Goal: Information Seeking & Learning: Learn about a topic

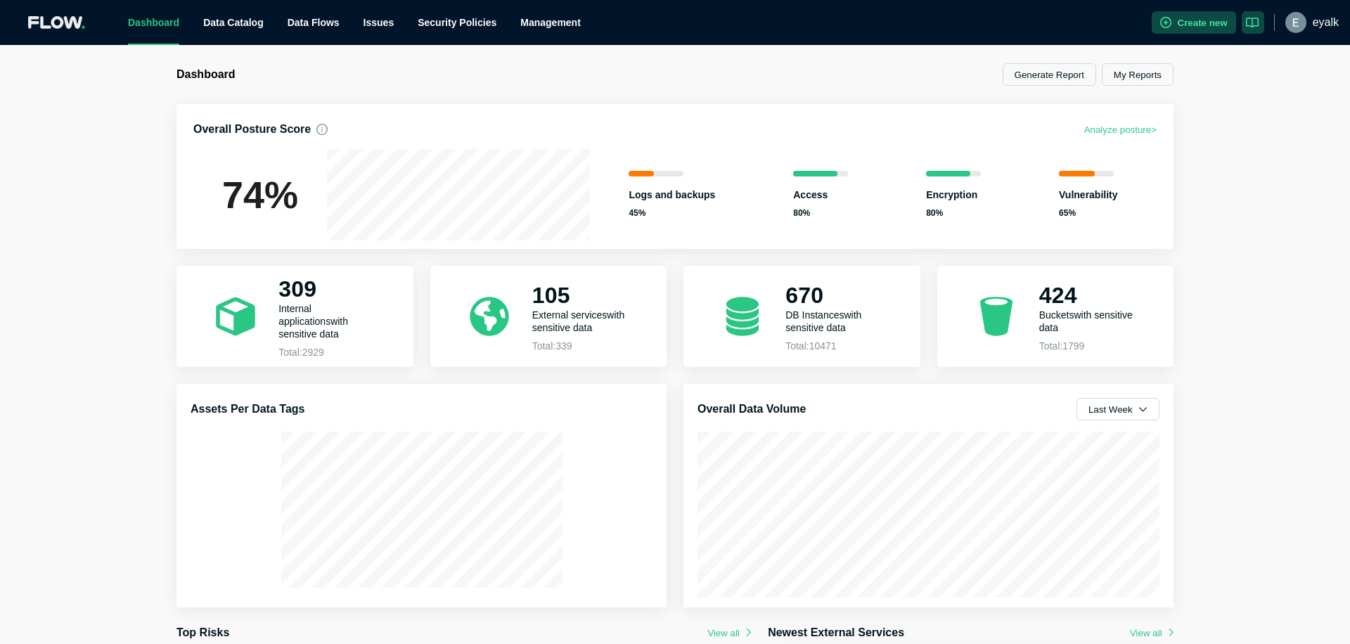
click at [446, 90] on div "Dashboard Generate Report My Reports Overall Posture Score Analyze posture > 74…" at bounding box center [675, 489] width 1031 height 852
click at [813, 53] on div "Dashboard Generate Report My Reports Overall Posture Score Analyze posture > 74…" at bounding box center [675, 344] width 1350 height 599
click at [128, 270] on div "Dashboard Generate Report My Reports Overall Posture Score Analyze posture > 74…" at bounding box center [675, 344] width 1350 height 599
click at [79, 227] on div "Dashboard Generate Report My Reports Overall Posture Score Analyze posture > 74…" at bounding box center [675, 344] width 1350 height 599
click at [107, 231] on div "Dashboard Generate Report My Reports Overall Posture Score Analyze posture > 74…" at bounding box center [675, 344] width 1350 height 599
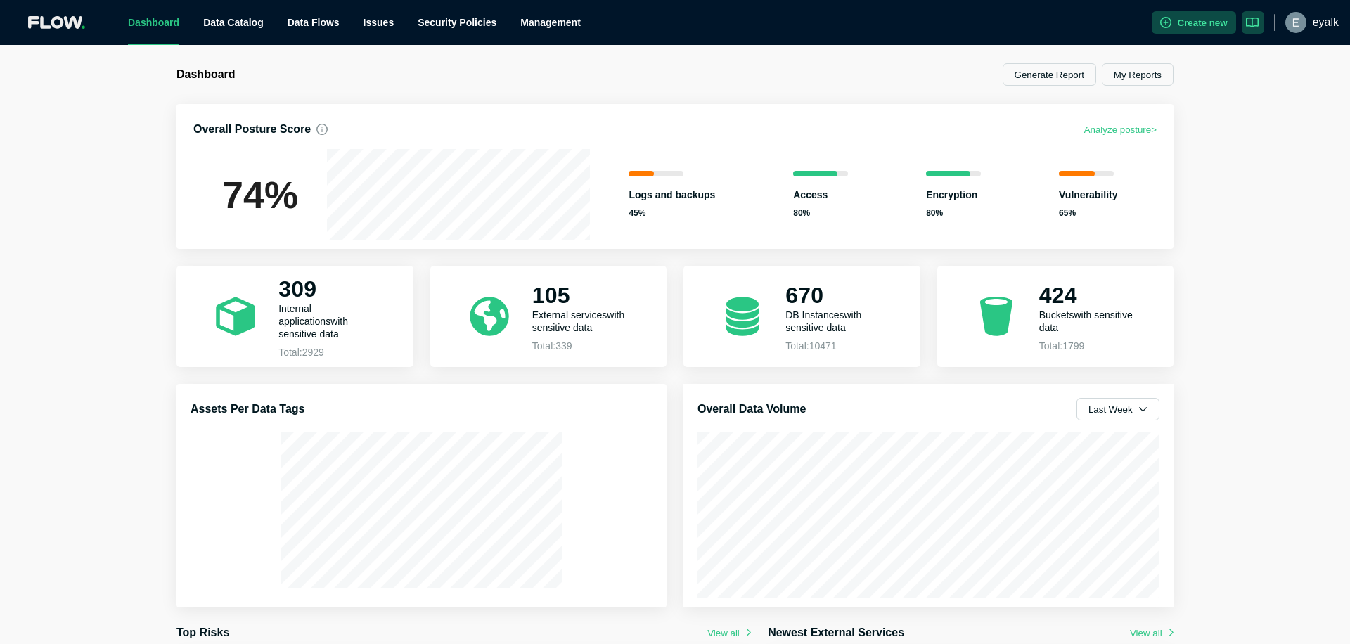
click at [412, 71] on h1 "Dashboard" at bounding box center [425, 74] width 498 height 14
click at [231, 28] on link "Data Catalog" at bounding box center [233, 22] width 60 height 11
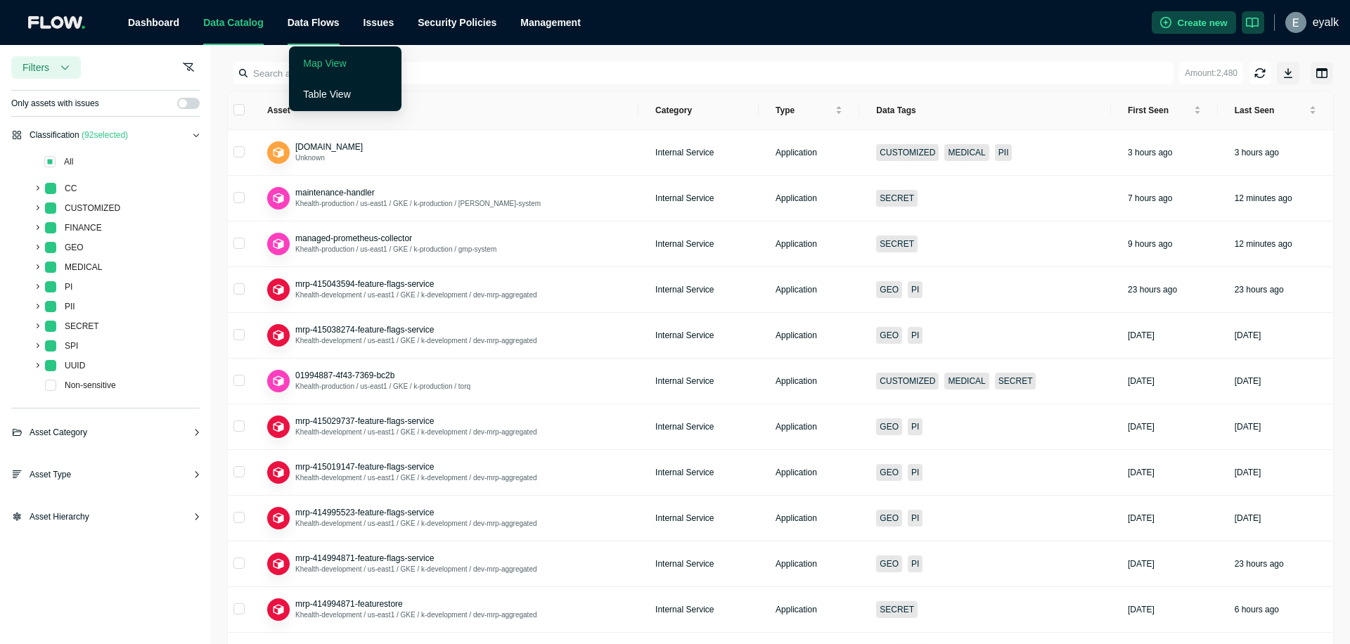
click at [323, 67] on link "Map View" at bounding box center [324, 63] width 43 height 11
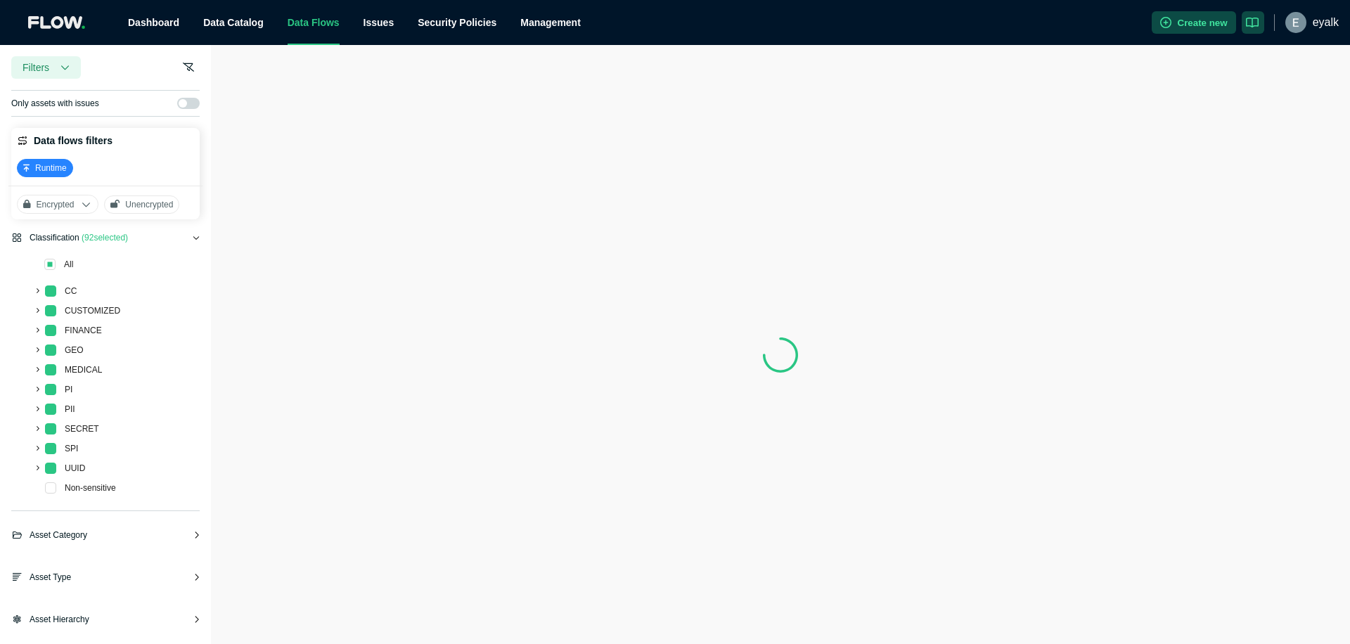
click at [747, 41] on ul "Dashboard Data Catalog Data Flows Issues Security Policies Management" at bounding box center [633, 22] width 1035 height 45
click at [780, 38] on ul "Dashboard Data Catalog Data Flows Issues Security Policies Management" at bounding box center [633, 22] width 1035 height 45
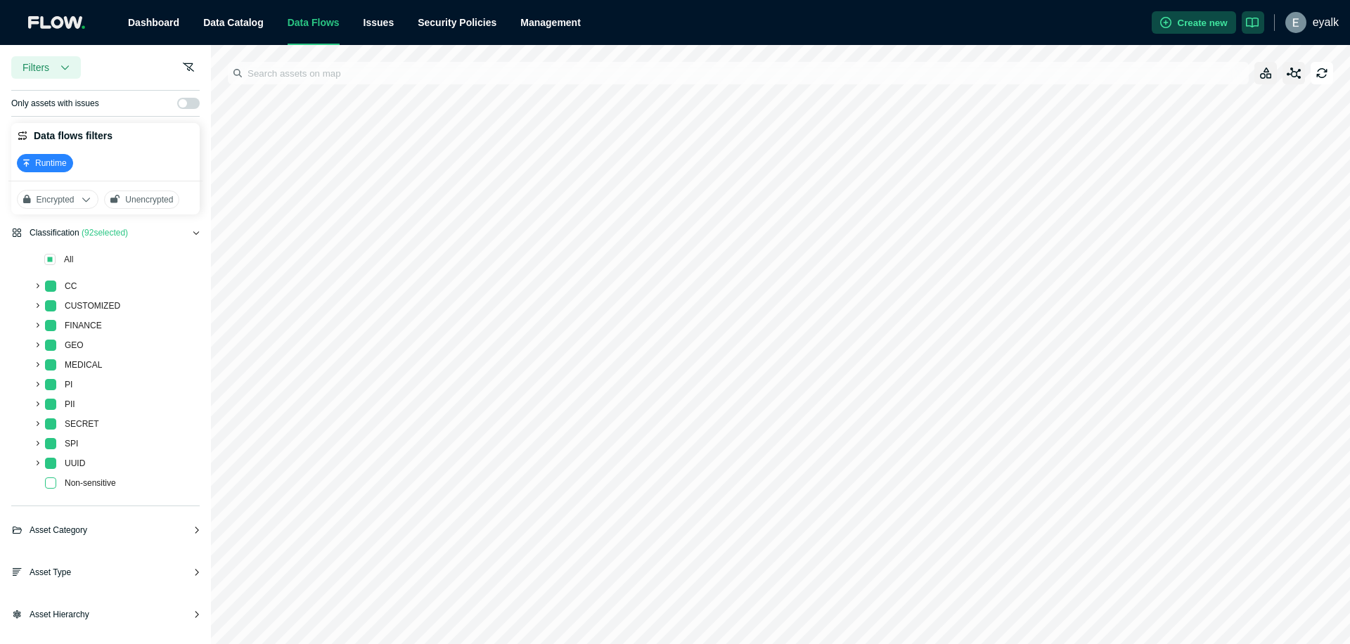
click at [51, 484] on span at bounding box center [50, 482] width 11 height 11
click at [77, 534] on span "Asset Category" at bounding box center [59, 530] width 58 height 14
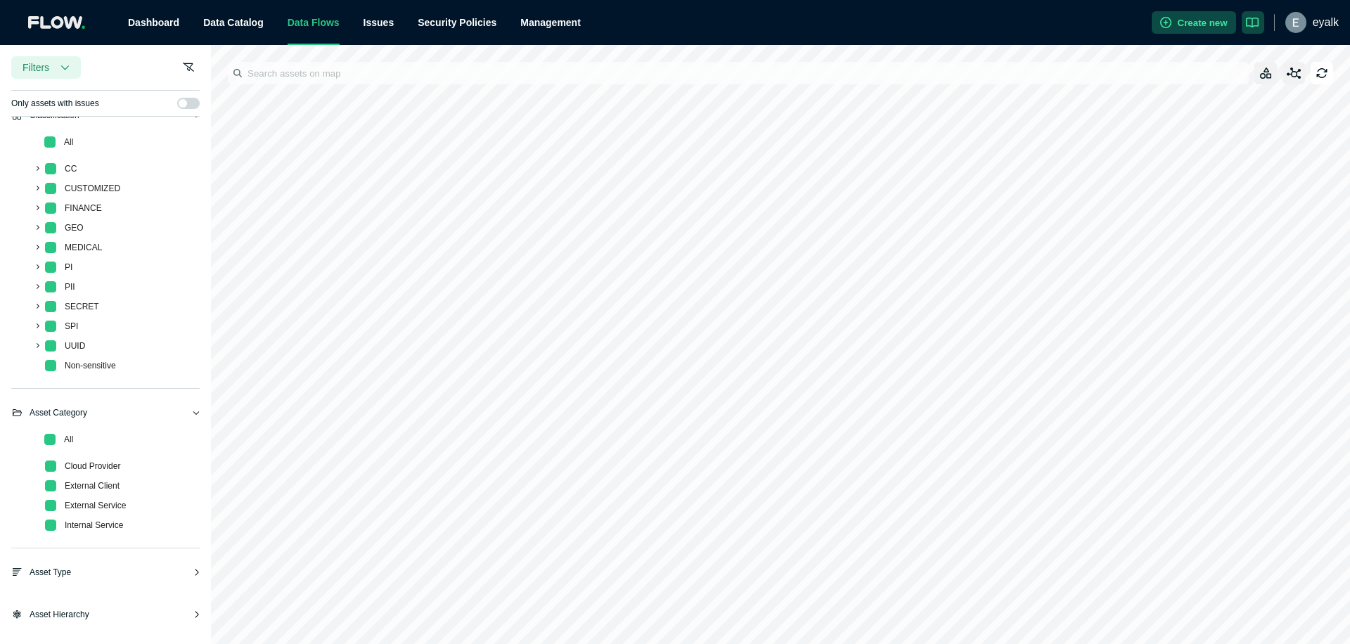
scroll to position [122, 0]
click at [84, 581] on div "Asset Type" at bounding box center [105, 578] width 188 height 25
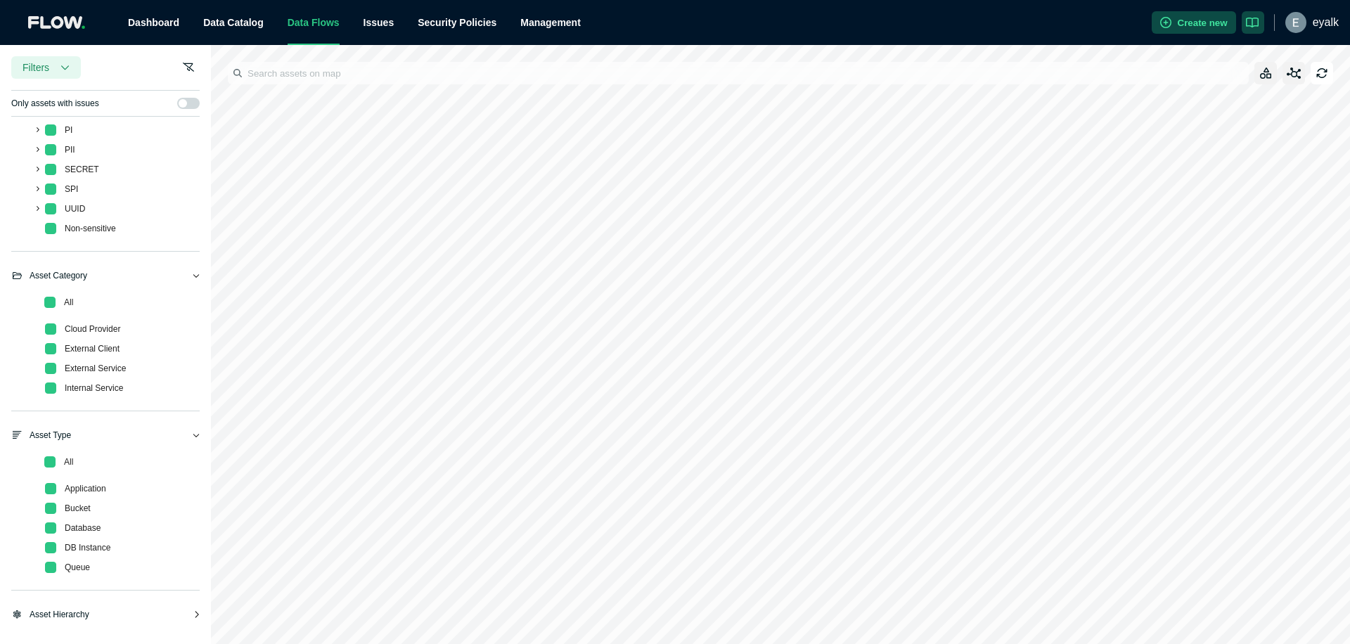
click at [79, 612] on span "Asset Hierarchy" at bounding box center [60, 614] width 60 height 14
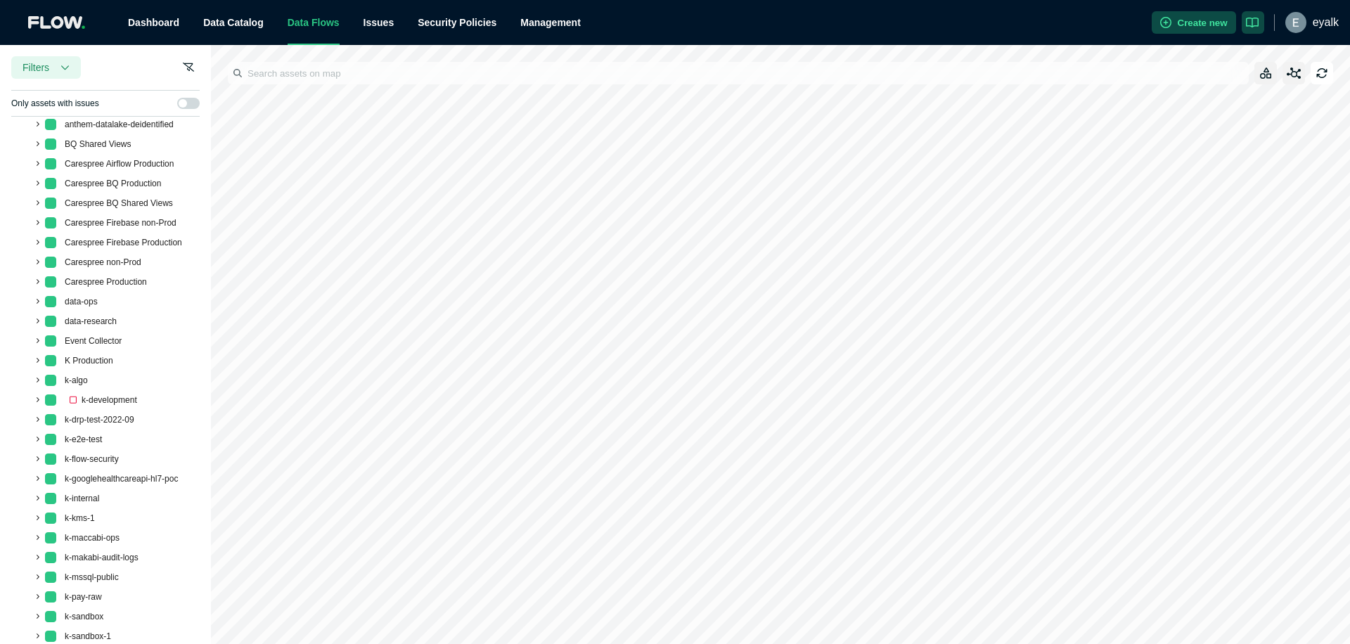
scroll to position [898, 0]
click at [50, 399] on span at bounding box center [50, 397] width 11 height 11
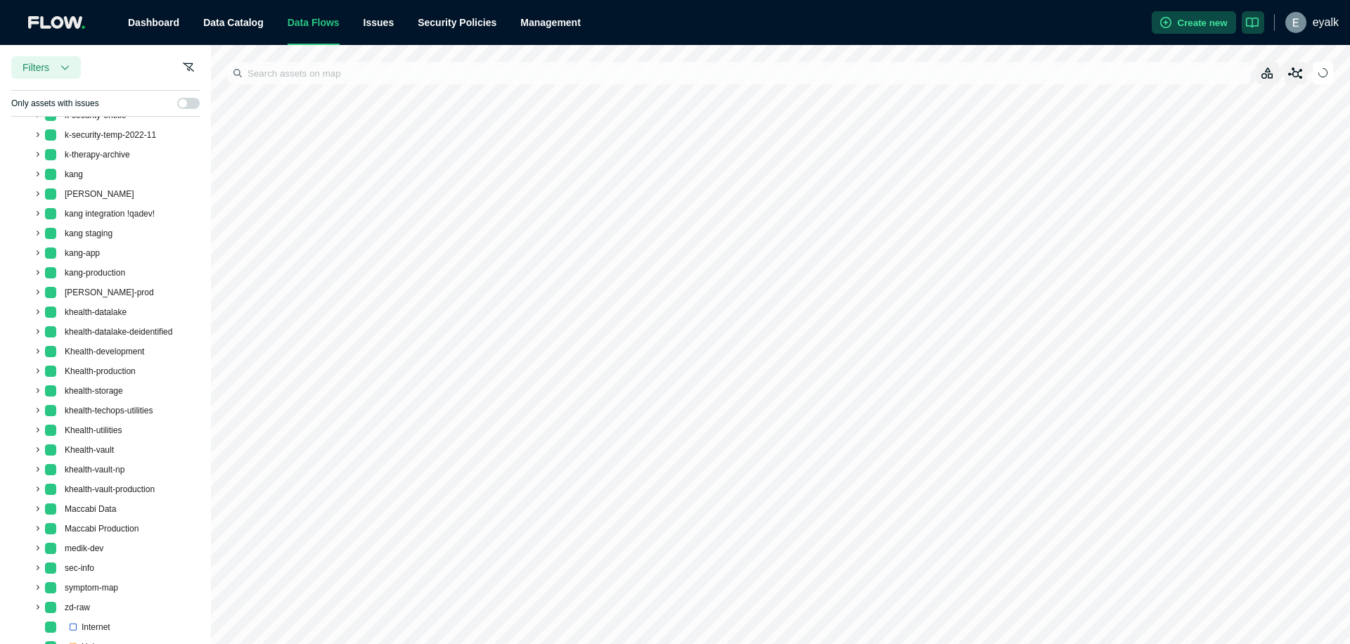
scroll to position [1476, 0]
click at [49, 349] on span at bounding box center [50, 350] width 11 height 11
click at [37, 350] on icon at bounding box center [37, 351] width 6 height 6
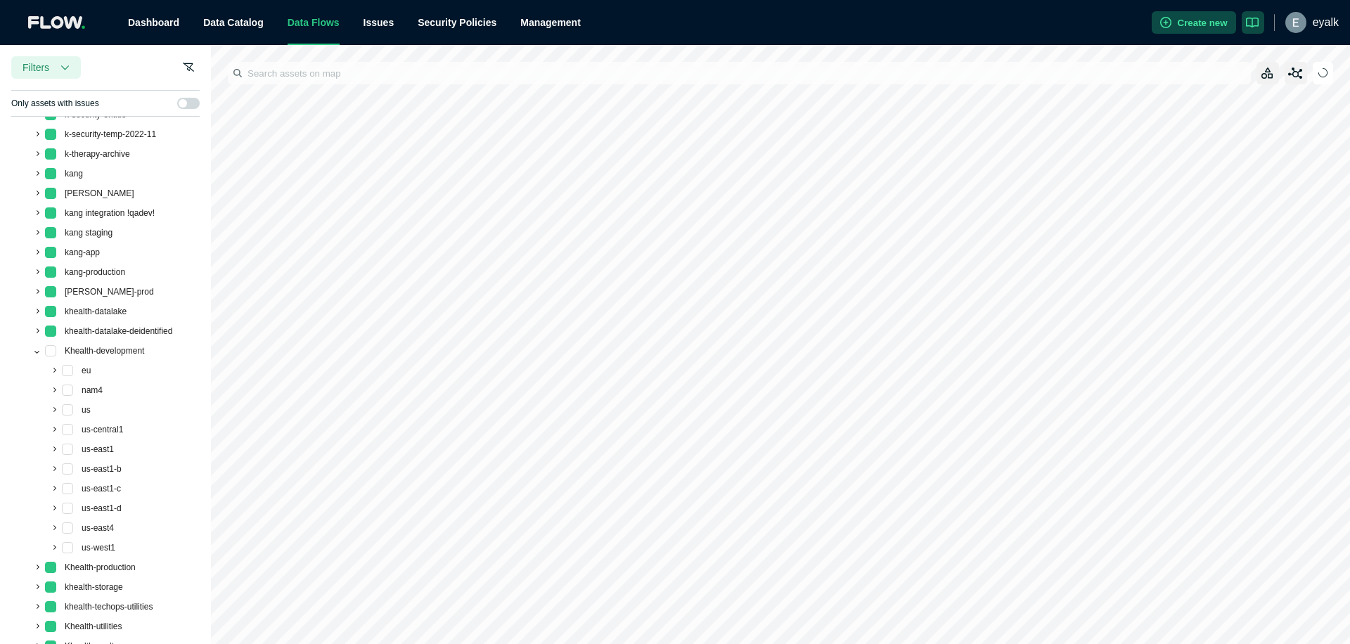
click at [39, 351] on icon at bounding box center [36, 352] width 5 height 3
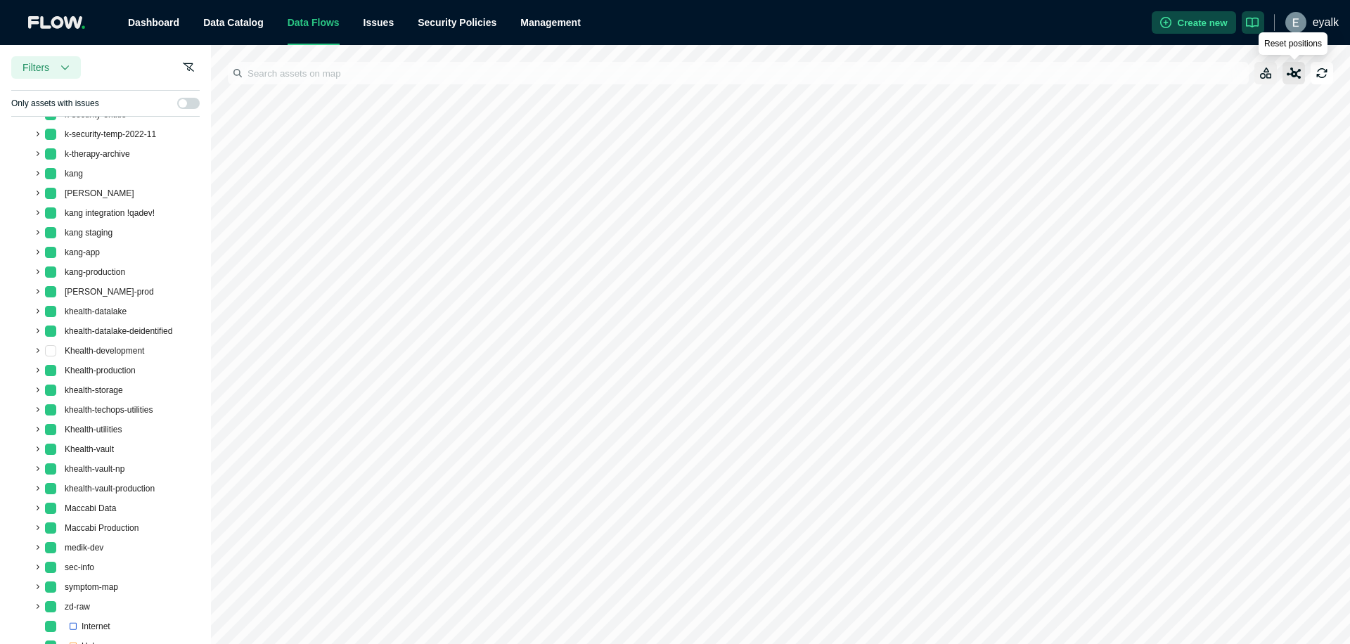
click at [1301, 77] on button "button" at bounding box center [1293, 73] width 22 height 22
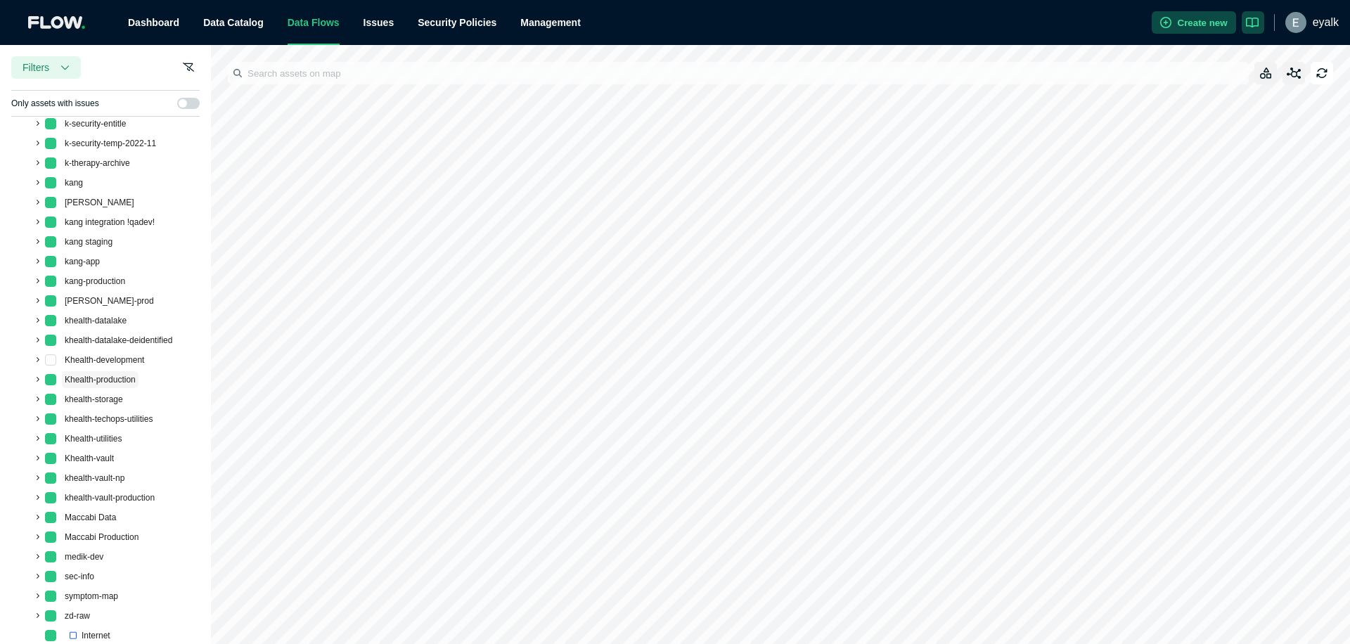
scroll to position [1465, 0]
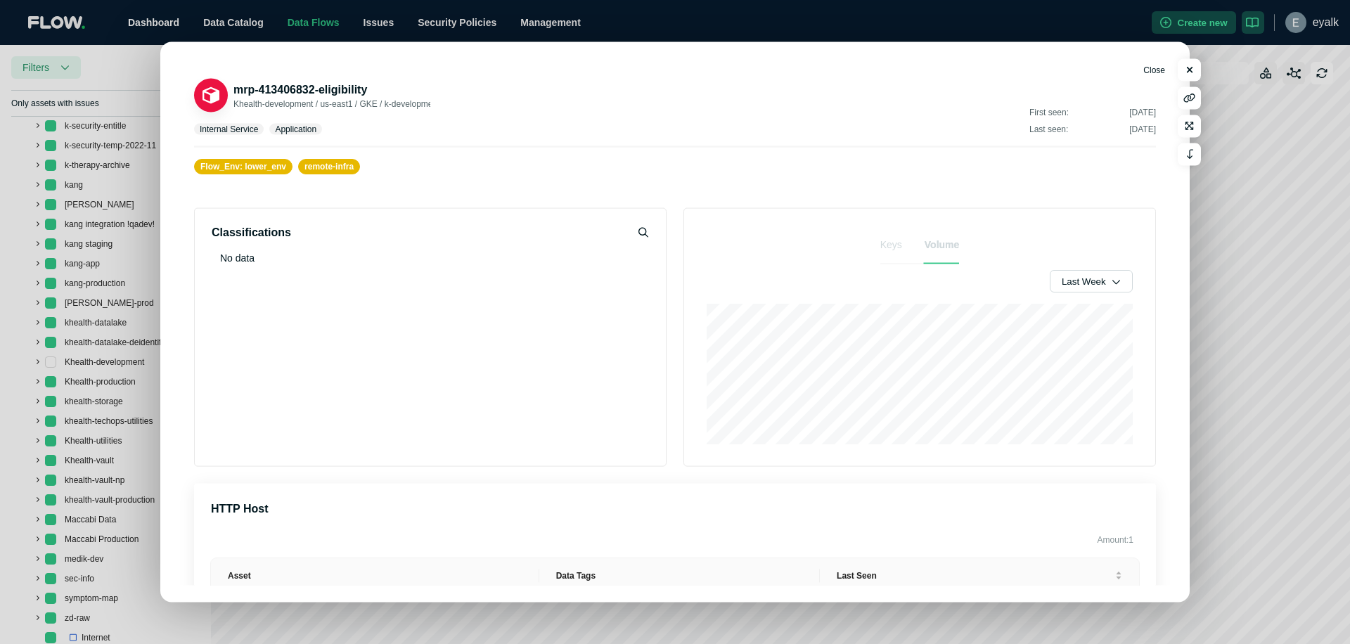
drag, startPoint x: 1187, startPoint y: 72, endPoint x: 1177, endPoint y: 75, distance: 10.9
click at [1187, 72] on icon "button" at bounding box center [1190, 70] width 6 height 6
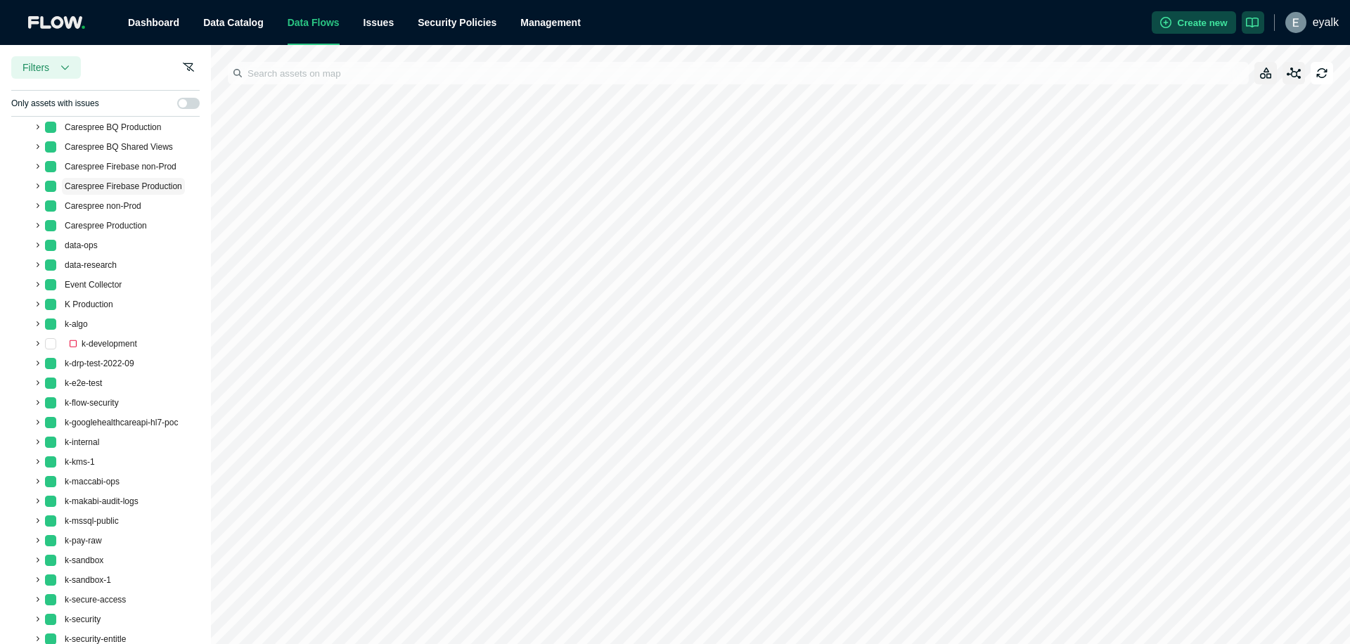
scroll to position [1483, 0]
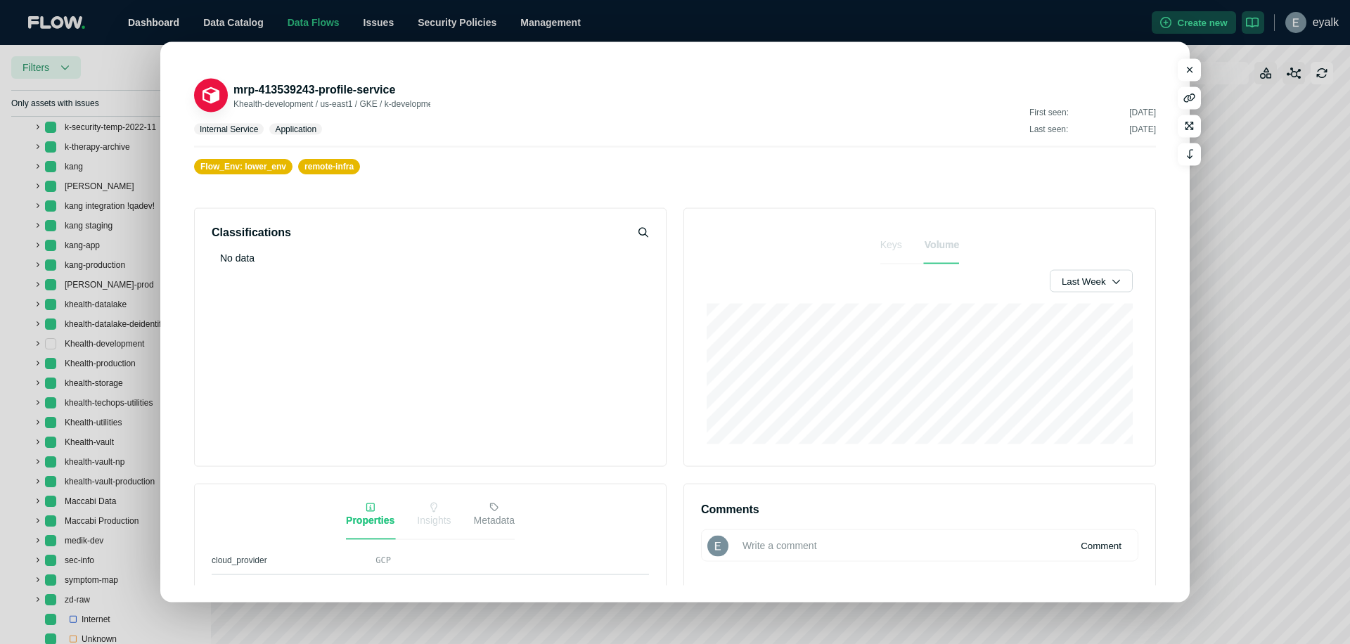
click at [287, 110] on div "mrp-413539243-profile-service Khealth-development / us-east1 / GKE / k-developm…" at bounding box center [312, 94] width 236 height 37
click at [282, 105] on span "Khealth-development / us-east1 / GKE / k-development / dev-mrp-aggregated" at bounding box center [378, 104] width 290 height 10
drag, startPoint x: 282, startPoint y: 105, endPoint x: 252, endPoint y: 108, distance: 29.7
click at [252, 108] on span "Khealth-development / us-east1 / GKE / k-development / dev-mrp-aggregated" at bounding box center [378, 104] width 290 height 10
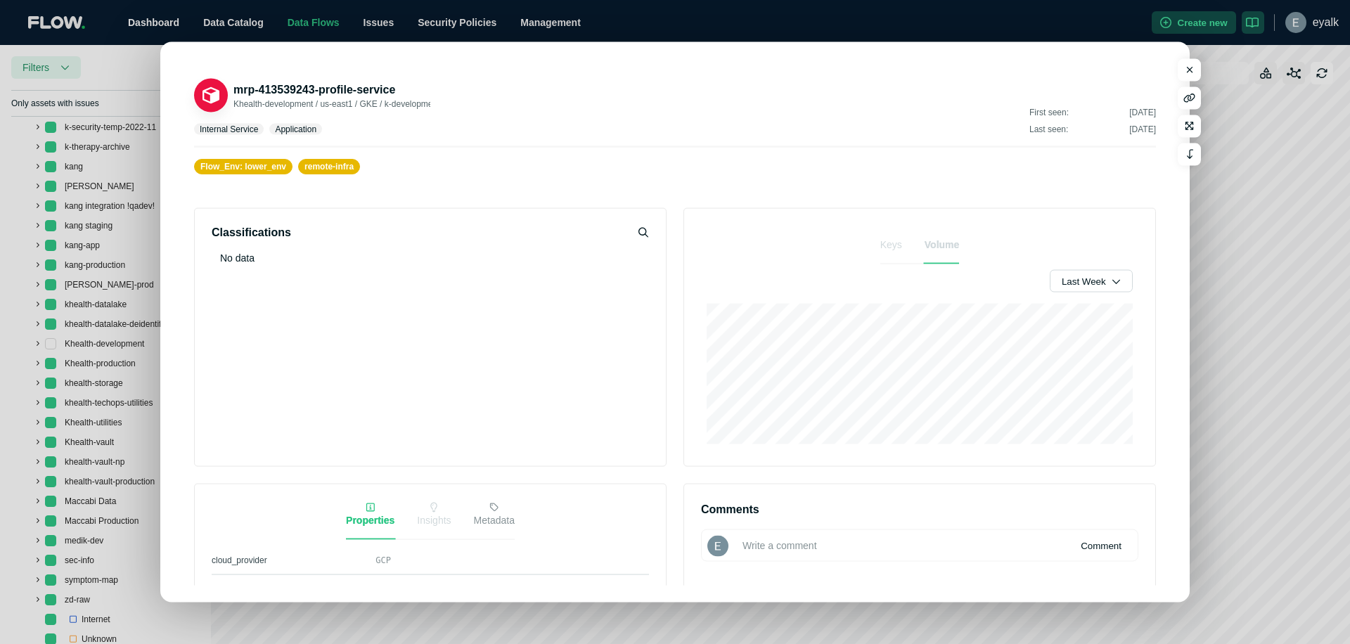
click at [417, 112] on div "mrp-413539243-profile-service Khealth-development / us-east1 / GKE / k-developm…" at bounding box center [312, 105] width 236 height 59
click at [253, 105] on span "Khealth-development / us-east1 / GKE / k-development / dev-mrp-aggregated" at bounding box center [378, 104] width 290 height 10
drag, startPoint x: 253, startPoint y: 105, endPoint x: 286, endPoint y: 104, distance: 33.0
click at [286, 104] on span "Khealth-development / us-east1 / GKE / k-development / dev-mrp-aggregated" at bounding box center [378, 104] width 290 height 10
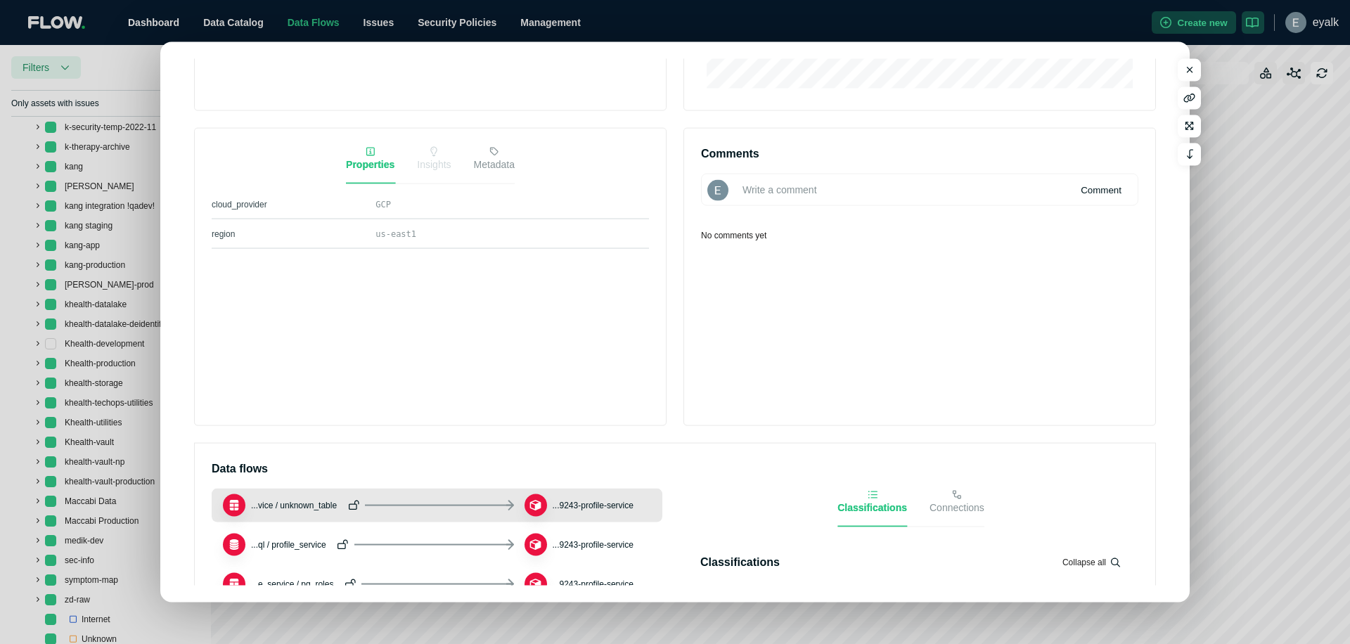
scroll to position [0, 0]
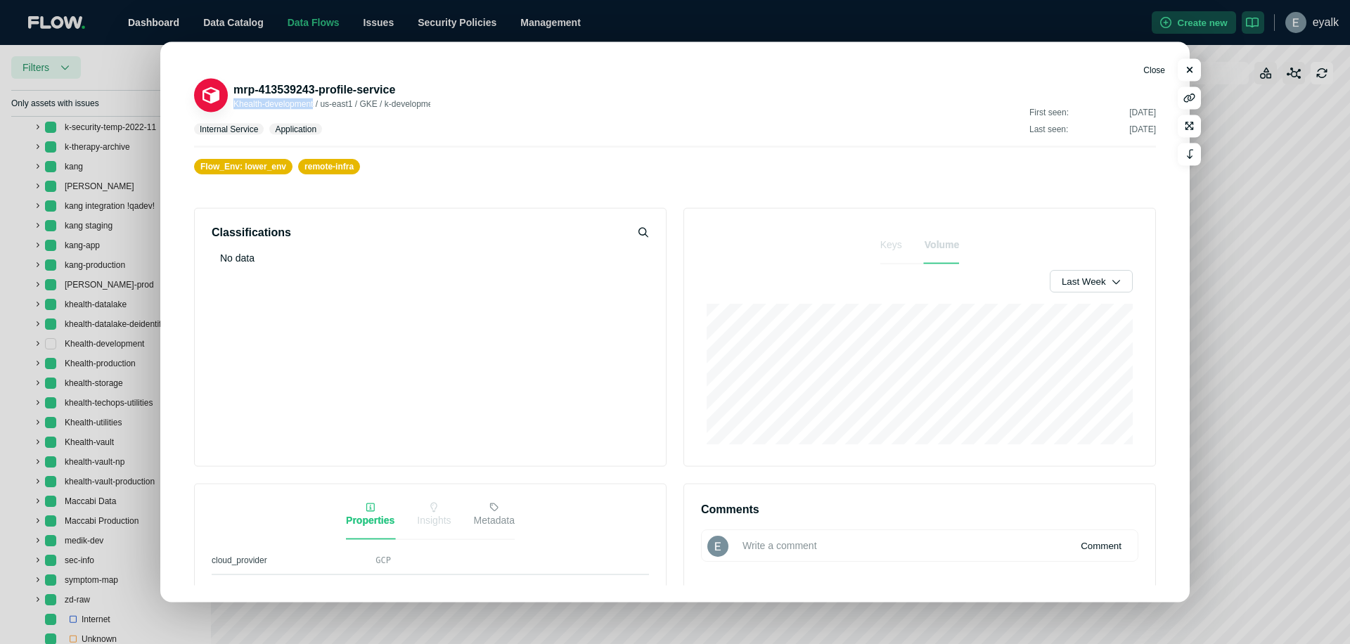
click at [1187, 69] on icon "button" at bounding box center [1189, 69] width 7 height 9
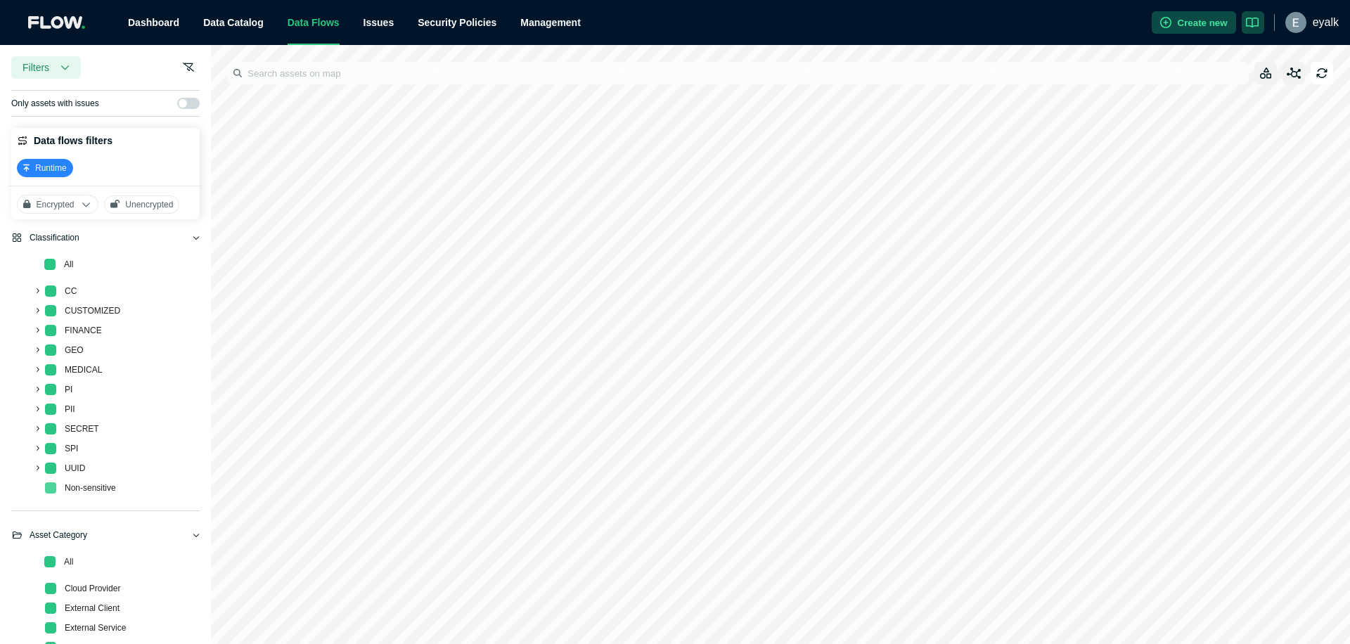
click at [49, 486] on span at bounding box center [50, 487] width 11 height 11
click at [1295, 77] on icon "button" at bounding box center [1293, 73] width 15 height 12
drag, startPoint x: 1291, startPoint y: 319, endPoint x: 680, endPoint y: 79, distance: 656.5
click at [672, 67] on div at bounding box center [780, 344] width 1139 height 599
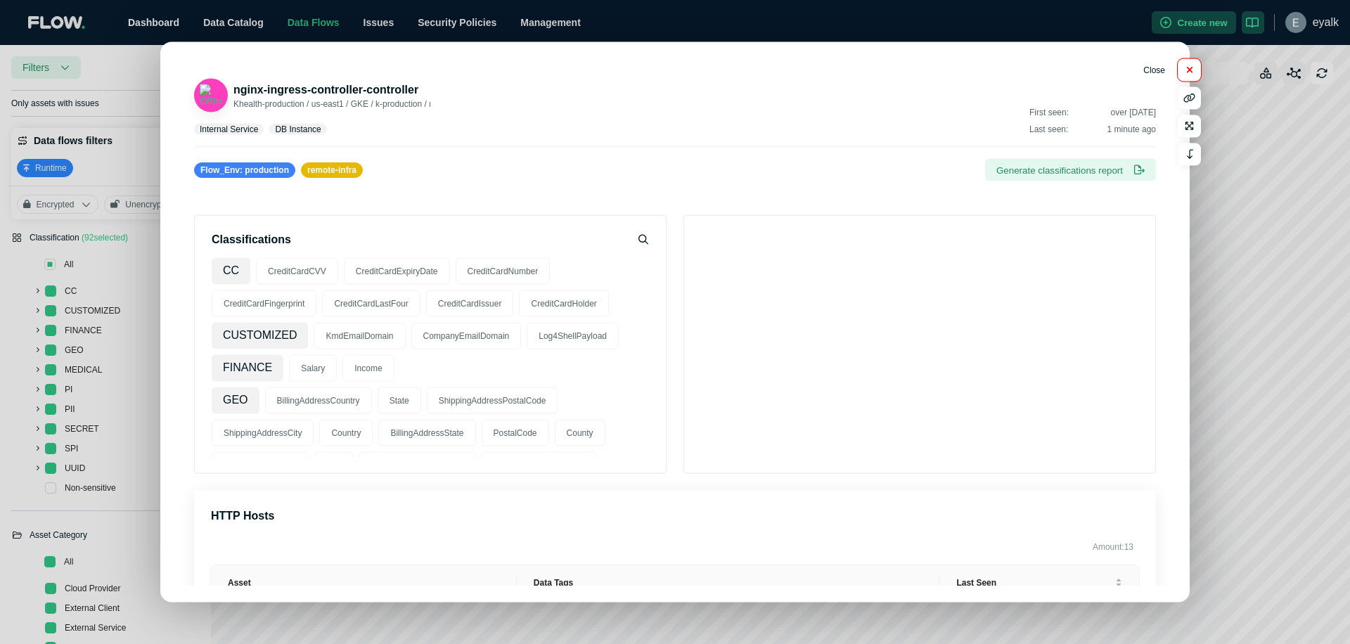
click at [1187, 75] on button "button" at bounding box center [1188, 70] width 23 height 22
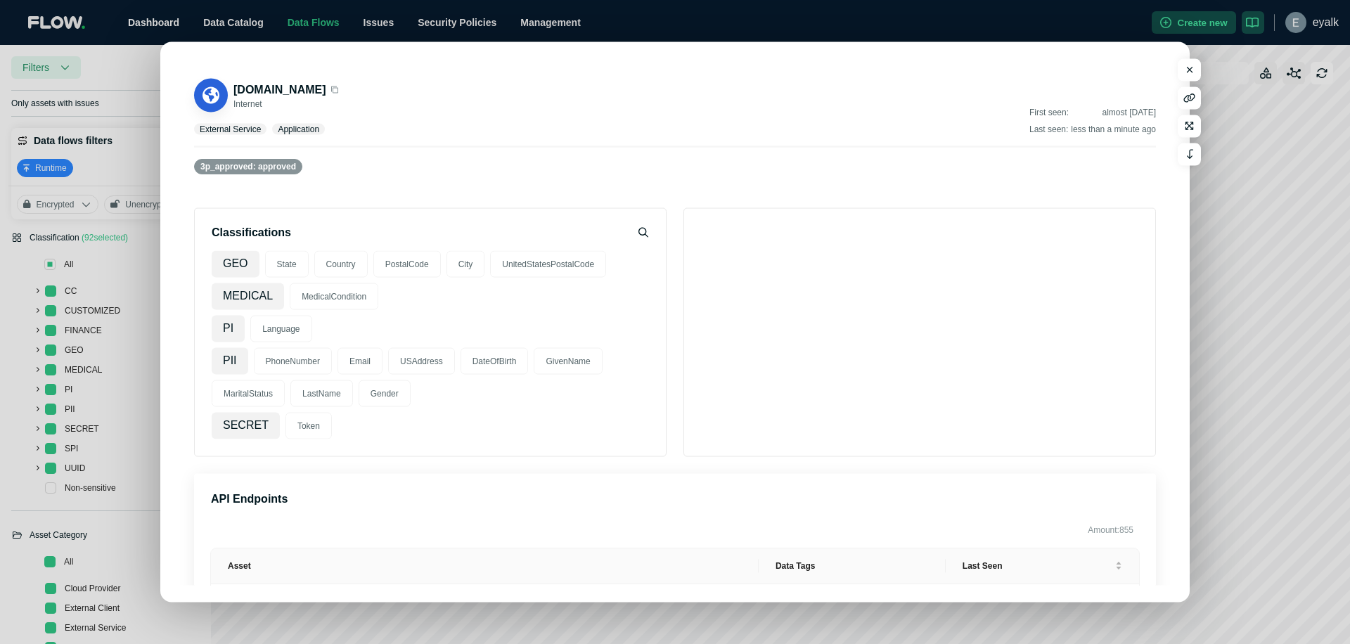
click at [326, 91] on span "[DOMAIN_NAME]" at bounding box center [279, 90] width 93 height 12
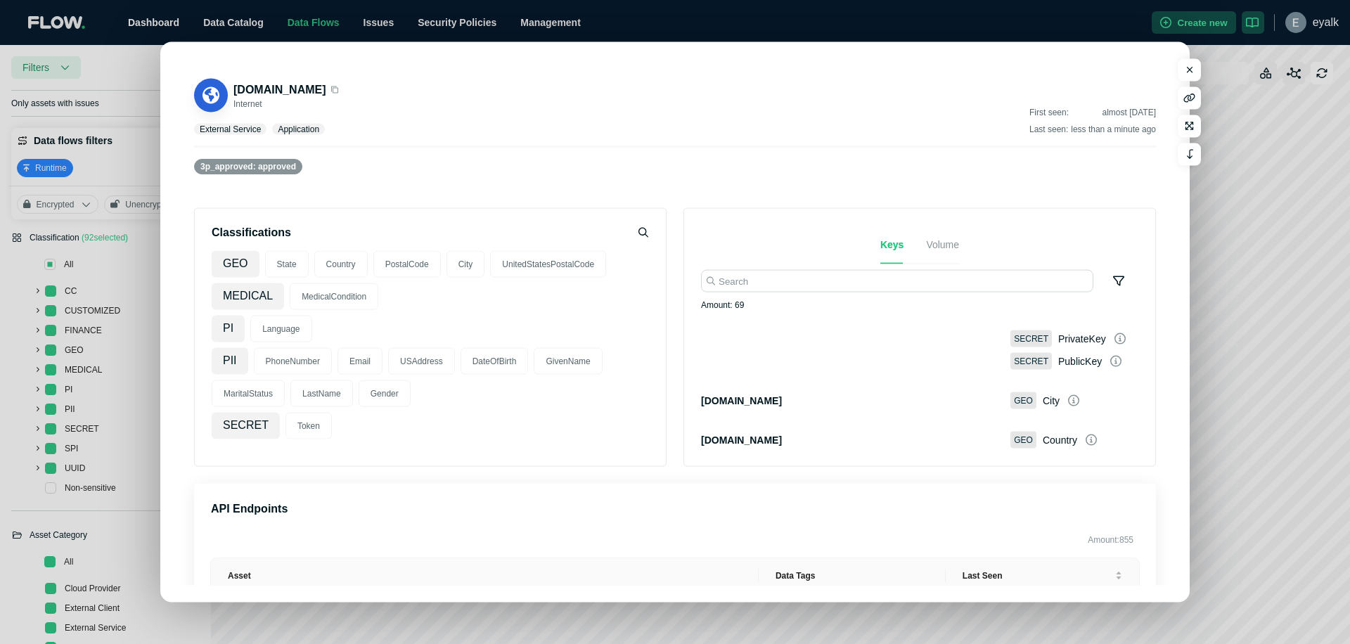
drag, startPoint x: 328, startPoint y: 91, endPoint x: 277, endPoint y: 91, distance: 51.3
click at [277, 91] on span "[DOMAIN_NAME]" at bounding box center [279, 90] width 93 height 12
drag, startPoint x: 373, startPoint y: 95, endPoint x: 306, endPoint y: 88, distance: 67.9
click at [302, 89] on span "[DOMAIN_NAME]" at bounding box center [279, 90] width 93 height 12
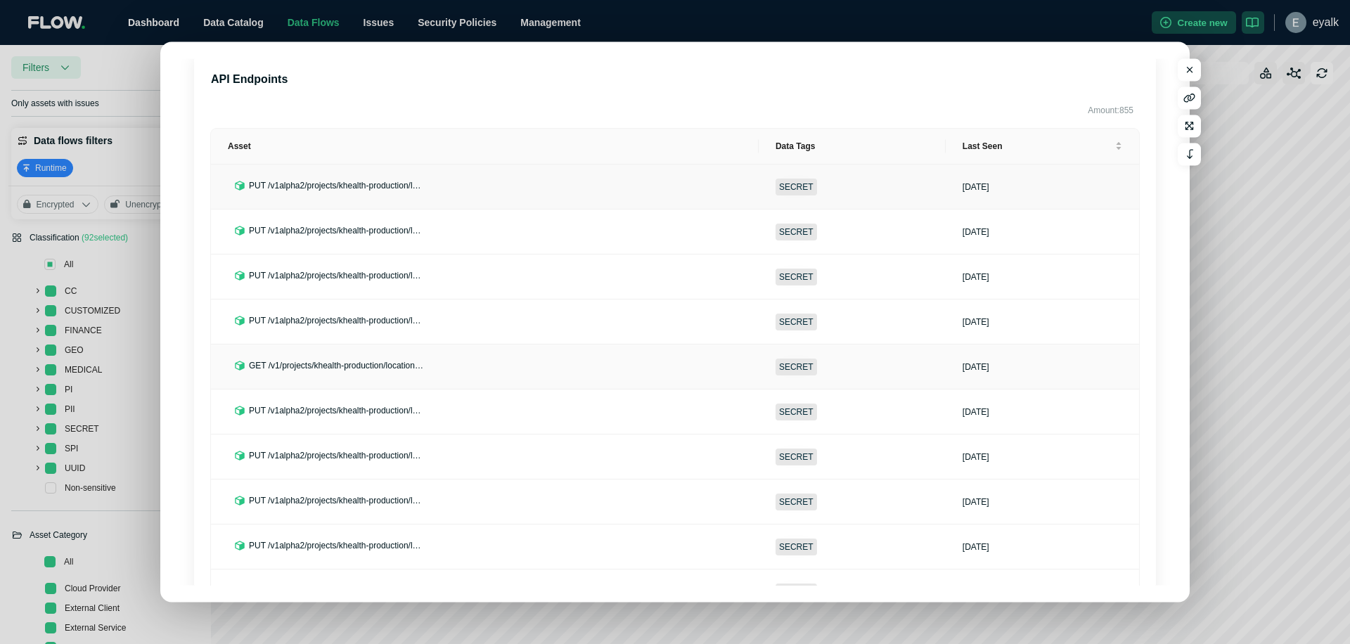
scroll to position [427, 0]
click at [802, 236] on span "SECRET" at bounding box center [795, 233] width 41 height 17
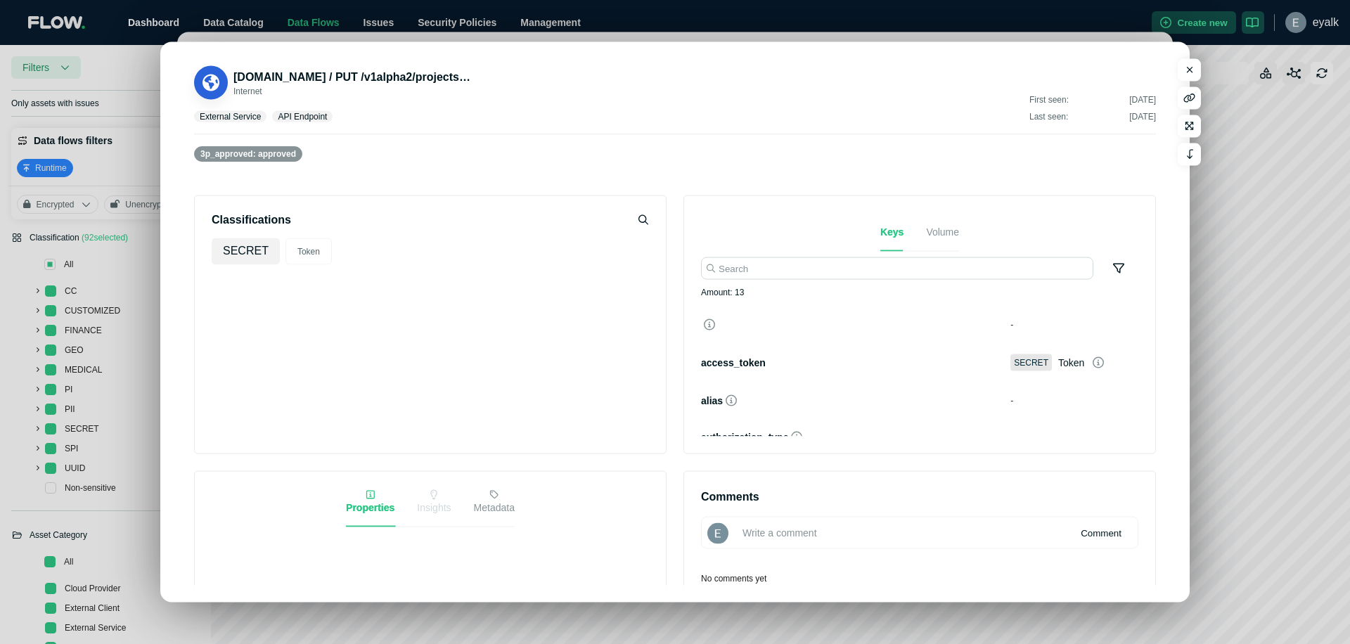
scroll to position [0, 0]
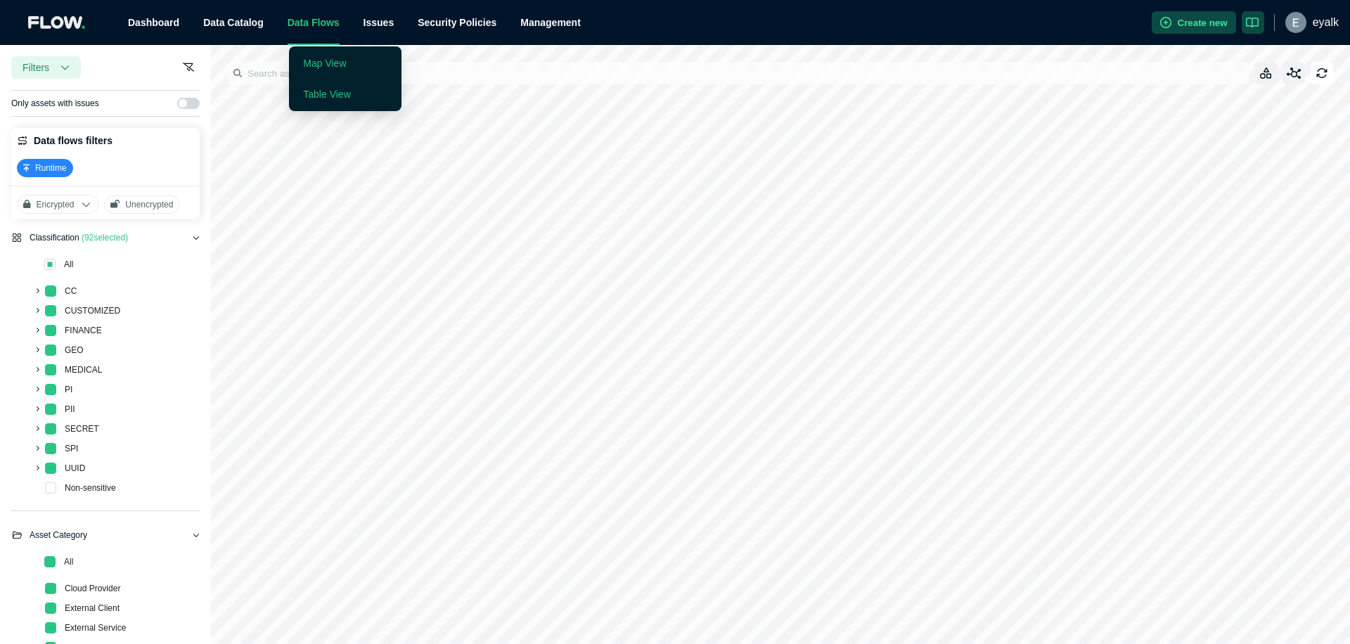
click at [324, 98] on link "Table View" at bounding box center [326, 94] width 47 height 11
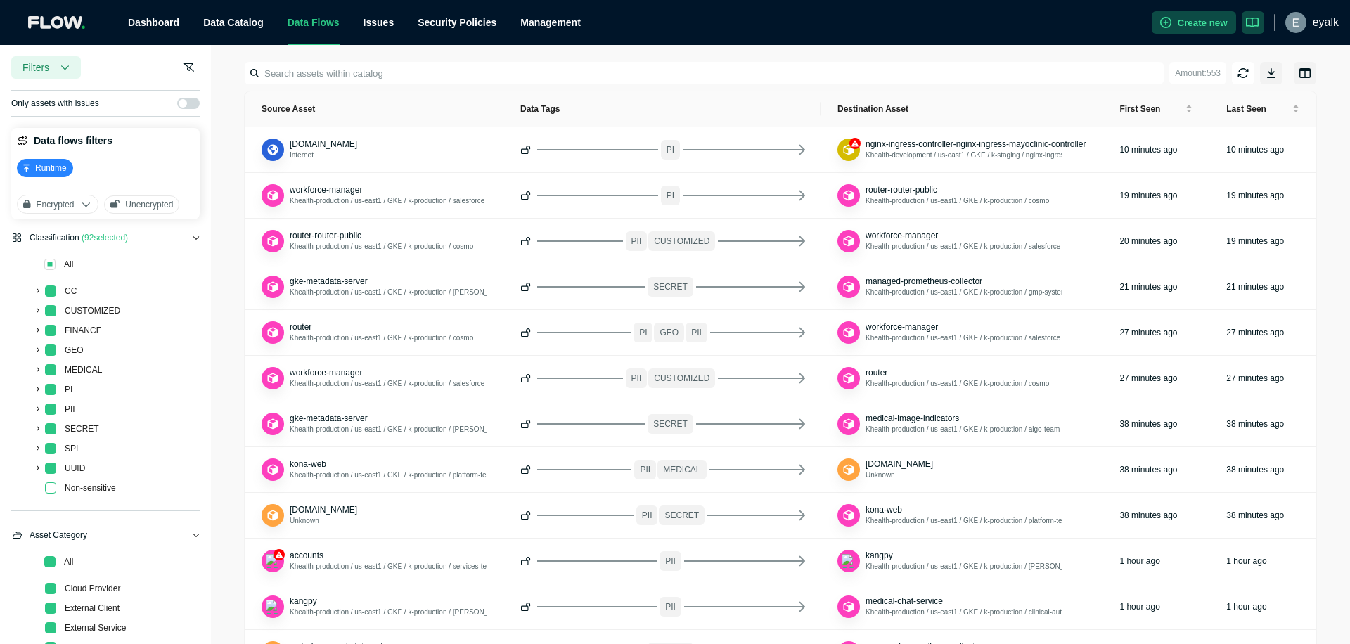
click at [53, 489] on span at bounding box center [50, 487] width 11 height 11
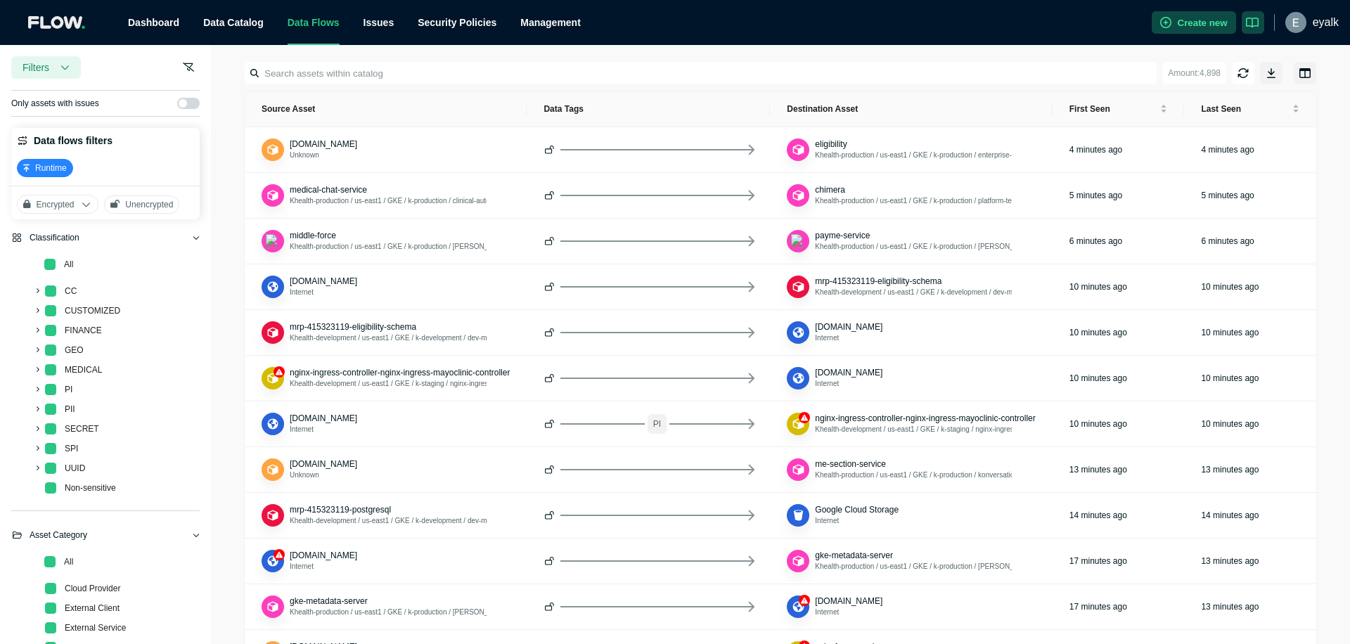
click at [39, 290] on span at bounding box center [36, 291] width 17 height 17
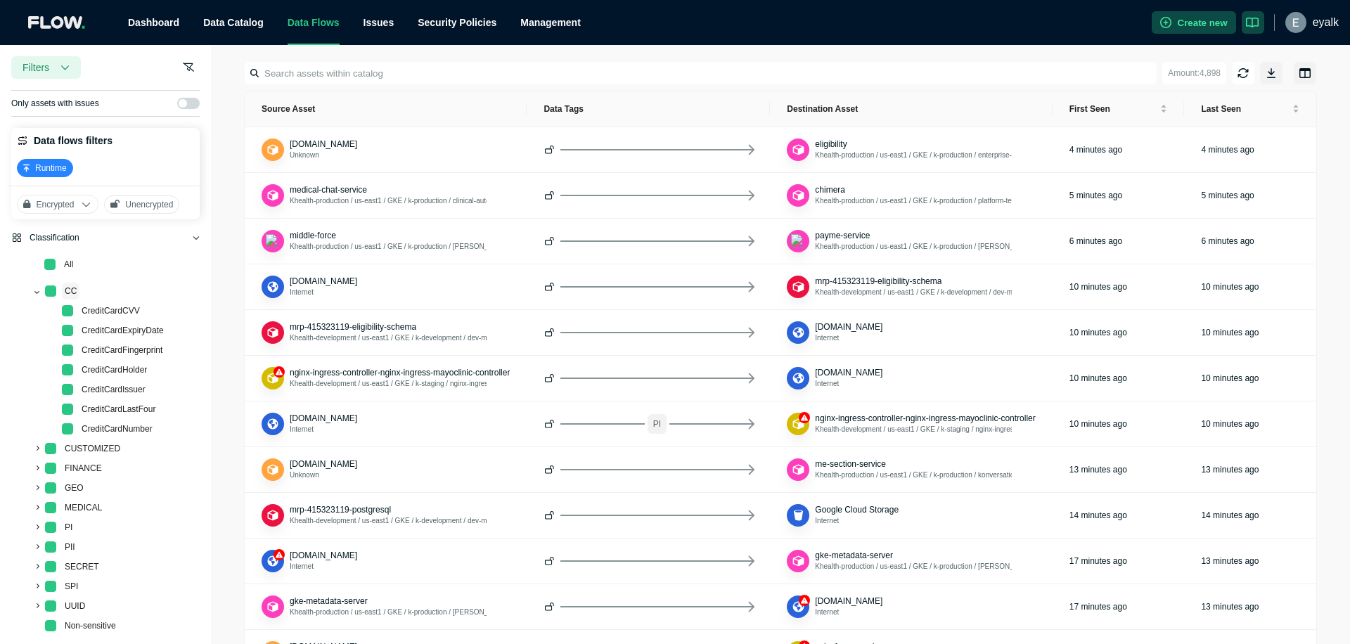
click at [68, 290] on span "CC" at bounding box center [71, 291] width 12 height 10
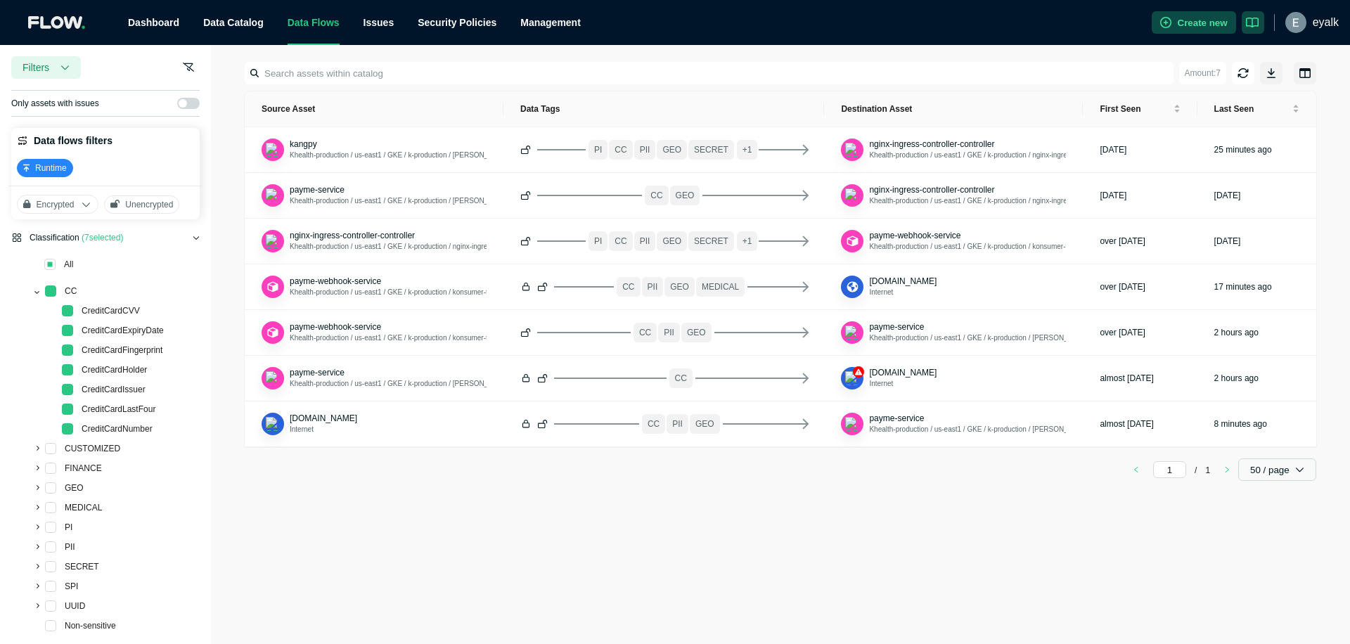
click at [496, 542] on main "Amount: 7 Source Asset Data Tags Destination Asset First Seen Last Seen kangpy …" at bounding box center [780, 344] width 1139 height 599
drag, startPoint x: 510, startPoint y: 569, endPoint x: 373, endPoint y: 513, distance: 147.9
click at [510, 569] on main "Amount: 7 Source Asset Data Tags Destination Asset First Seen Last Seen kangpy …" at bounding box center [780, 344] width 1139 height 599
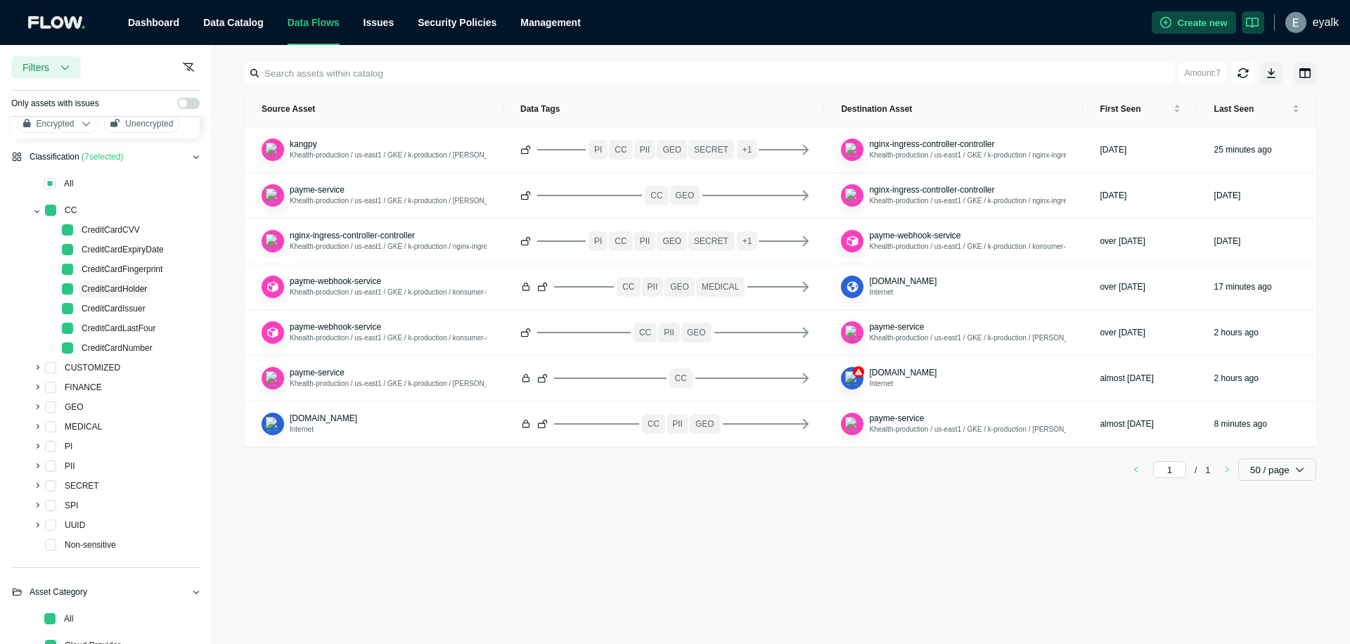
scroll to position [86, 0]
click at [480, 529] on main "Amount: 7 Source Asset Data Tags Destination Asset First Seen Last Seen kangpy …" at bounding box center [780, 344] width 1139 height 599
click at [441, 568] on main "Amount: 7 Source Asset Data Tags Destination Asset First Seen Last Seen kangpy …" at bounding box center [780, 344] width 1139 height 599
click at [422, 547] on main "Amount: 7 Source Asset Data Tags Destination Asset First Seen Last Seen kangpy …" at bounding box center [780, 344] width 1139 height 599
click at [342, 510] on main "Amount: 7 Source Asset Data Tags Destination Asset First Seen Last Seen kangpy …" at bounding box center [780, 344] width 1139 height 599
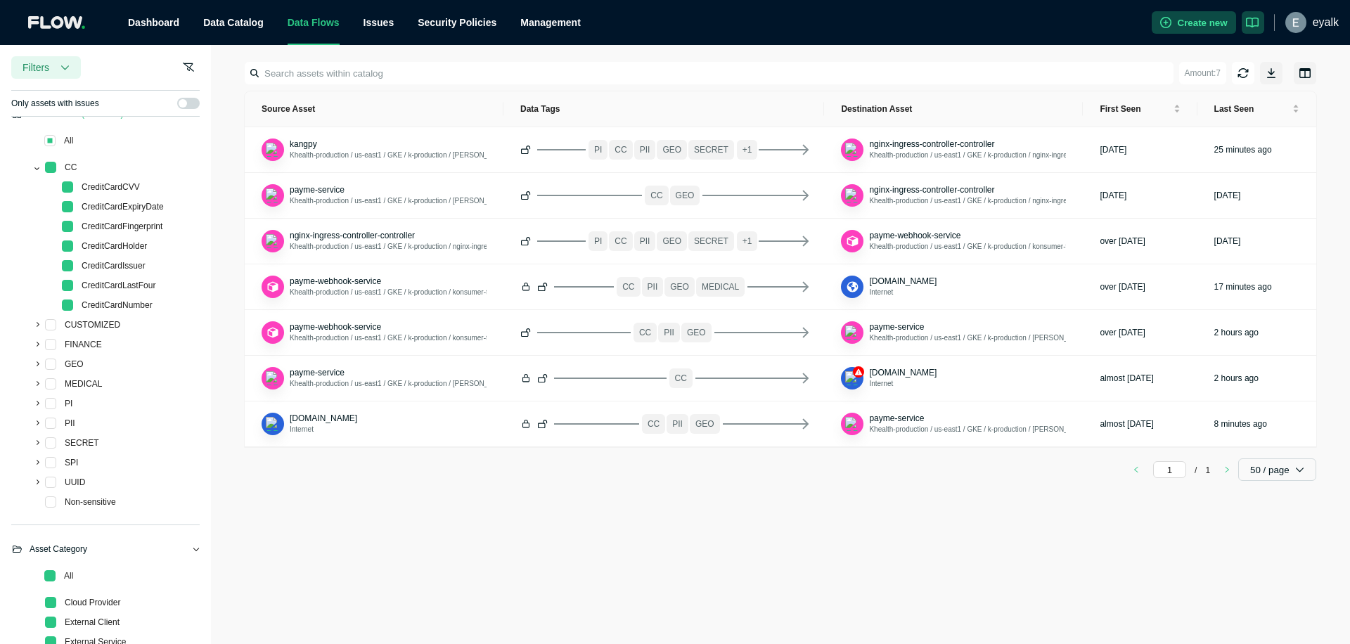
scroll to position [126, 0]
click at [37, 162] on icon at bounding box center [37, 165] width 6 height 6
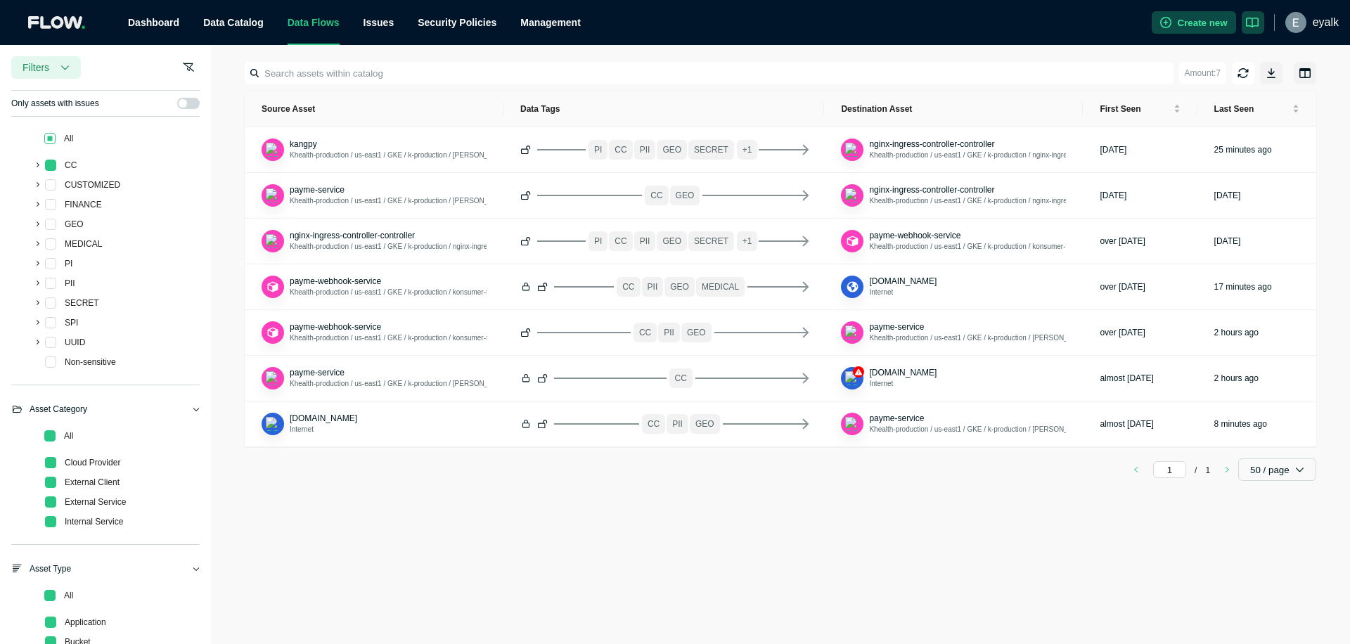
click at [50, 140] on span at bounding box center [49, 138] width 11 height 11
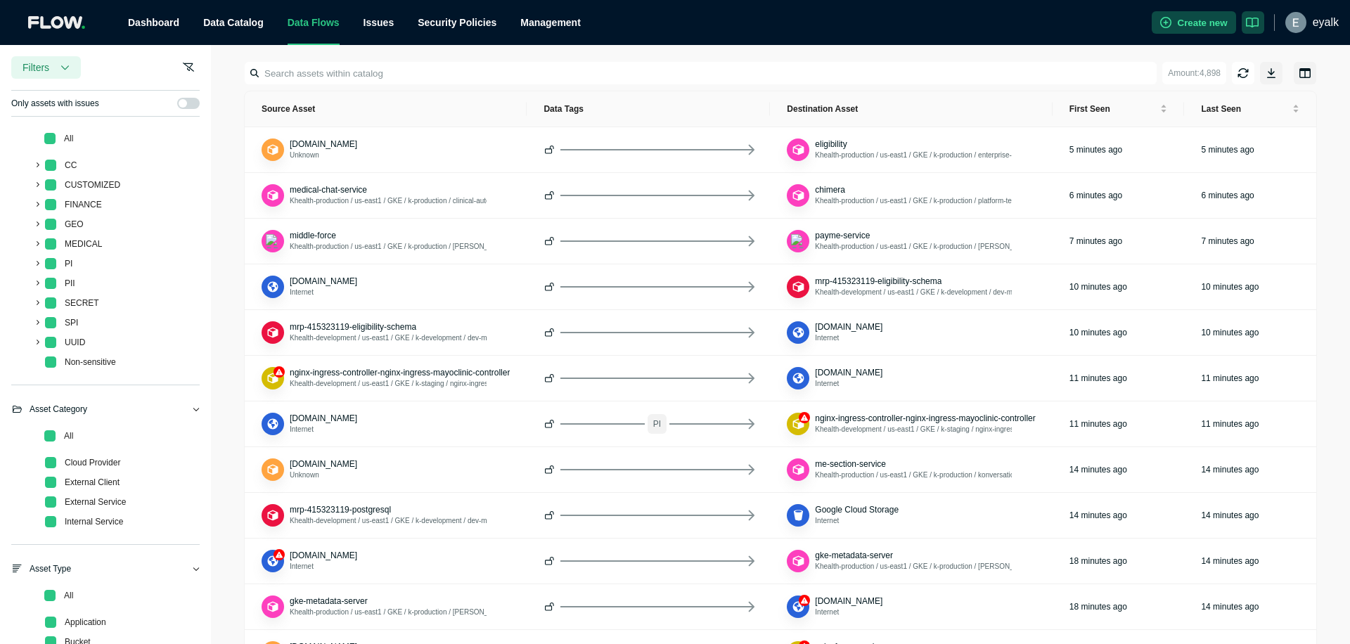
click at [619, 76] on input at bounding box center [701, 73] width 909 height 22
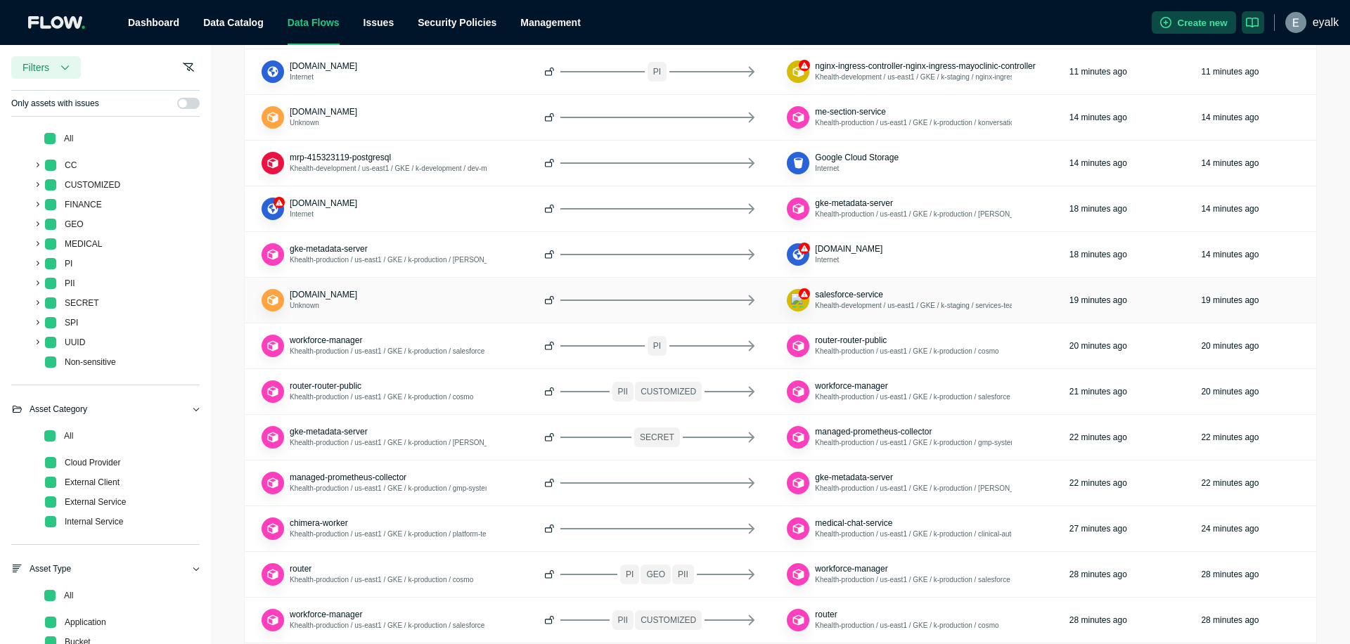
scroll to position [0, 0]
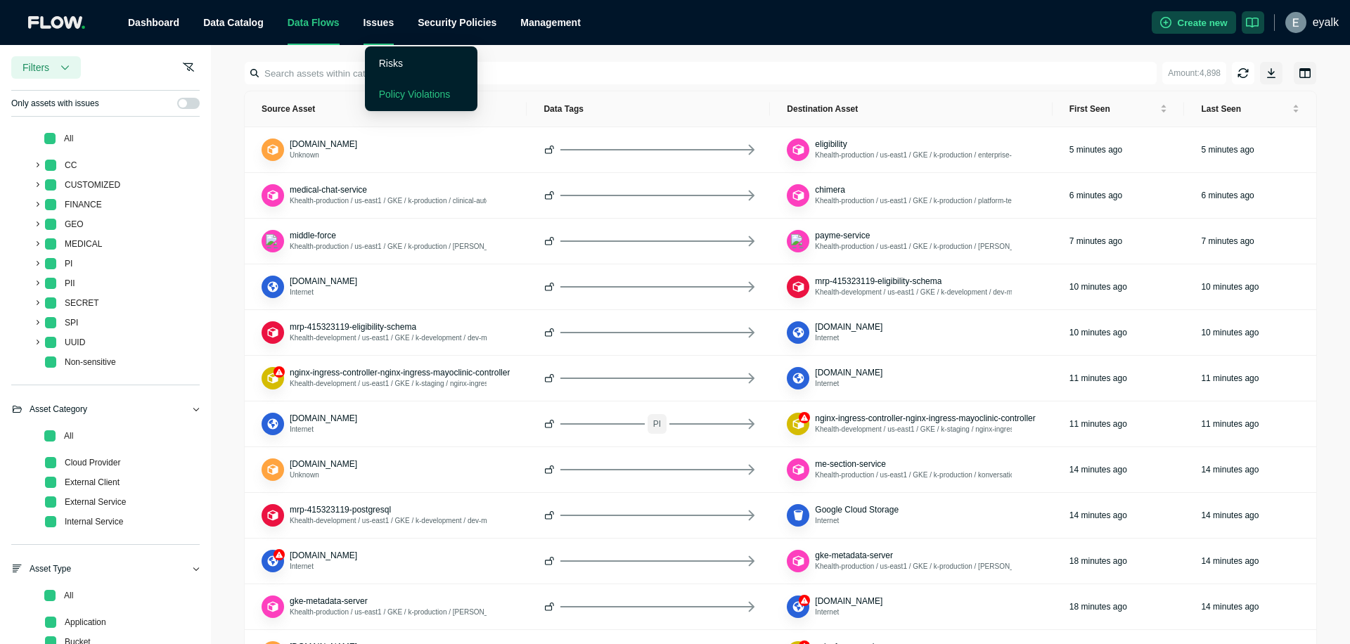
click at [411, 93] on link "Policy Violations" at bounding box center [415, 94] width 72 height 11
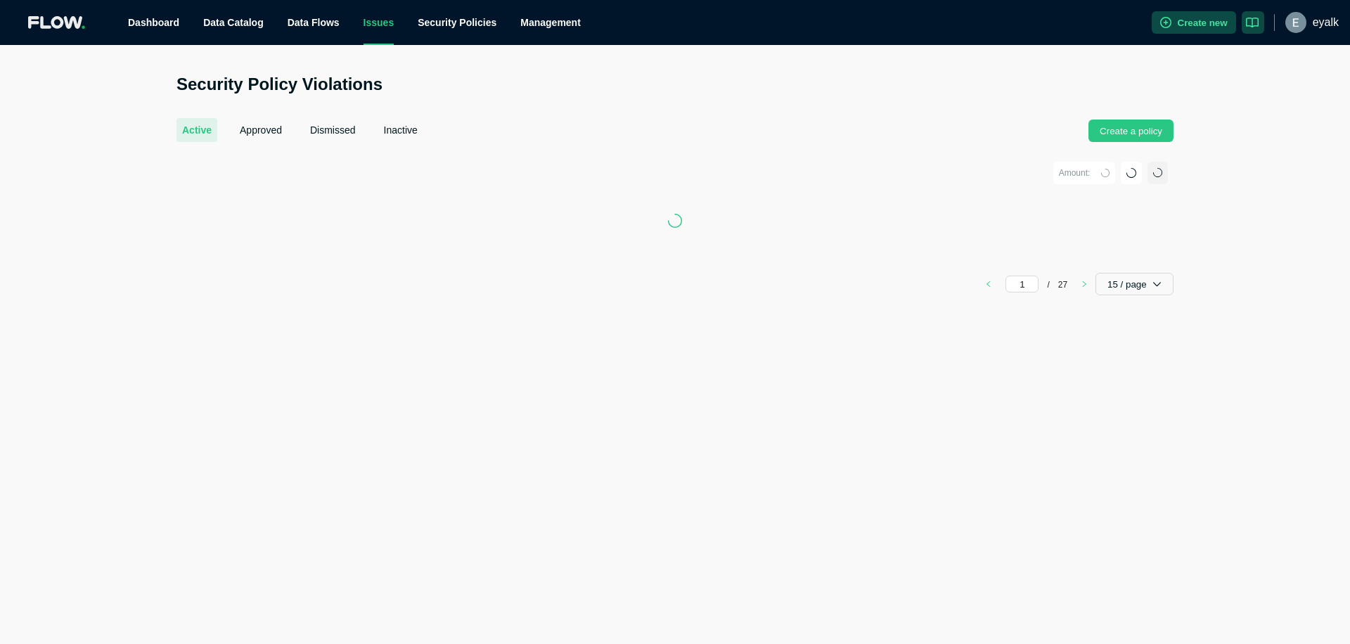
click at [655, 39] on ul "Dashboard Data Catalog Data Flows Issues Security Policies Management" at bounding box center [633, 22] width 1035 height 45
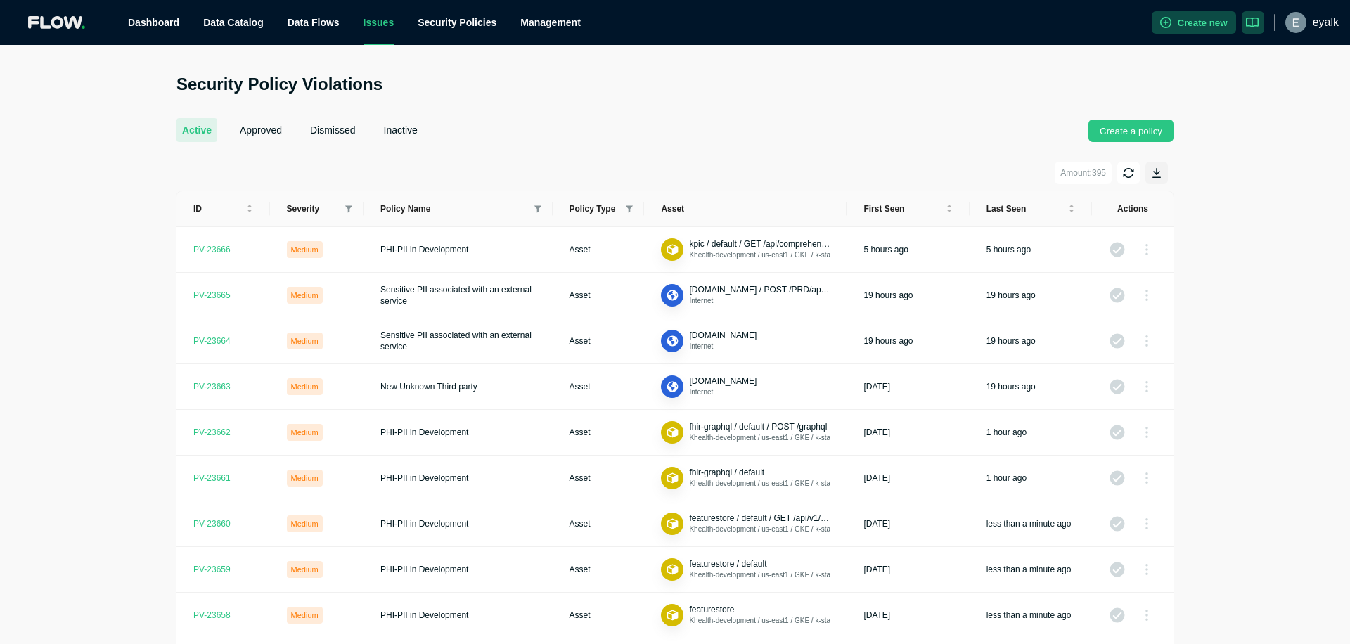
click at [688, 67] on main "Security Policy Violations active approved dismissed inactive Create a policy A…" at bounding box center [675, 501] width 1350 height 912
click at [300, 213] on span "Severity" at bounding box center [313, 208] width 53 height 11
drag, startPoint x: 342, startPoint y: 211, endPoint x: 349, endPoint y: 211, distance: 7.7
click at [344, 212] on div "Severity" at bounding box center [317, 208] width 60 height 11
click at [349, 211] on icon at bounding box center [348, 209] width 7 height 8
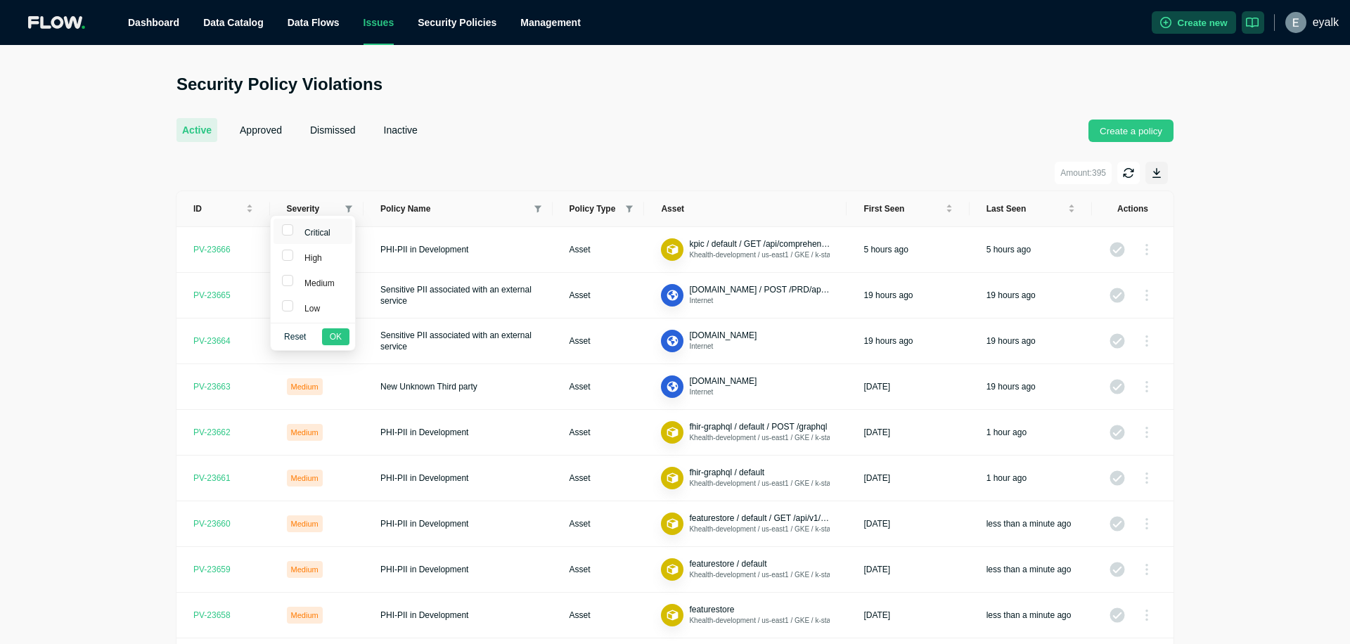
click at [318, 241] on li "Critical" at bounding box center [312, 231] width 79 height 25
checkbox input "true"
click at [315, 253] on span "High" at bounding box center [310, 258] width 23 height 10
checkbox input "true"
click at [343, 332] on button "OK" at bounding box center [335, 336] width 27 height 17
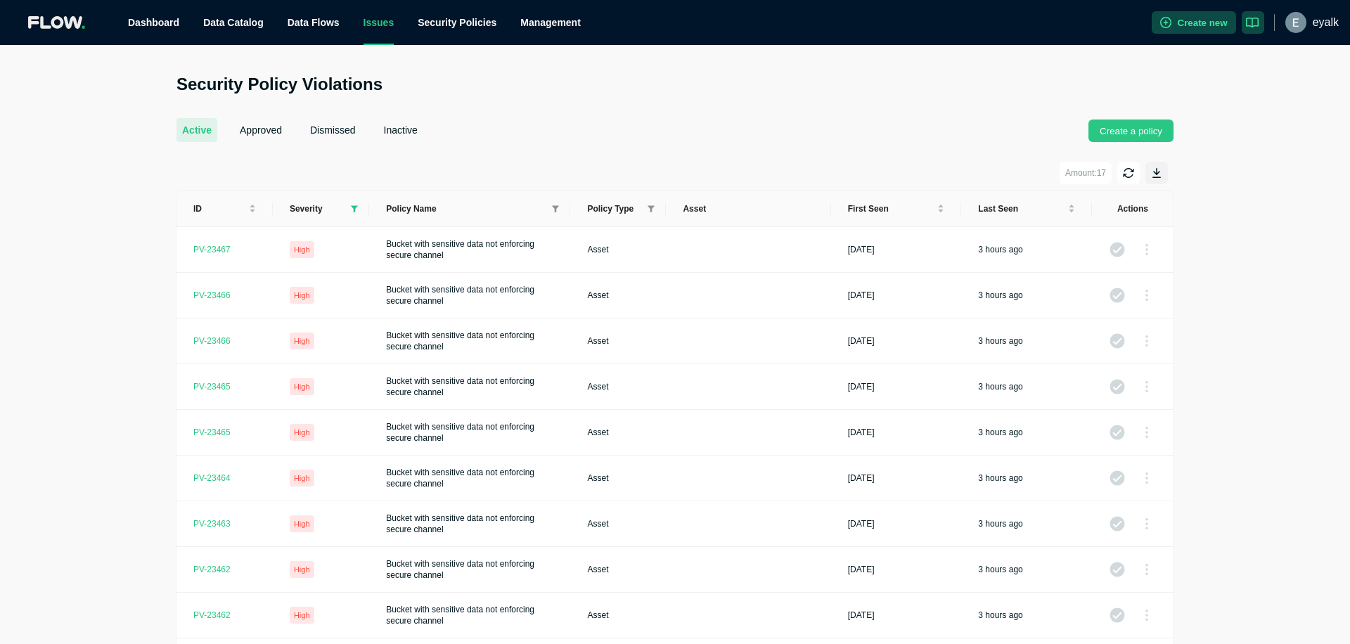
click at [624, 110] on div "active approved dismissed inactive Create a policy" at bounding box center [674, 121] width 997 height 41
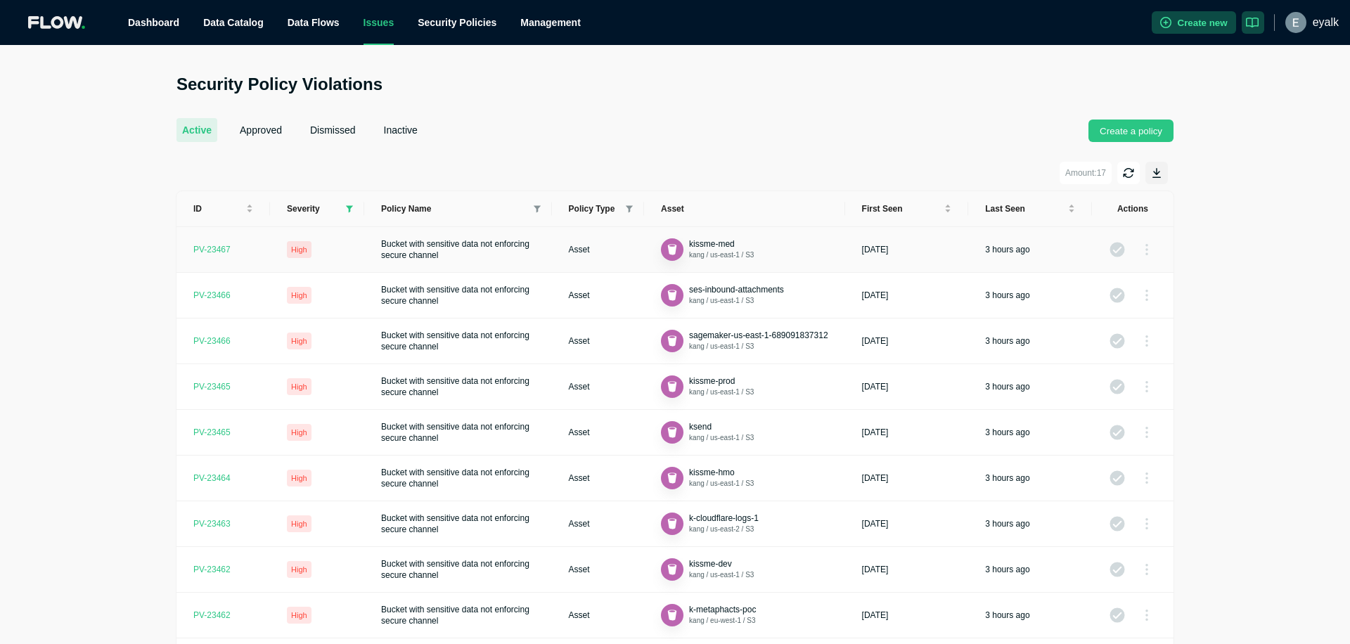
click at [488, 257] on td "Bucket with sensitive data not enforcing secure channel" at bounding box center [458, 250] width 188 height 46
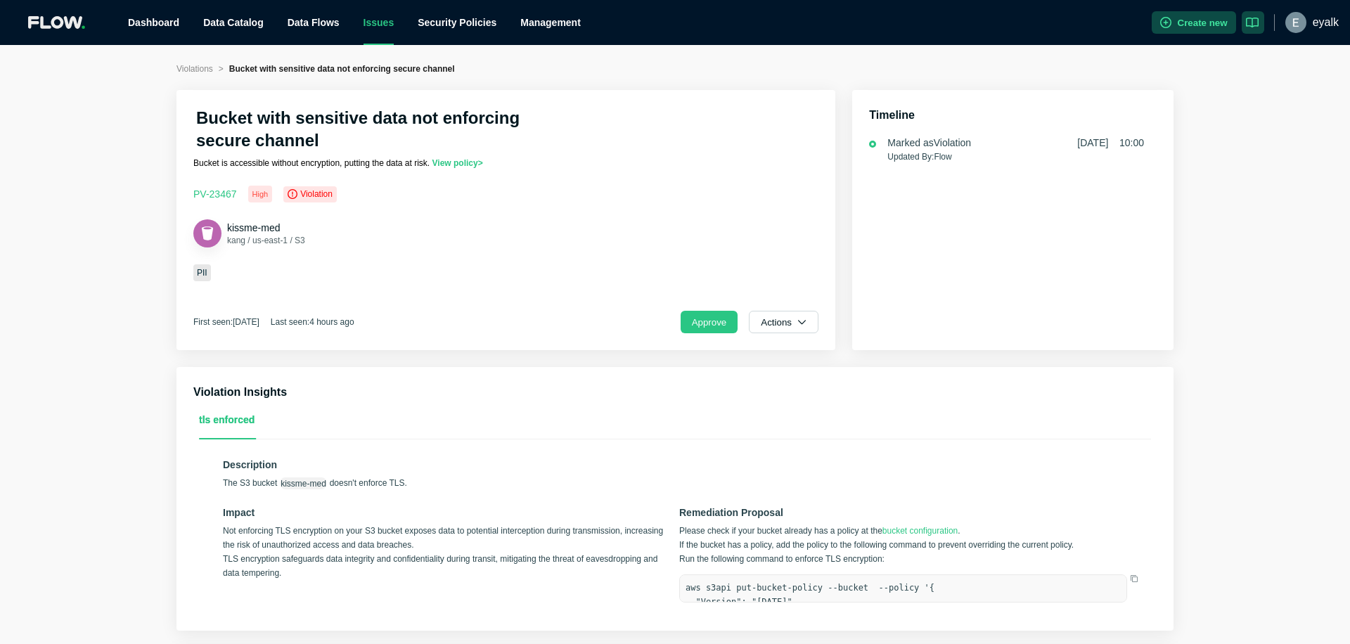
click at [214, 118] on h2 "Bucket with sensitive data not enforcing secure channel" at bounding box center [382, 129] width 373 height 45
drag, startPoint x: 214, startPoint y: 118, endPoint x: 319, endPoint y: 122, distance: 105.5
click at [319, 122] on h2 "Bucket with sensitive data not enforcing secure channel" at bounding box center [382, 129] width 373 height 45
click at [423, 117] on h2 "Bucket with sensitive data not enforcing secure channel" at bounding box center [382, 129] width 373 height 45
click at [340, 125] on h2 "Bucket with sensitive data not enforcing secure channel" at bounding box center [382, 129] width 373 height 45
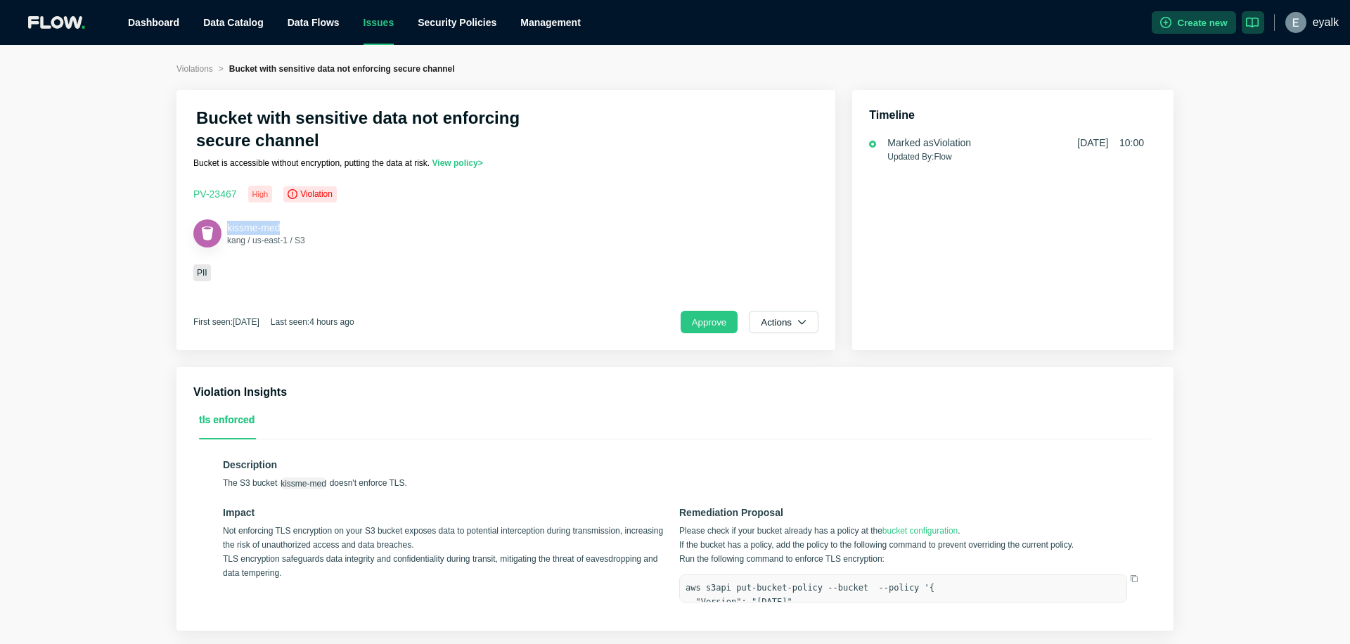
drag, startPoint x: 243, startPoint y: 221, endPoint x: 29, endPoint y: 196, distance: 215.1
click at [220, 219] on div "kissme-med kang / us-east-1 / S3" at bounding box center [249, 233] width 112 height 28
click at [148, 181] on div "Violations > Bucket with sensitive data not enforcing secure channel Bucket wit…" at bounding box center [675, 426] width 1350 height 728
drag, startPoint x: 215, startPoint y: 226, endPoint x: 192, endPoint y: 221, distance: 23.9
click at [200, 221] on div "kissme-med kang / us-east-1 / S3" at bounding box center [505, 233] width 625 height 28
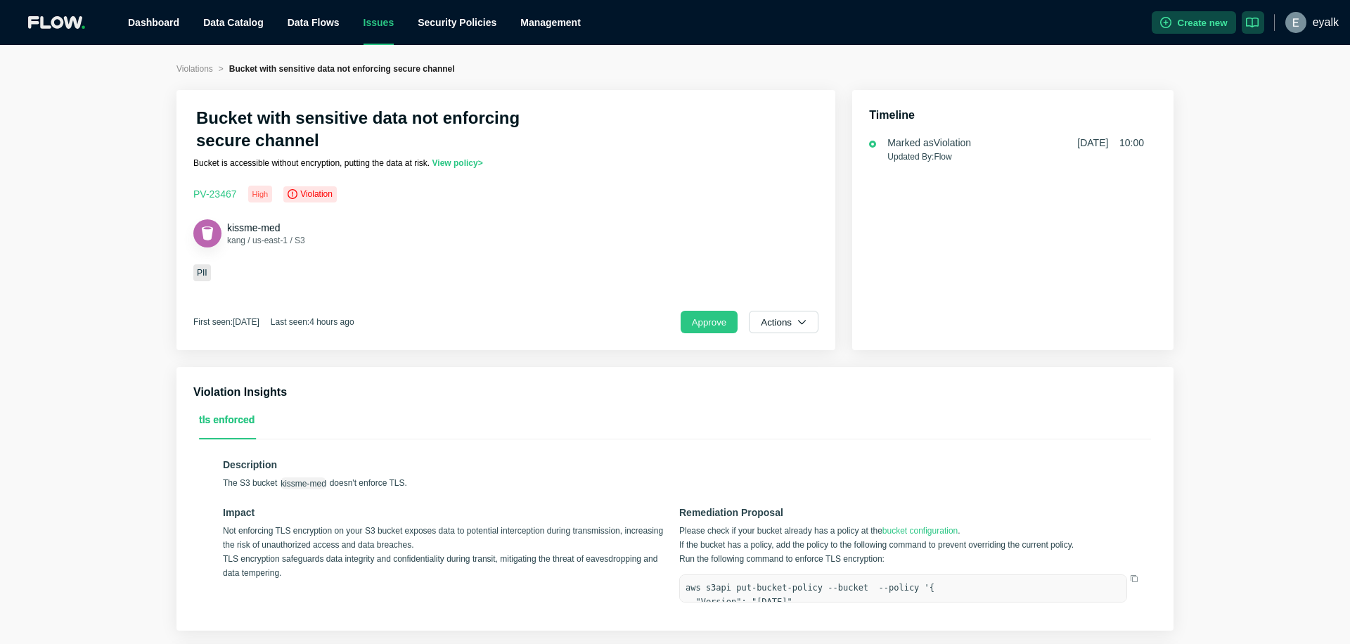
click at [96, 207] on div "Violations > Bucket with sensitive data not enforcing secure channel Bucket wit…" at bounding box center [675, 426] width 1350 height 728
click at [105, 190] on div "Violations > Bucket with sensitive data not enforcing secure channel Bucket wit…" at bounding box center [675, 426] width 1350 height 728
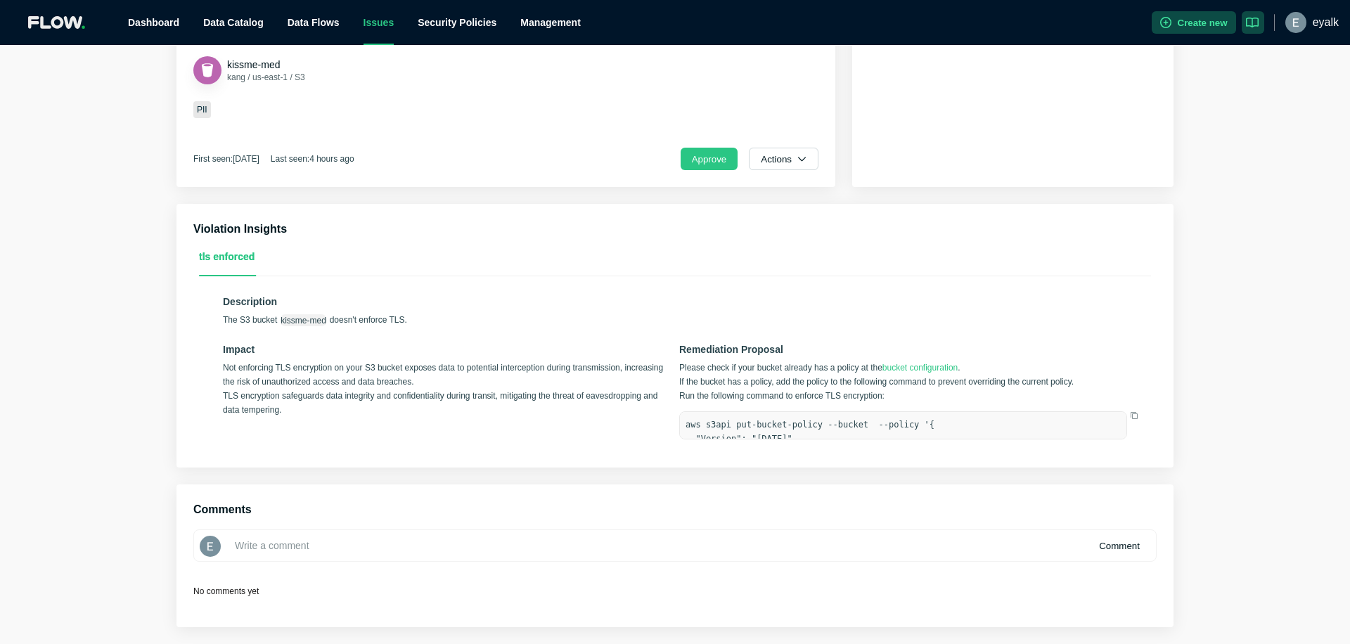
scroll to position [164, 0]
click at [226, 367] on p "Not enforcing TLS encryption on your S3 bucket exposes data to potential interc…" at bounding box center [447, 389] width 448 height 56
drag, startPoint x: 226, startPoint y: 367, endPoint x: 599, endPoint y: 371, distance: 372.6
click at [598, 370] on p "Not enforcing TLS encryption on your S3 bucket exposes data to potential interc…" at bounding box center [447, 389] width 448 height 56
click at [608, 374] on p "Not enforcing TLS encryption on your S3 bucket exposes data to potential interc…" at bounding box center [447, 389] width 448 height 56
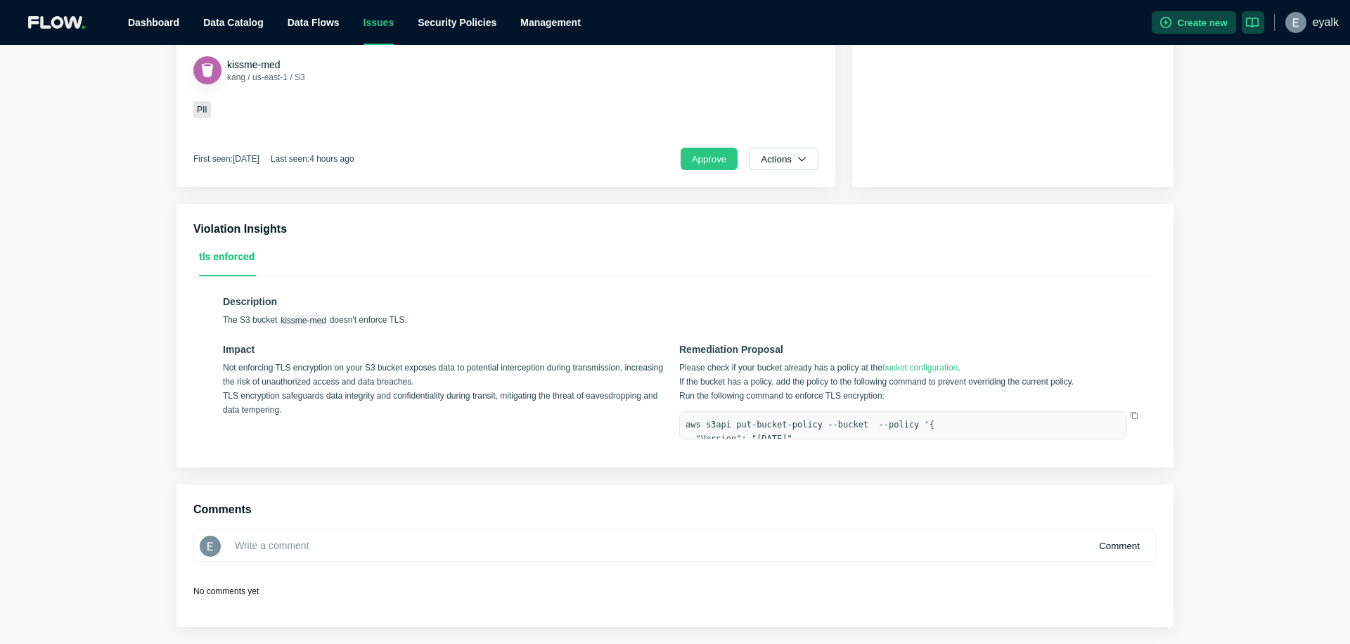
click at [230, 371] on p "Not enforcing TLS encryption on your S3 bucket exposes data to potential interc…" at bounding box center [447, 389] width 448 height 56
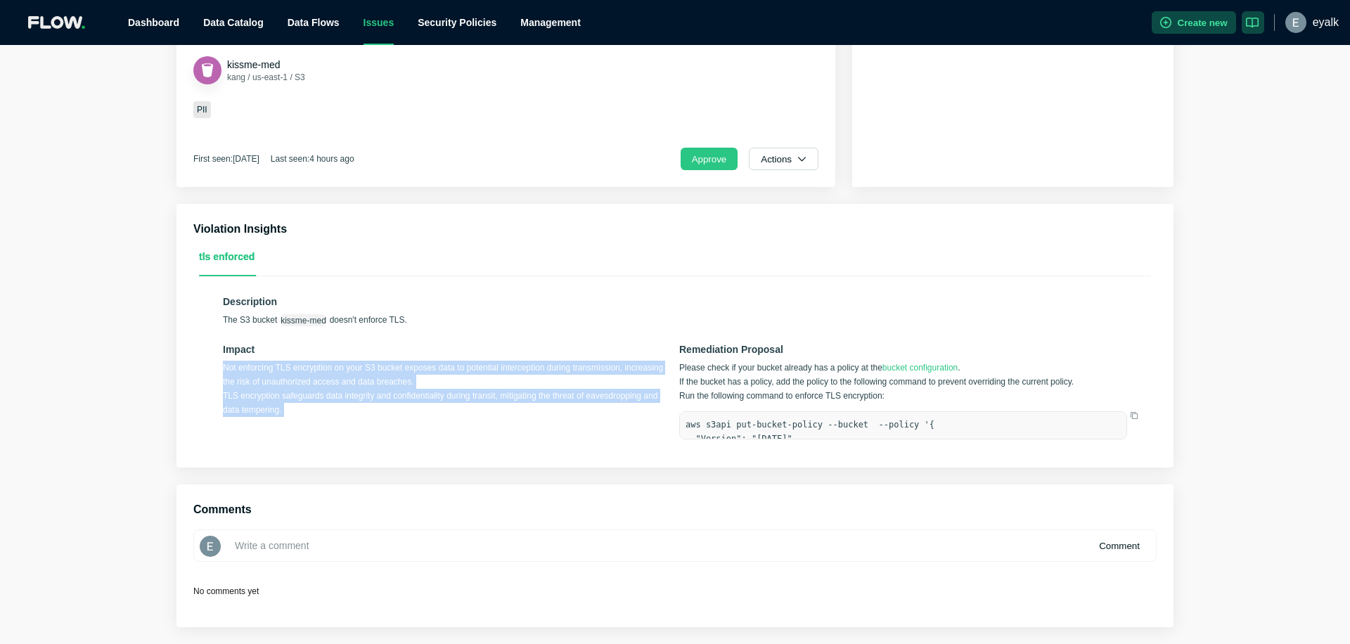
drag, startPoint x: 230, startPoint y: 371, endPoint x: 478, endPoint y: 408, distance: 250.8
click at [373, 432] on div "Impact Not enforcing TLS encryption on your S3 bucket exposes data to potential…" at bounding box center [447, 393] width 448 height 110
click at [483, 408] on p "Not enforcing TLS encryption on your S3 bucket exposes data to potential interc…" at bounding box center [447, 389] width 448 height 56
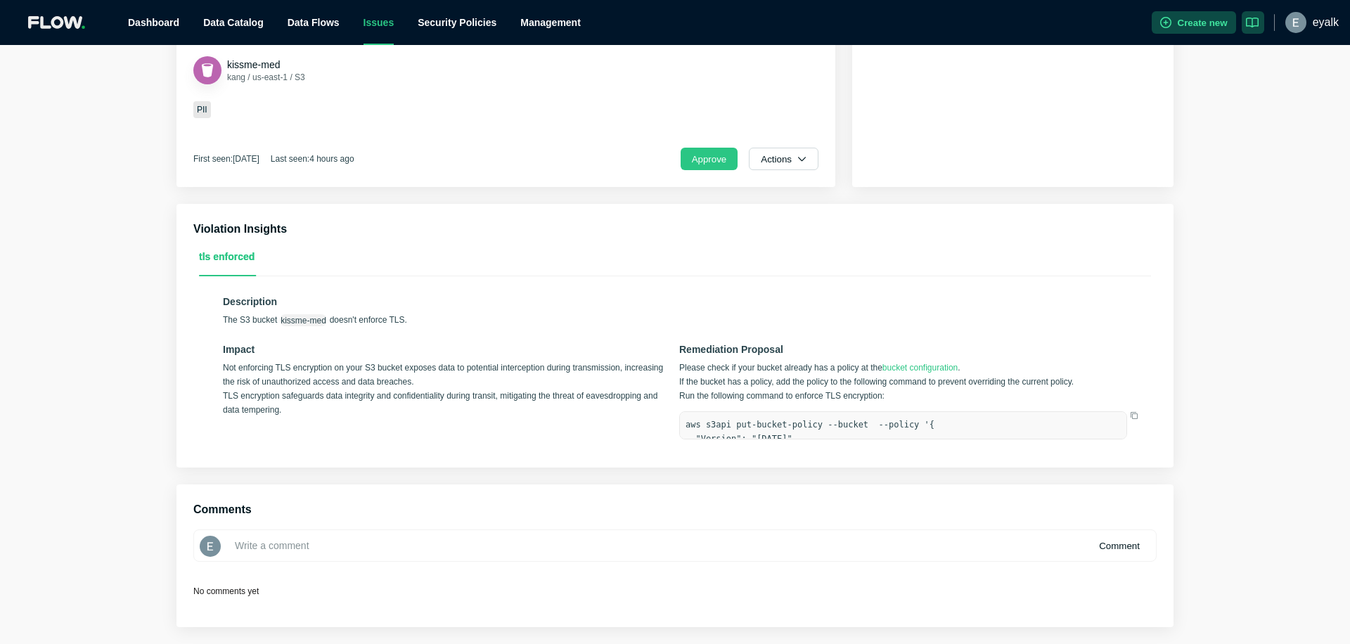
scroll to position [164, 0]
click at [690, 344] on p "Remediation Proposal" at bounding box center [903, 349] width 448 height 11
drag, startPoint x: 712, startPoint y: 348, endPoint x: 775, endPoint y: 354, distance: 63.5
click at [775, 354] on p "Remediation Proposal" at bounding box center [903, 349] width 448 height 11
drag, startPoint x: 775, startPoint y: 370, endPoint x: 763, endPoint y: 375, distance: 12.7
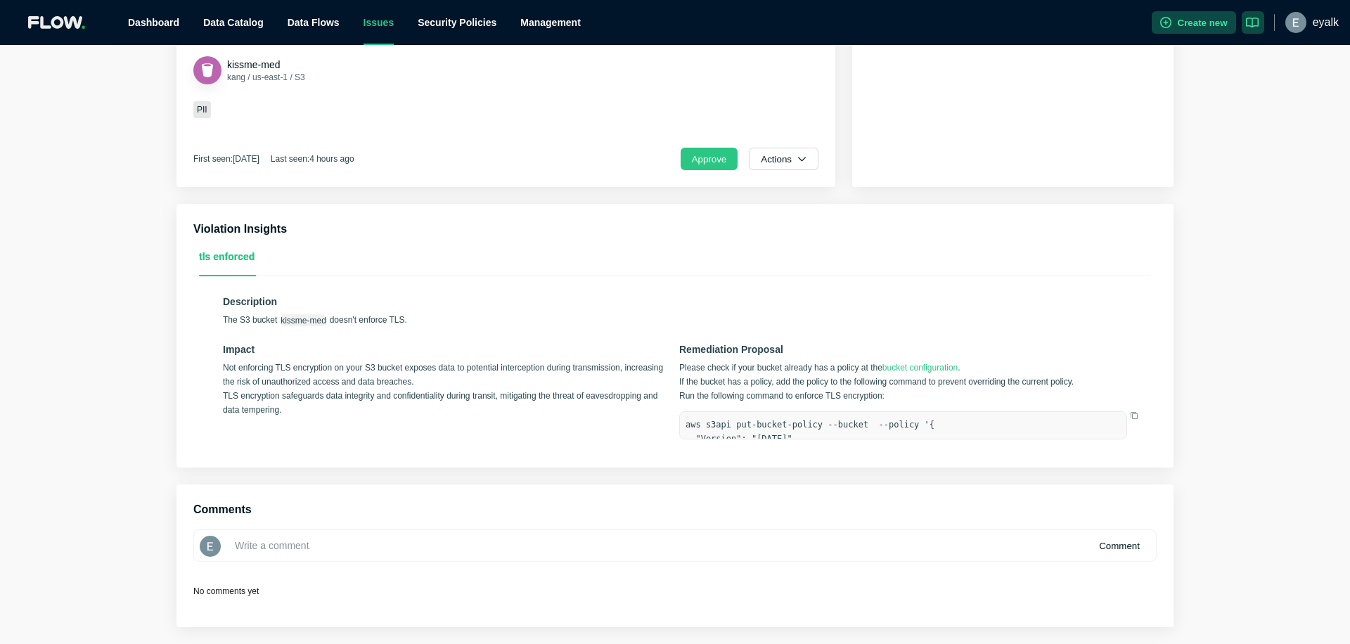
click at [775, 370] on p "Please check if your bucket already has a policy at the bucket configuration . …" at bounding box center [903, 382] width 448 height 42
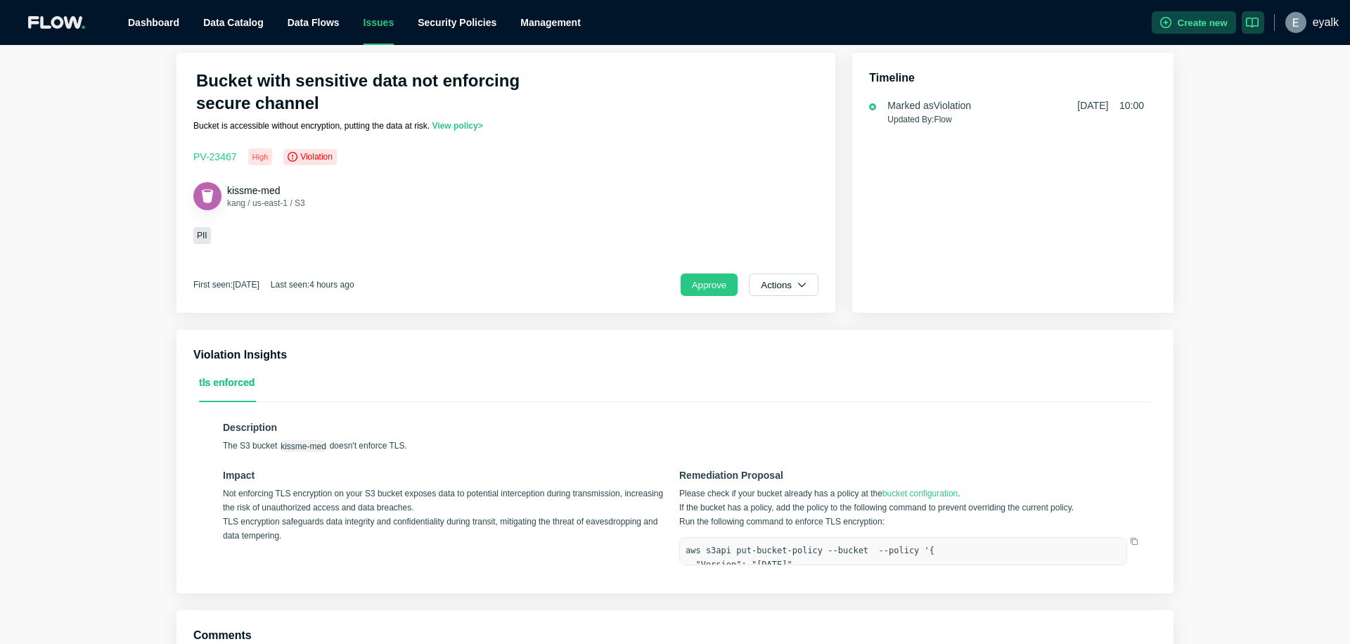
scroll to position [0, 0]
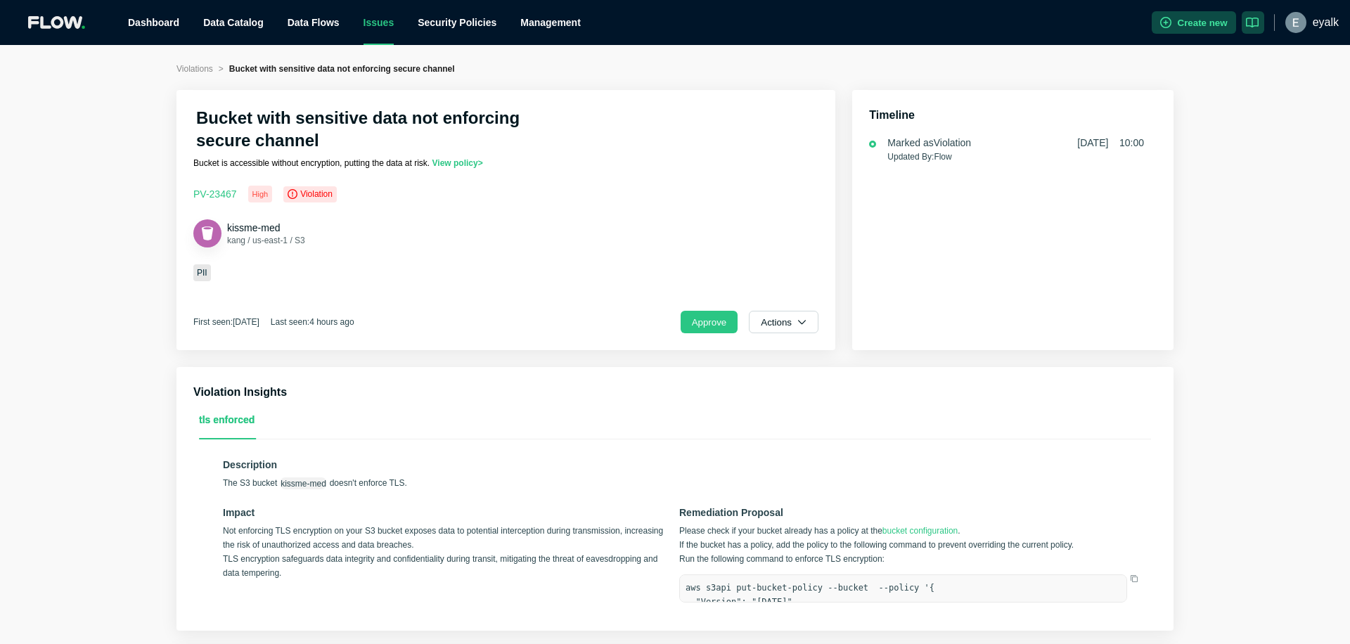
click at [90, 185] on div "Violations > Bucket with sensitive data not enforcing secure channel Bucket wit…" at bounding box center [675, 426] width 1350 height 728
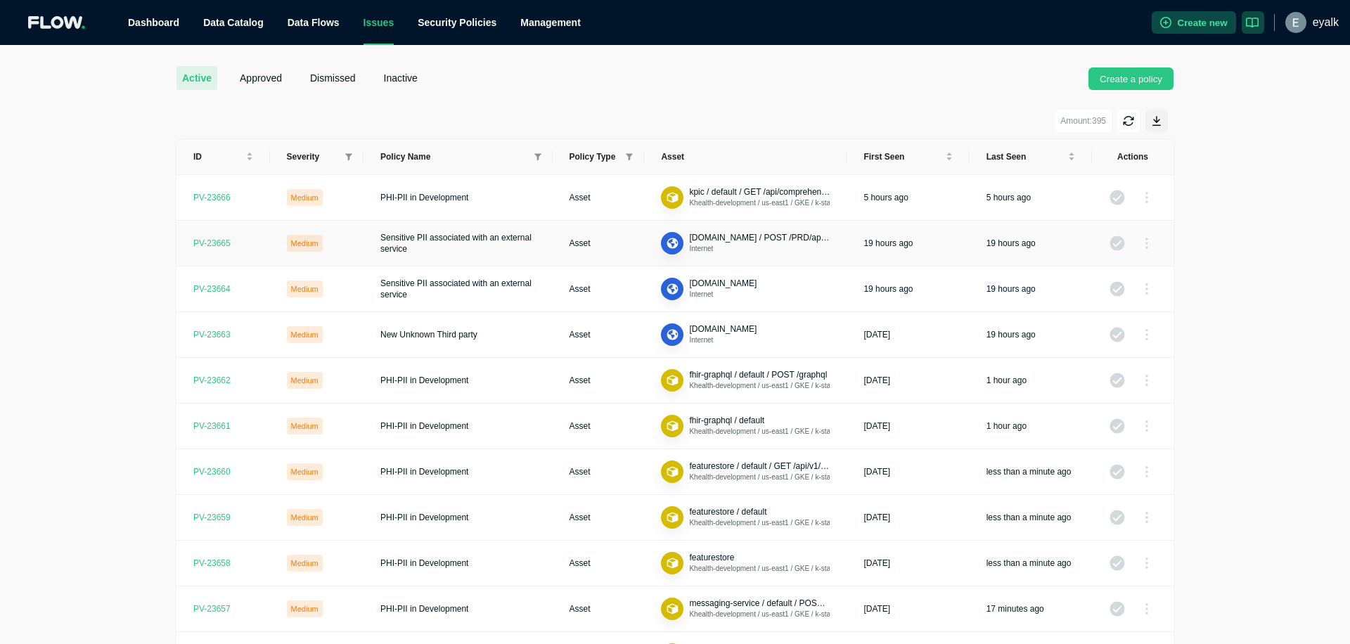
scroll to position [70, 0]
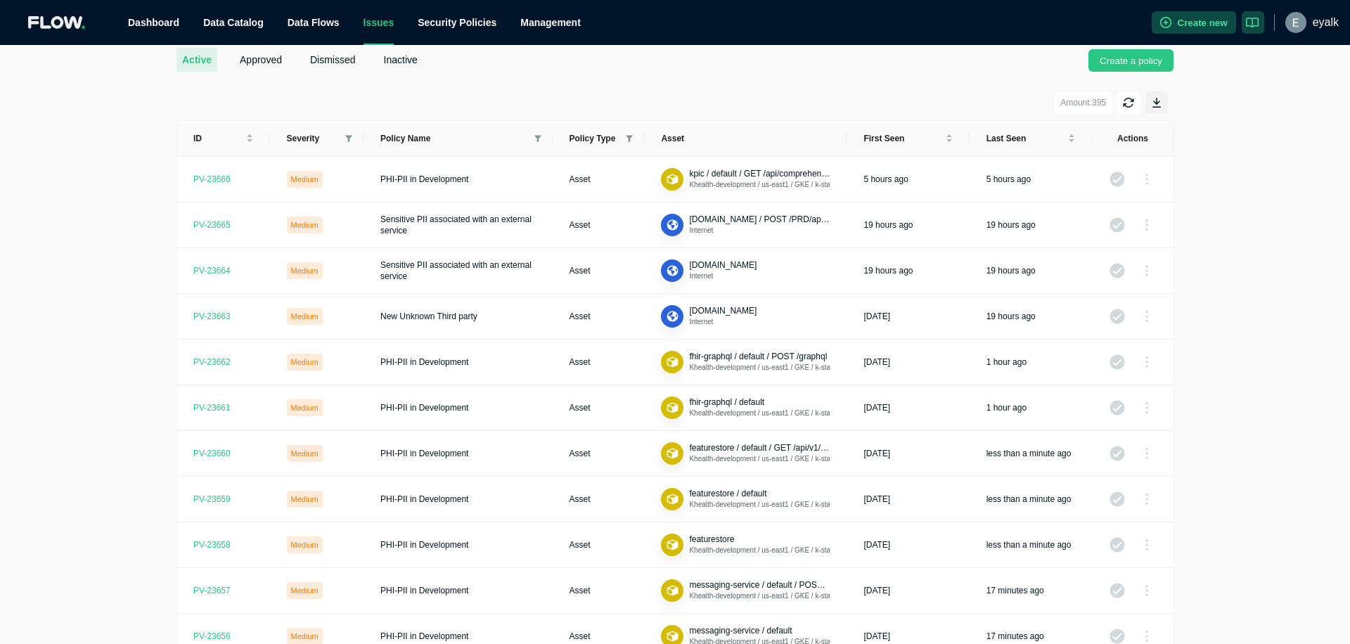
click at [486, 75] on div "active approved dismissed inactive Create a policy Amount: 395 ID Severity Poli…" at bounding box center [674, 459] width 997 height 856
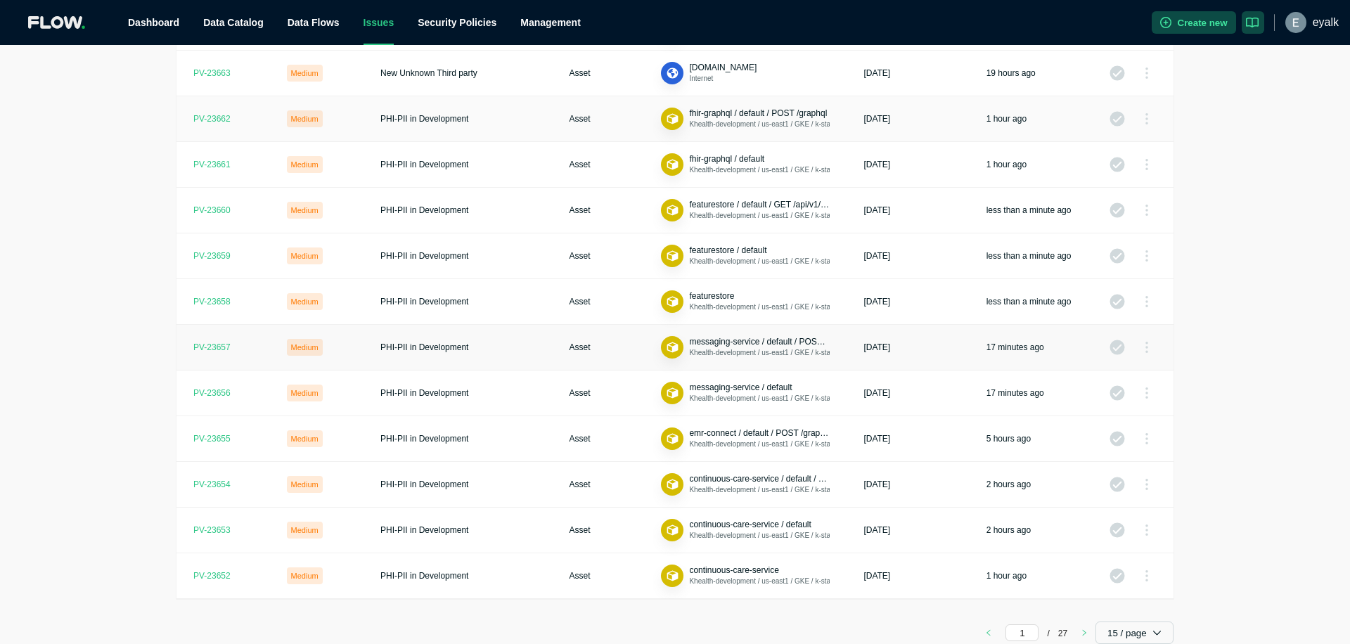
scroll to position [313, 0]
click at [1088, 634] on button "button" at bounding box center [1084, 633] width 22 height 17
type input "2"
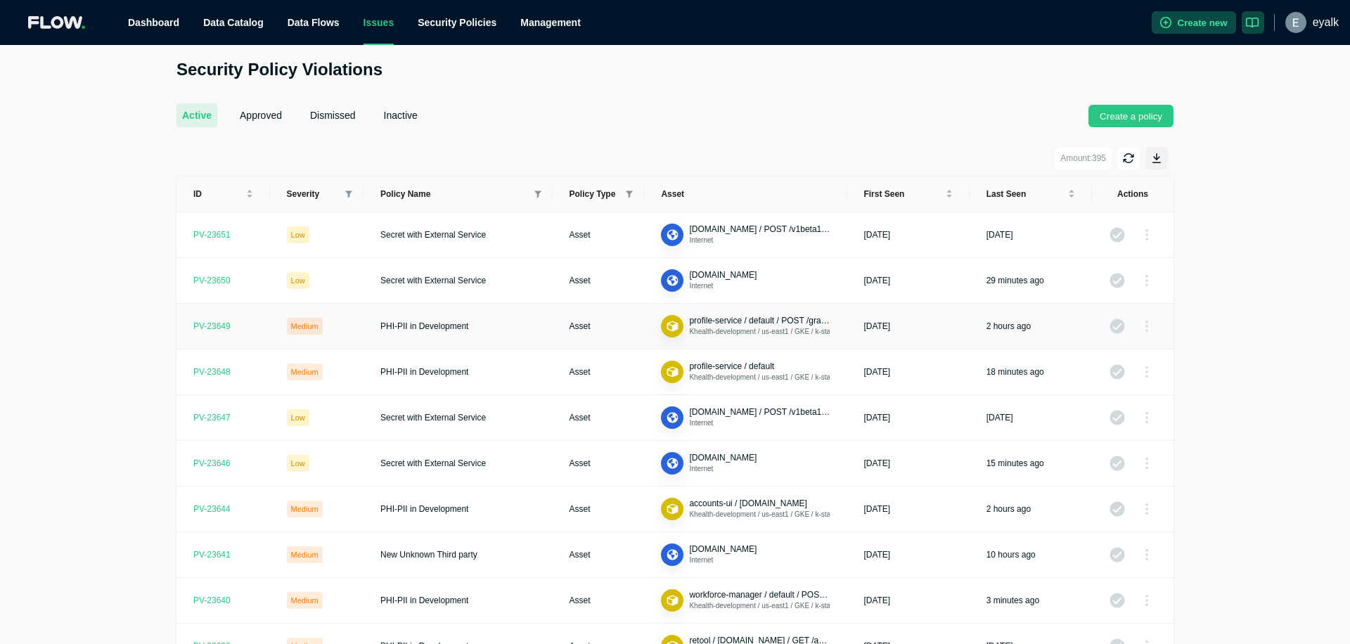
scroll to position [24, 0]
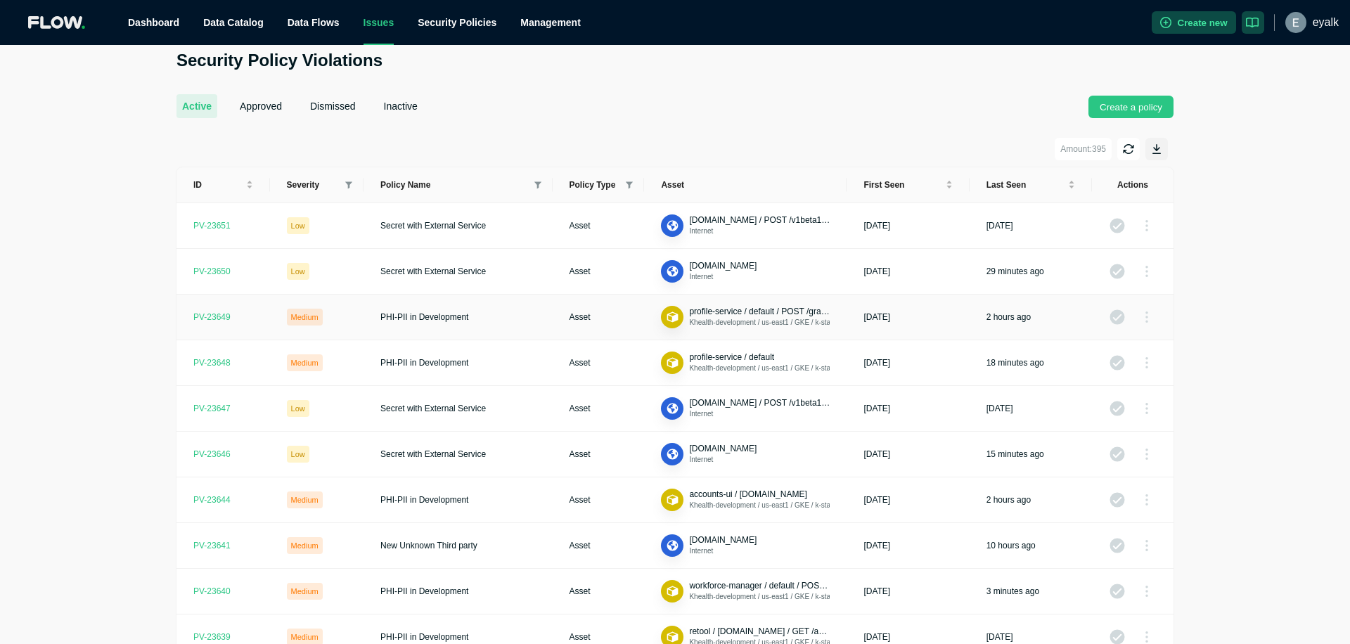
click at [479, 311] on td "PHI-PII in Development" at bounding box center [457, 318] width 189 height 46
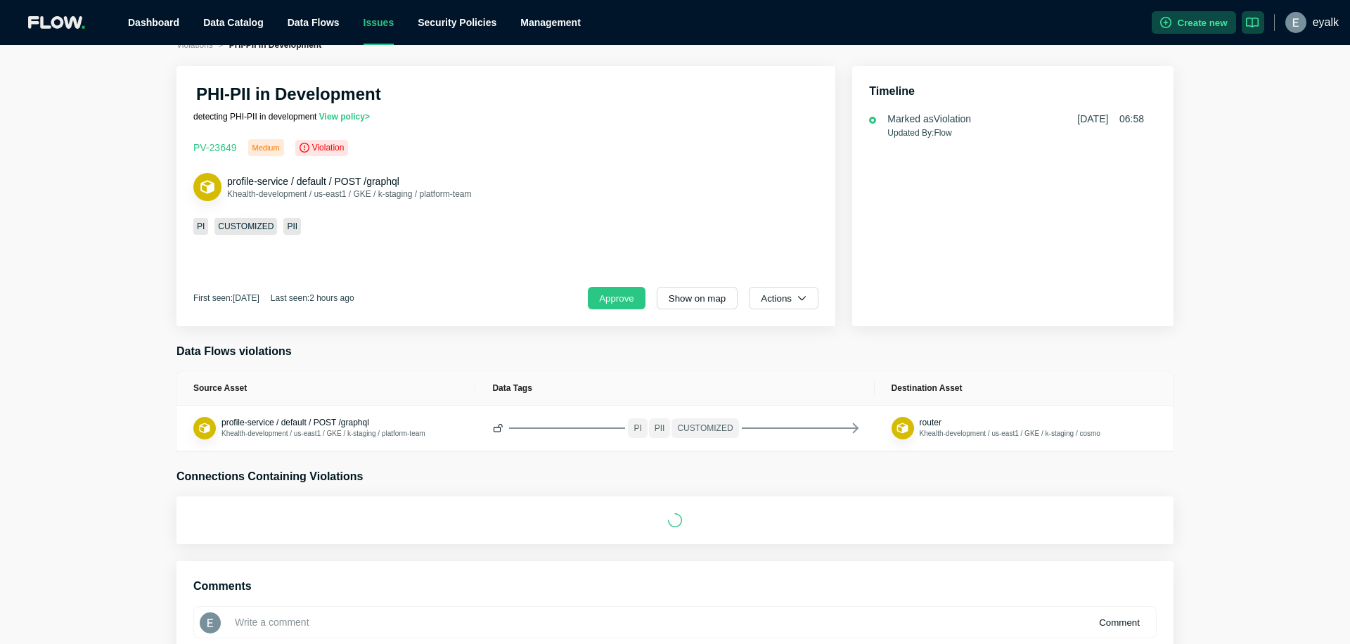
click at [111, 154] on div "Violations > PHI-PII in Development PHI-PII in Development detecting PHI-PII in…" at bounding box center [675, 371] width 1350 height 666
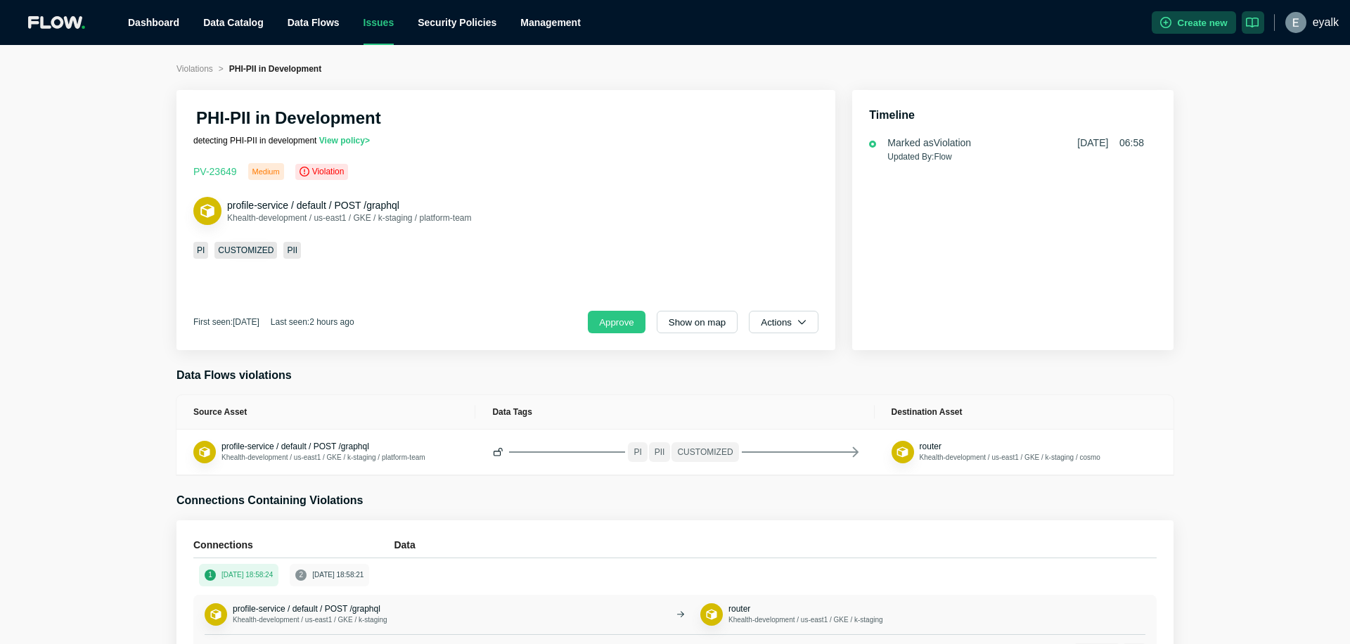
click at [208, 116] on h2 "PHI-PII in Development" at bounding box center [288, 118] width 185 height 22
drag, startPoint x: 208, startPoint y: 116, endPoint x: 391, endPoint y: 119, distance: 182.8
click at [391, 119] on div "PHI-PII in Development" at bounding box center [380, 121] width 375 height 28
click at [384, 117] on div "PHI-PII in Development" at bounding box center [380, 121] width 375 height 28
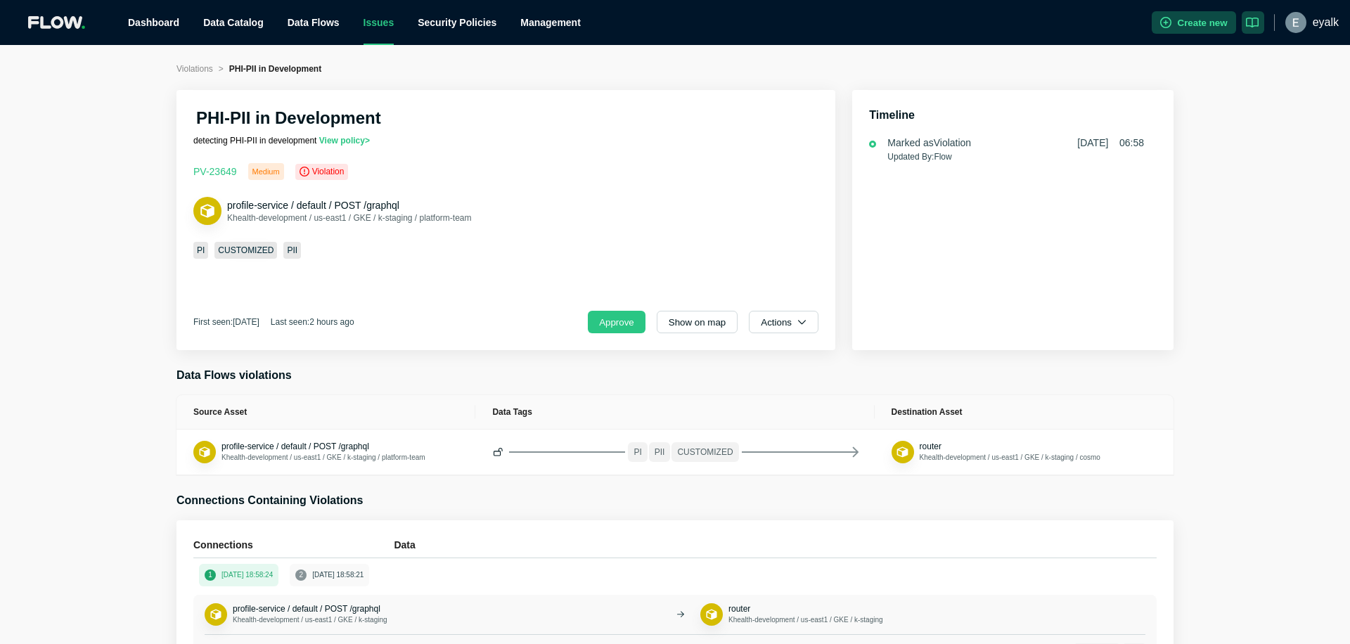
click at [284, 108] on h2 "PHI-PII in Development" at bounding box center [288, 118] width 185 height 22
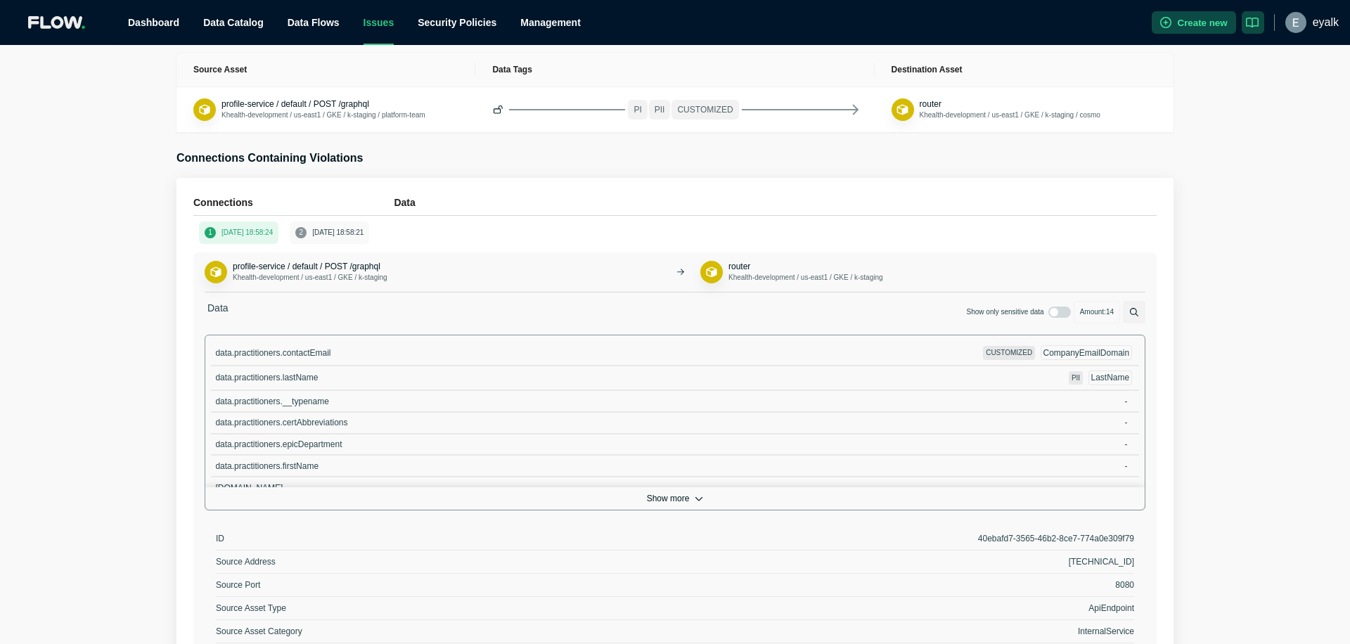
scroll to position [342, 0]
click at [74, 322] on div "Violations > PHI-PII in Development PHI-PII in Development detecting PHI-PII in…" at bounding box center [675, 411] width 1350 height 1383
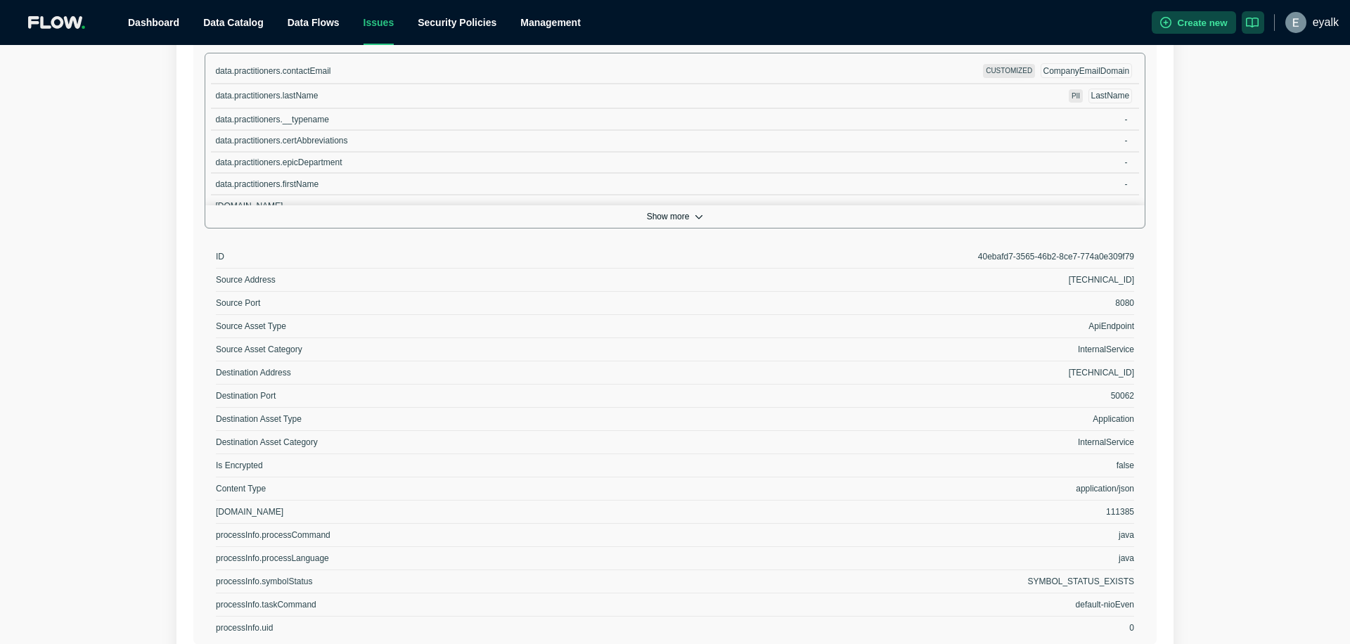
scroll to position [412, 0]
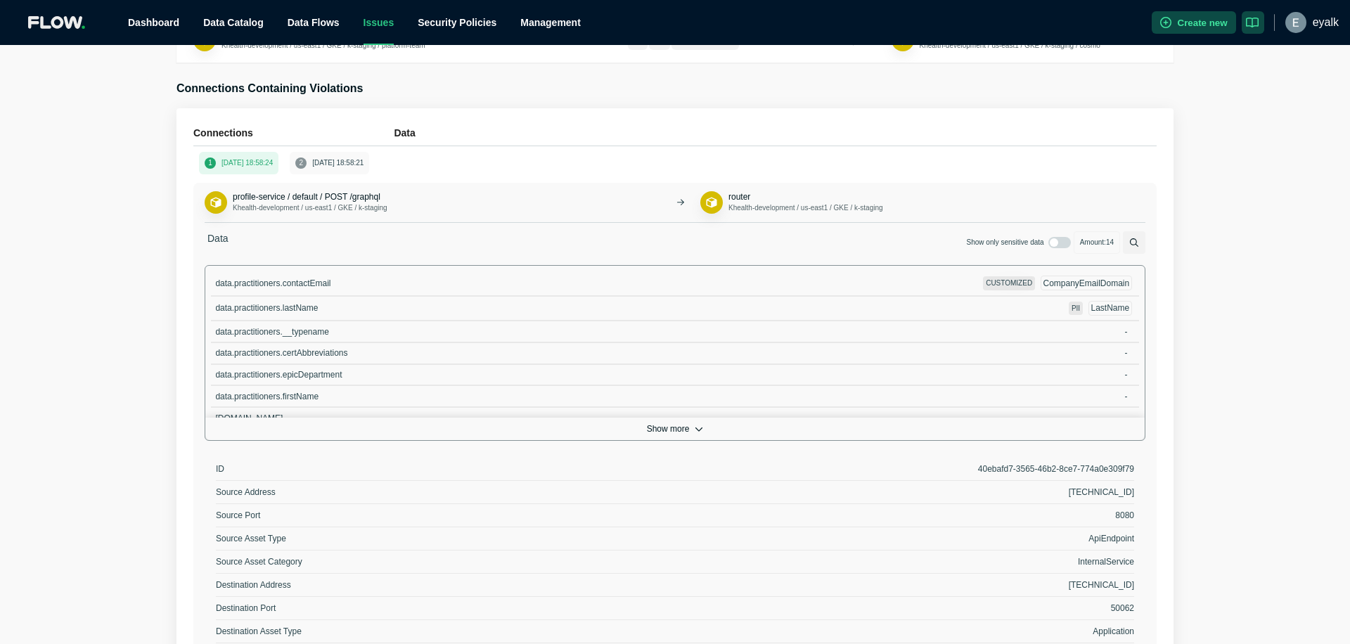
click at [675, 432] on button "Show more" at bounding box center [674, 429] width 939 height 22
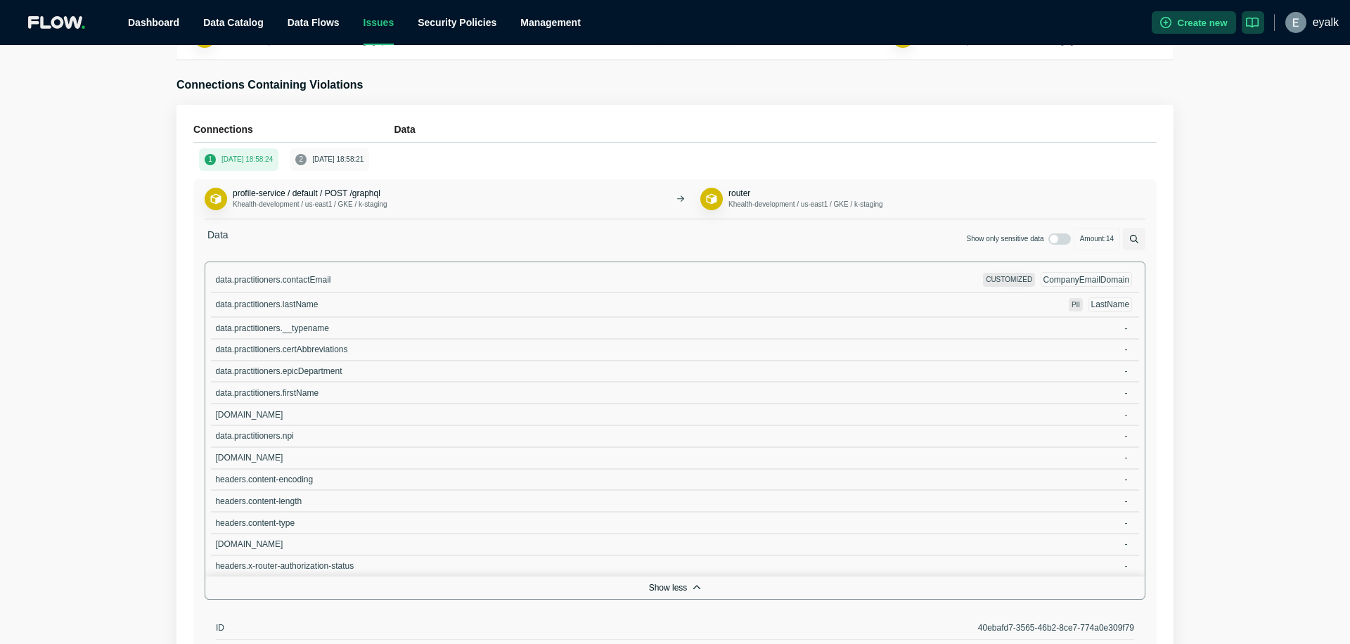
scroll to position [415, 0]
click at [1085, 278] on span "CompanyEmailDomain" at bounding box center [1086, 281] width 86 height 10
click at [1097, 281] on span "CompanyEmailDomain" at bounding box center [1086, 281] width 86 height 10
drag, startPoint x: 1087, startPoint y: 282, endPoint x: 1095, endPoint y: 287, distance: 9.2
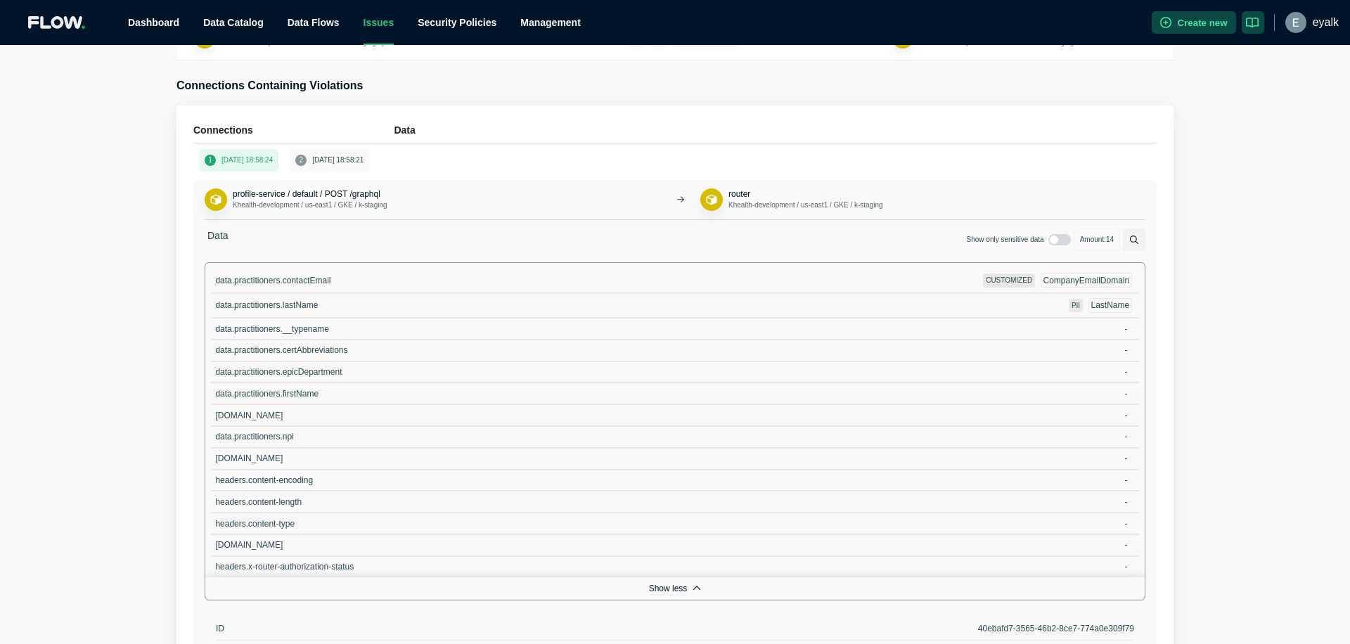
click at [1087, 282] on span "CompanyEmailDomain" at bounding box center [1086, 281] width 86 height 10
click at [1105, 302] on span "LastName" at bounding box center [1110, 305] width 39 height 10
click at [1111, 305] on span "LastName" at bounding box center [1110, 305] width 39 height 10
click at [1087, 276] on span "CompanyEmailDomain" at bounding box center [1086, 281] width 86 height 10
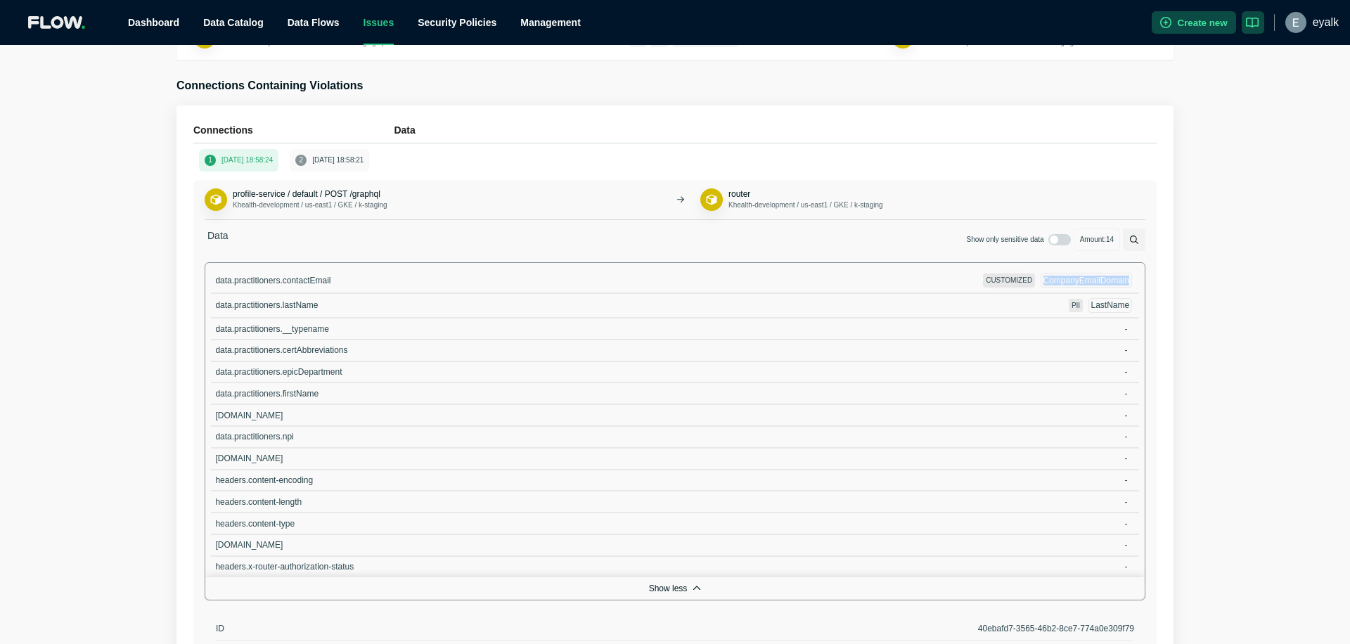
click at [1087, 276] on span "CompanyEmailDomain" at bounding box center [1086, 281] width 86 height 10
click at [1085, 282] on span "CompanyEmailDomain" at bounding box center [1086, 281] width 86 height 10
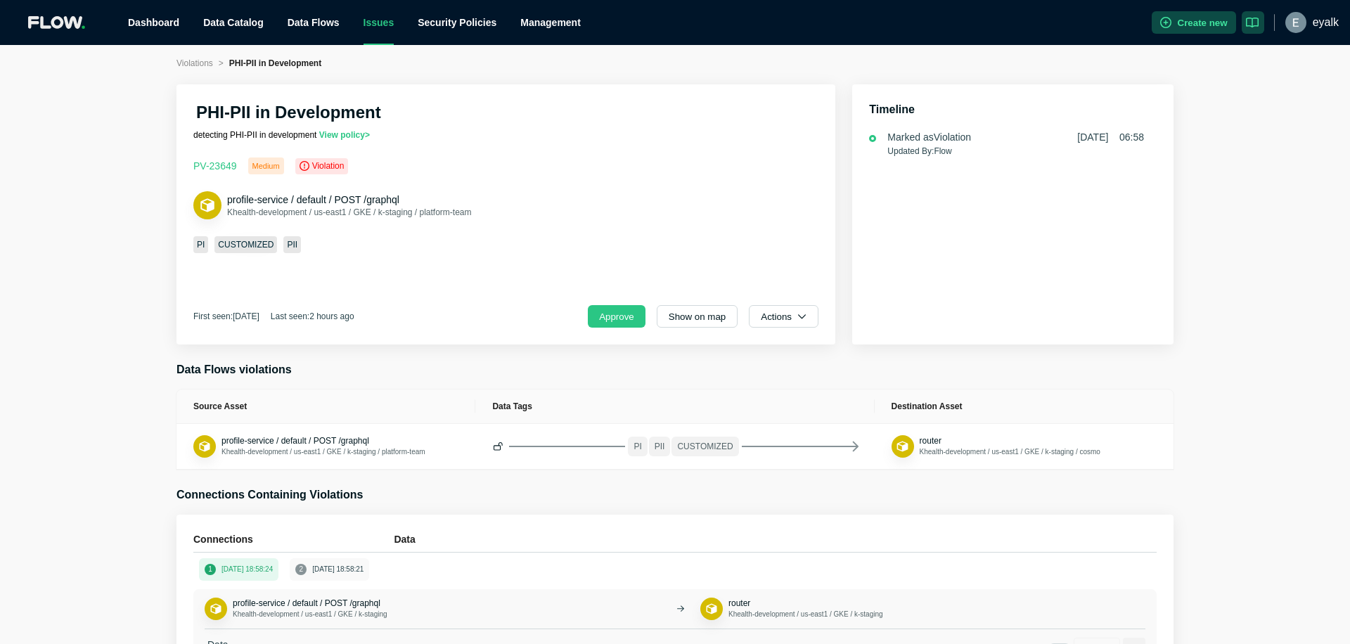
scroll to position [0, 0]
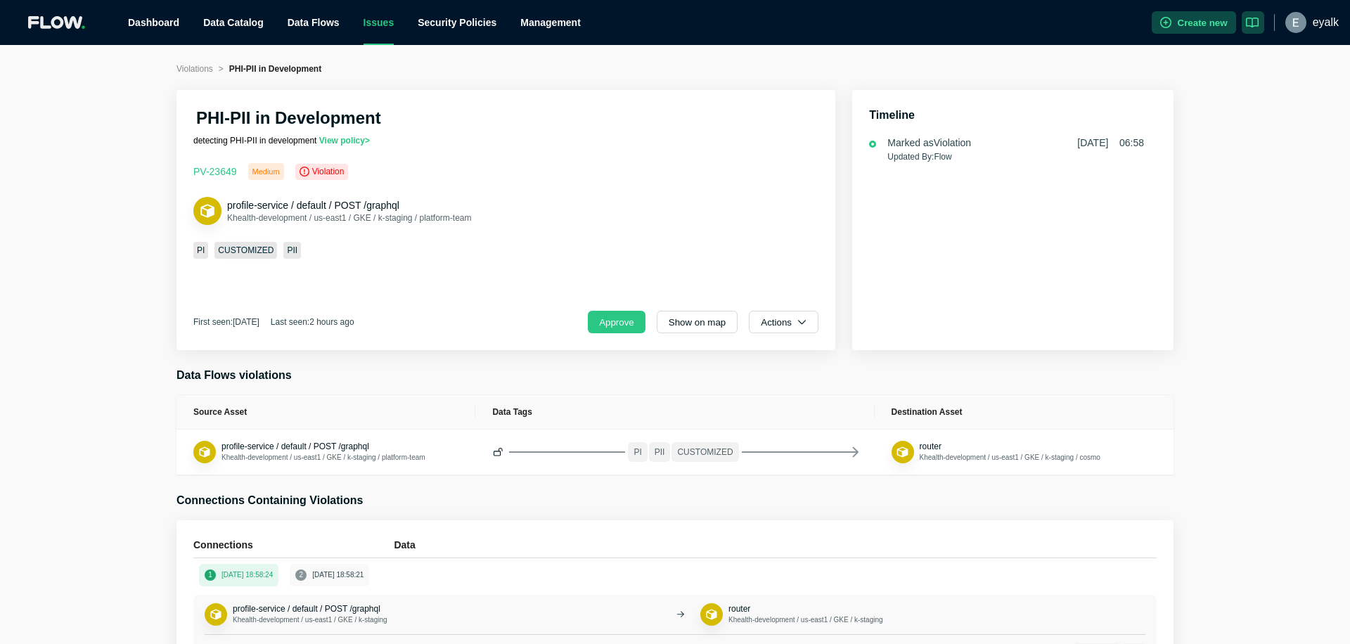
click at [387, 58] on link "Risks" at bounding box center [391, 63] width 24 height 11
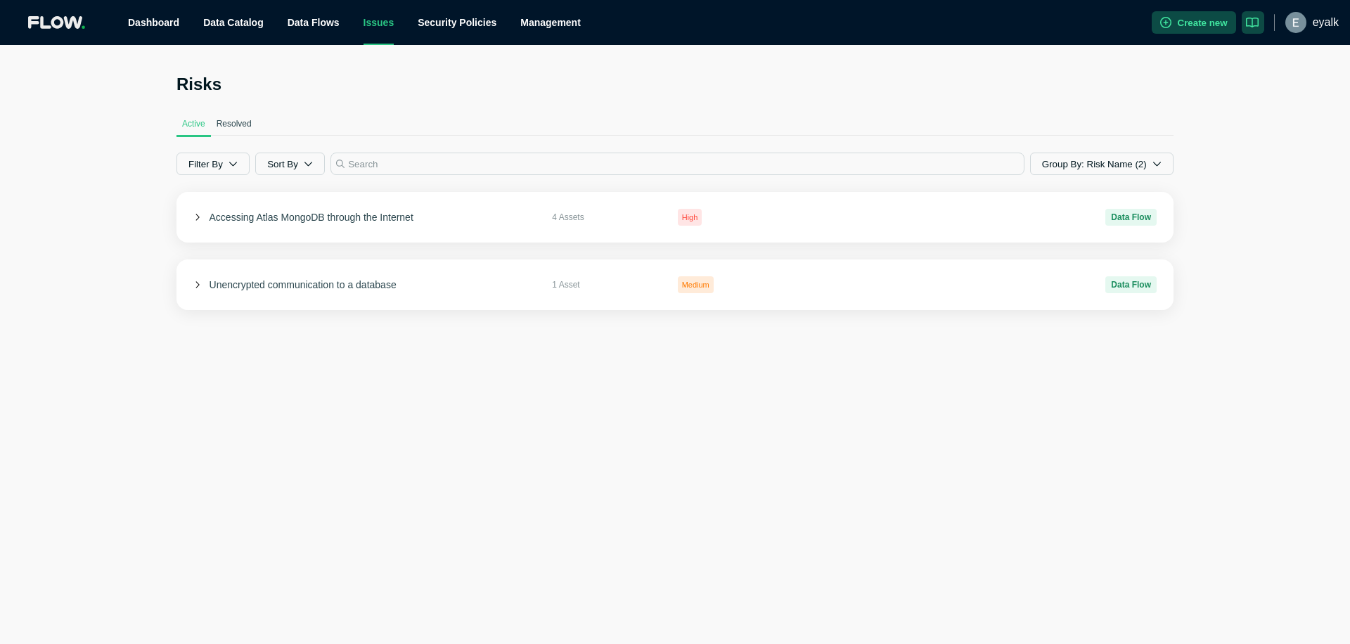
click at [633, 75] on h2 "Risks" at bounding box center [674, 84] width 997 height 22
click at [454, 17] on link "Security Policies" at bounding box center [457, 22] width 79 height 11
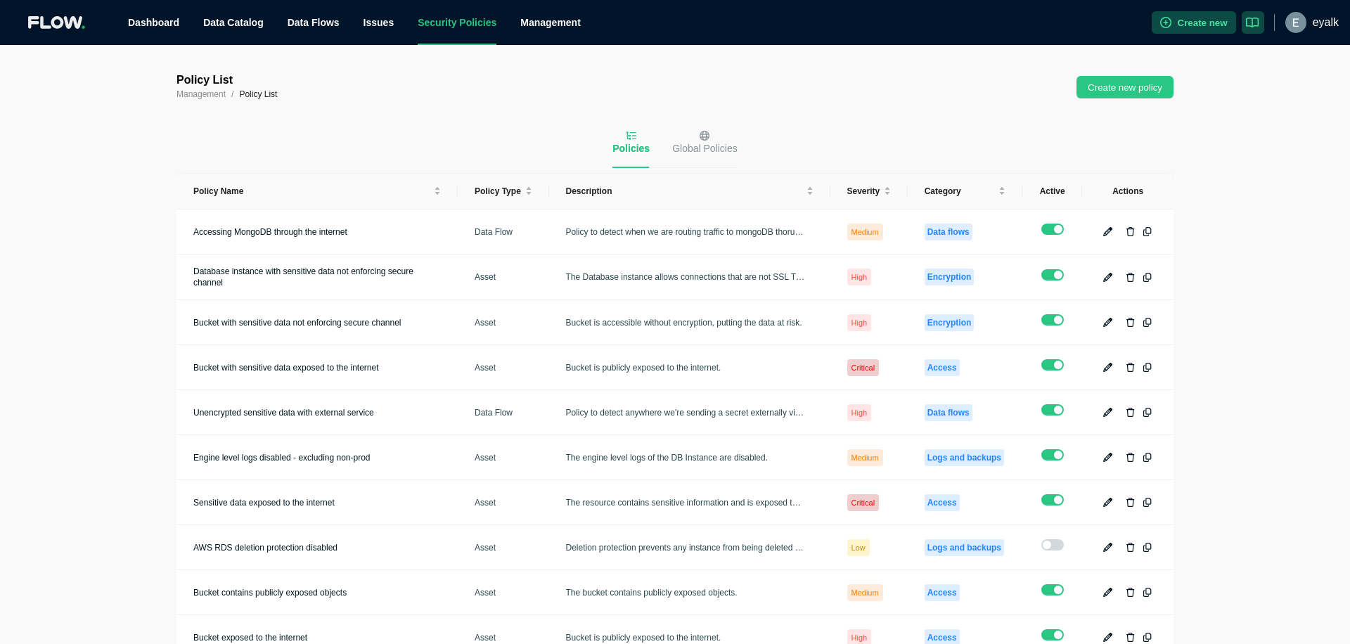
click at [79, 288] on div "Policy List Management / Policy List Create new policy Policies Global Policies…" at bounding box center [675, 344] width 1350 height 599
click at [873, 192] on span "Severity" at bounding box center [864, 191] width 34 height 11
checkbox input "true"
checkbox input "false"
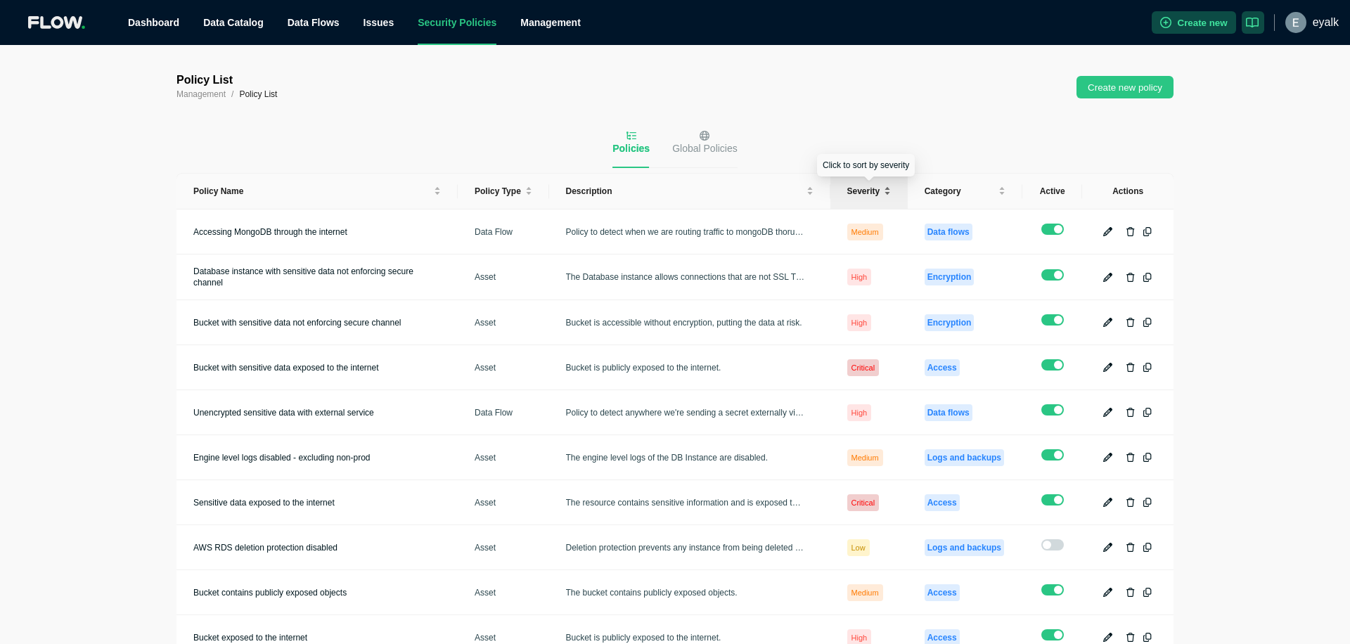
checkbox input "true"
checkbox input "false"
checkbox input "true"
checkbox input "false"
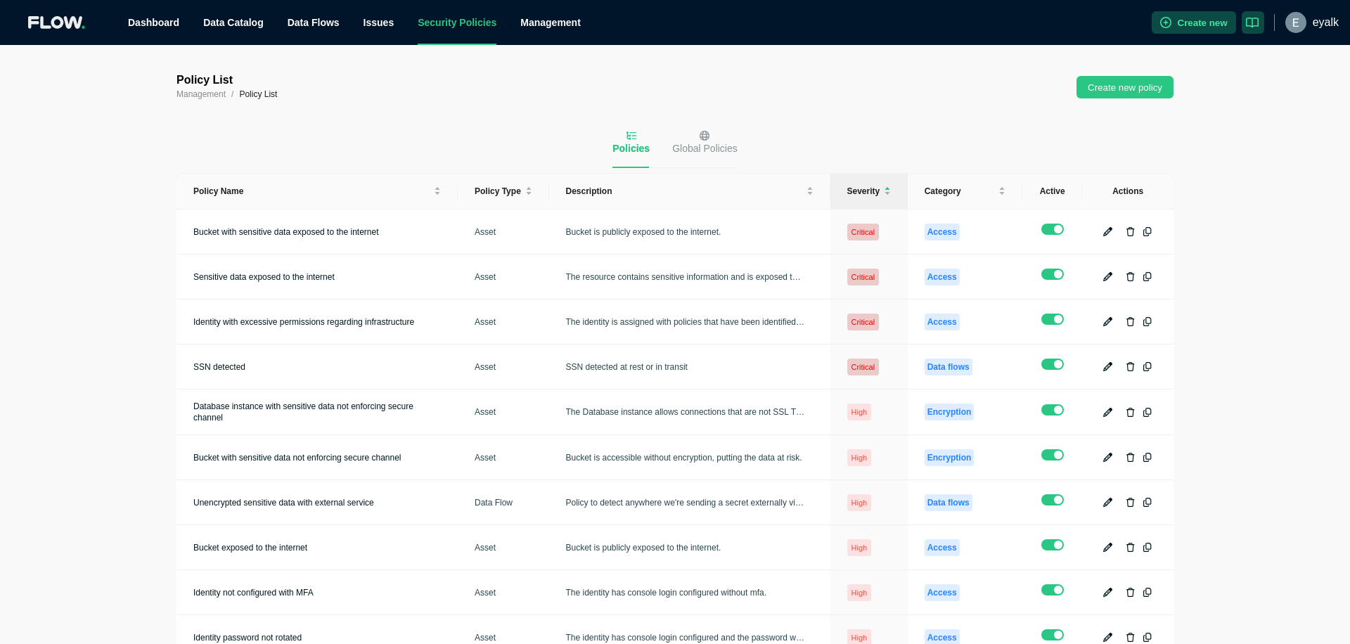
click at [939, 91] on div "Policy List Management / Policy List Create new policy" at bounding box center [674, 87] width 997 height 28
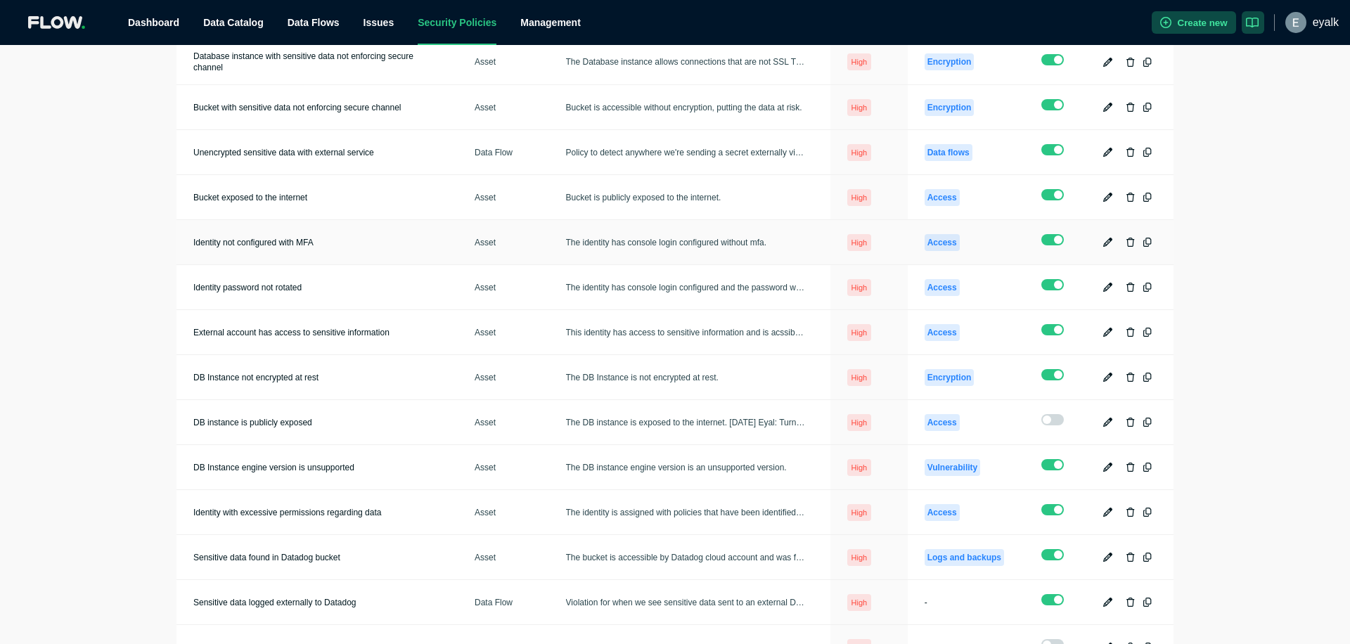
scroll to position [1373, 0]
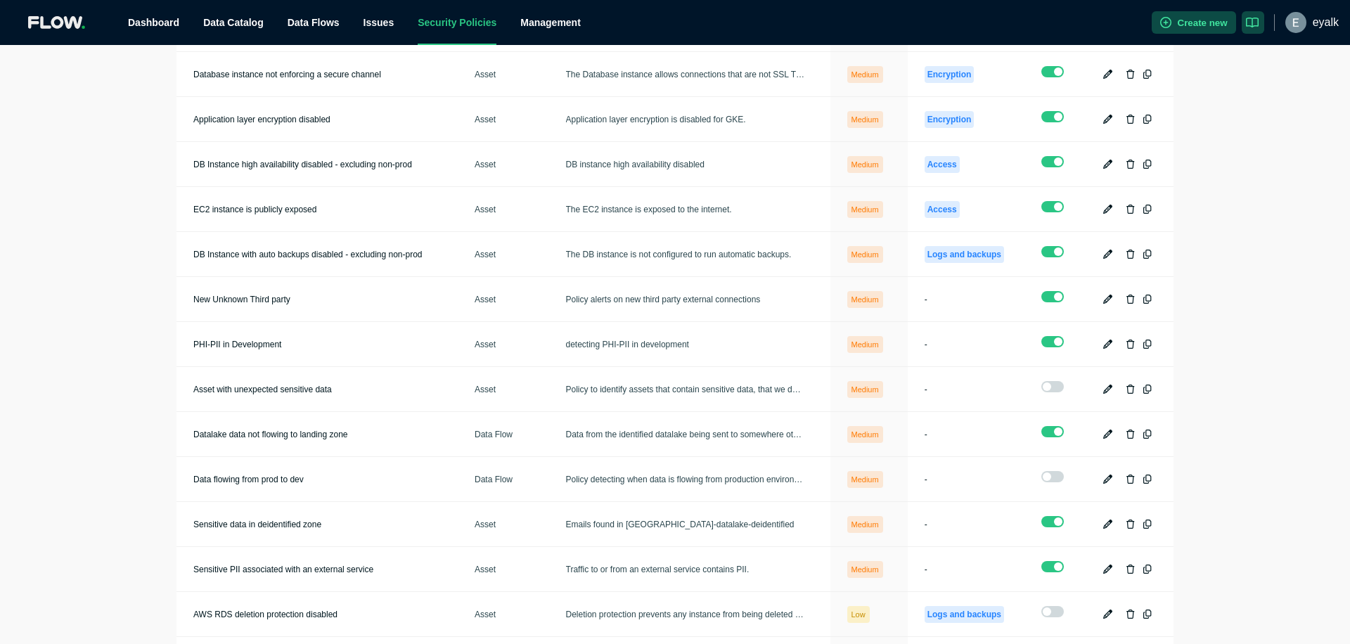
click at [89, 314] on div "Policy List Management / Policy List Create new policy Policies Global Policies…" at bounding box center [675, 344] width 1350 height 599
click at [343, 334] on td "PHI-PII in Development" at bounding box center [316, 344] width 281 height 45
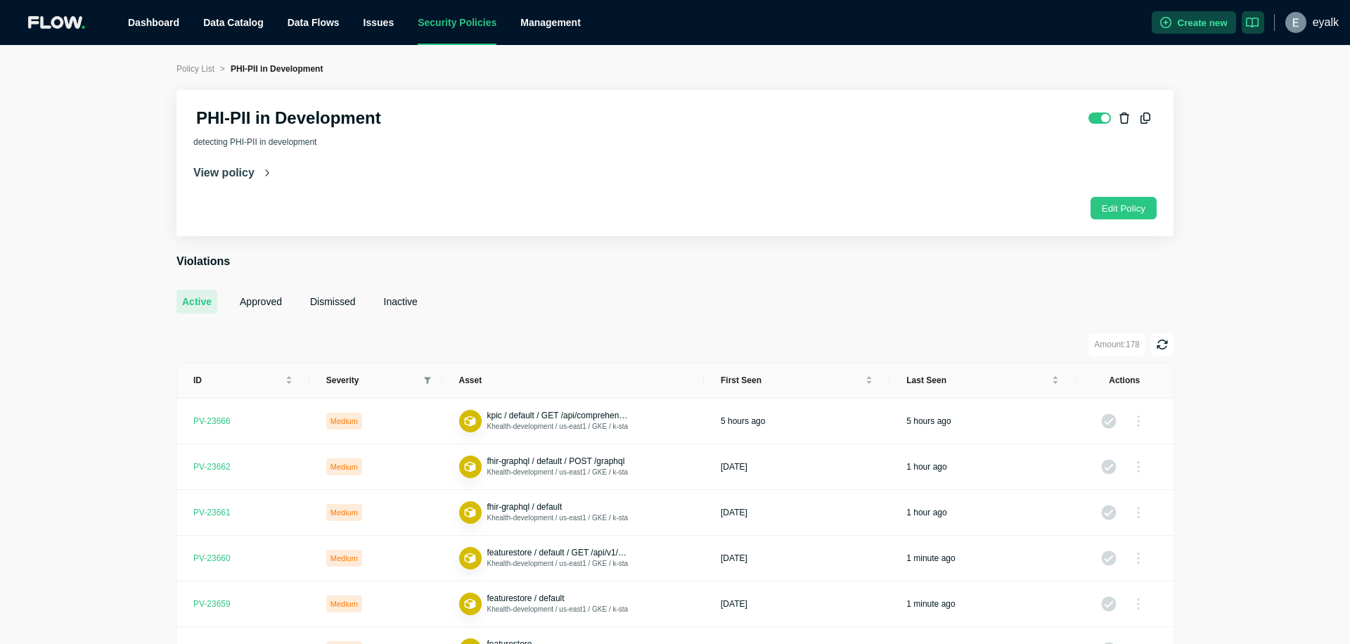
click at [209, 119] on h2 "PHI-PII in Development" at bounding box center [288, 118] width 185 height 22
click at [330, 123] on h2 "PHI-PII in Development" at bounding box center [288, 118] width 185 height 22
click at [252, 173] on span "View policy" at bounding box center [223, 173] width 61 height 14
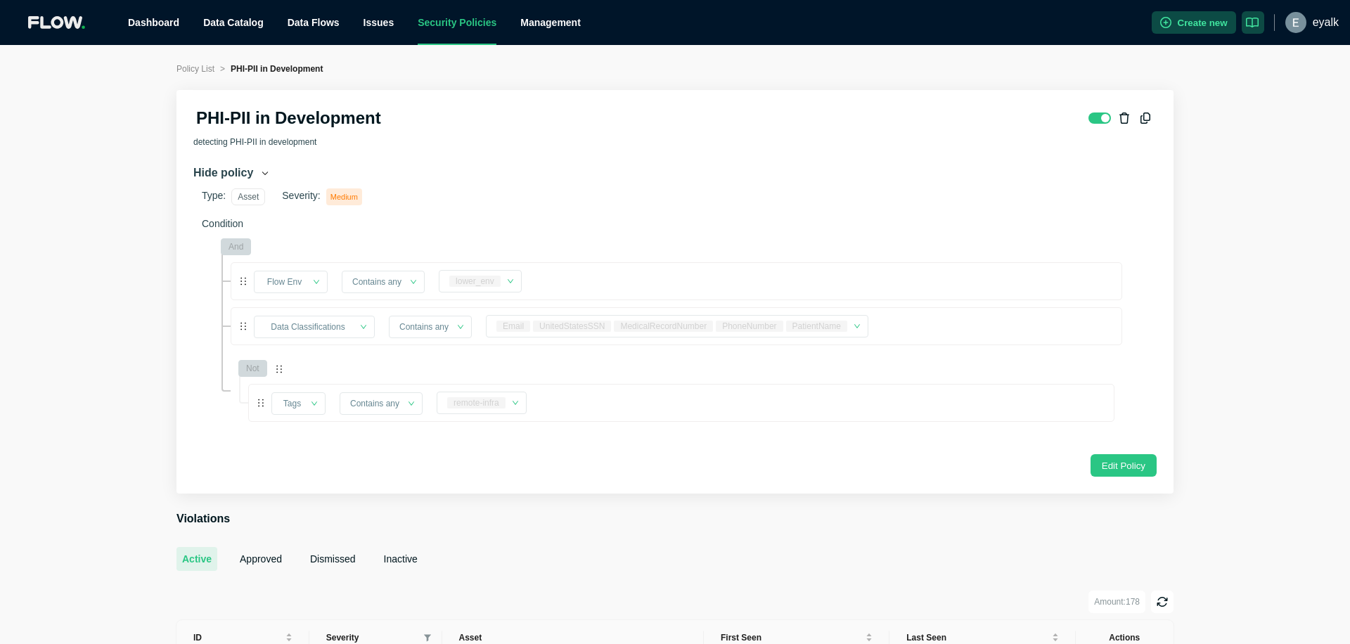
click at [323, 117] on h2 "PHI-PII in Development" at bounding box center [288, 118] width 185 height 22
click at [333, 119] on h2 "PHI-PII in Development" at bounding box center [288, 118] width 185 height 22
click at [547, 26] on div "Management" at bounding box center [550, 22] width 60 height 45
click at [233, 20] on link "Data Catalog" at bounding box center [233, 22] width 60 height 11
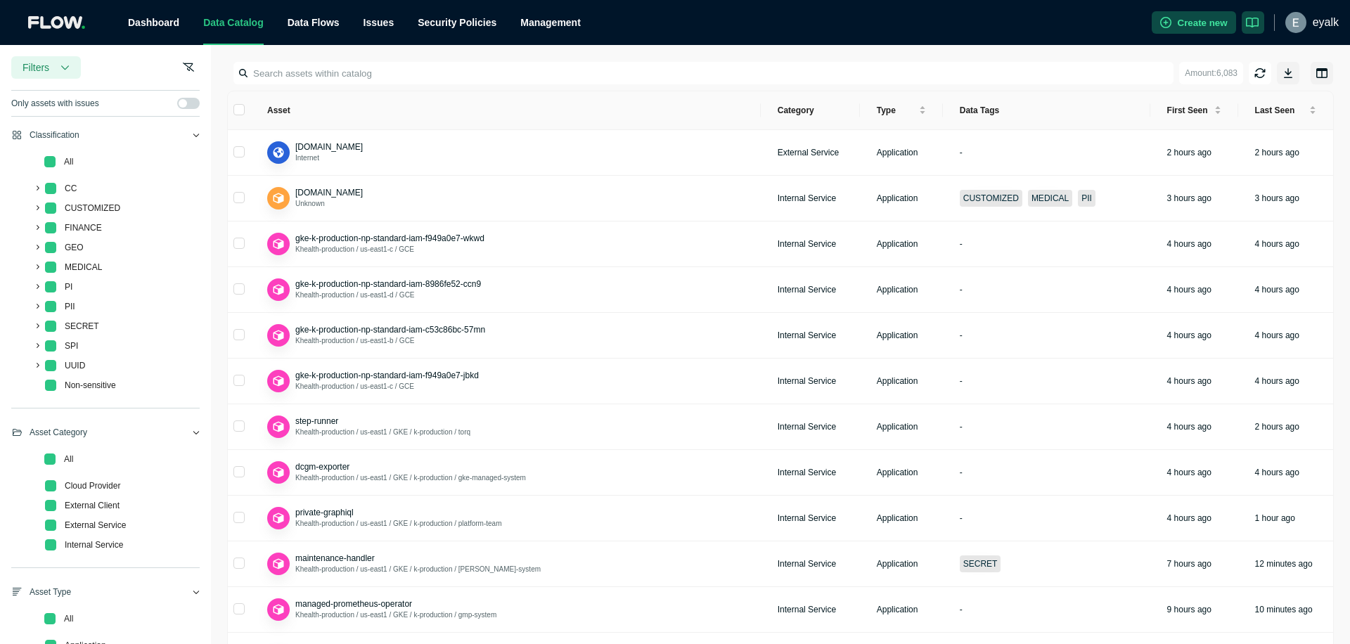
click at [655, 64] on input at bounding box center [704, 73] width 937 height 22
click at [625, 76] on input at bounding box center [704, 73] width 937 height 22
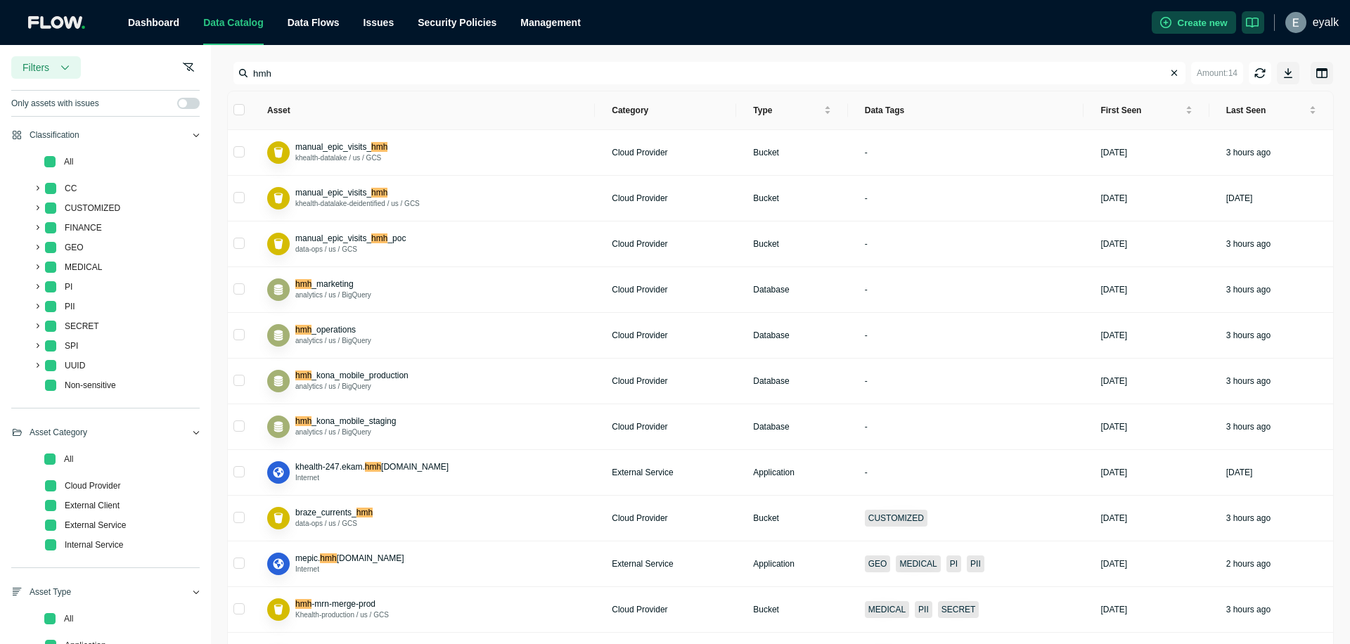
type input "hmh"
click at [669, 53] on div "hmh Amount: 14 Asset Category Type Data Tags First Seen Last Seen manual_epic_v…" at bounding box center [780, 424] width 1105 height 759
click at [398, 94] on link "Policy Violations" at bounding box center [415, 94] width 72 height 11
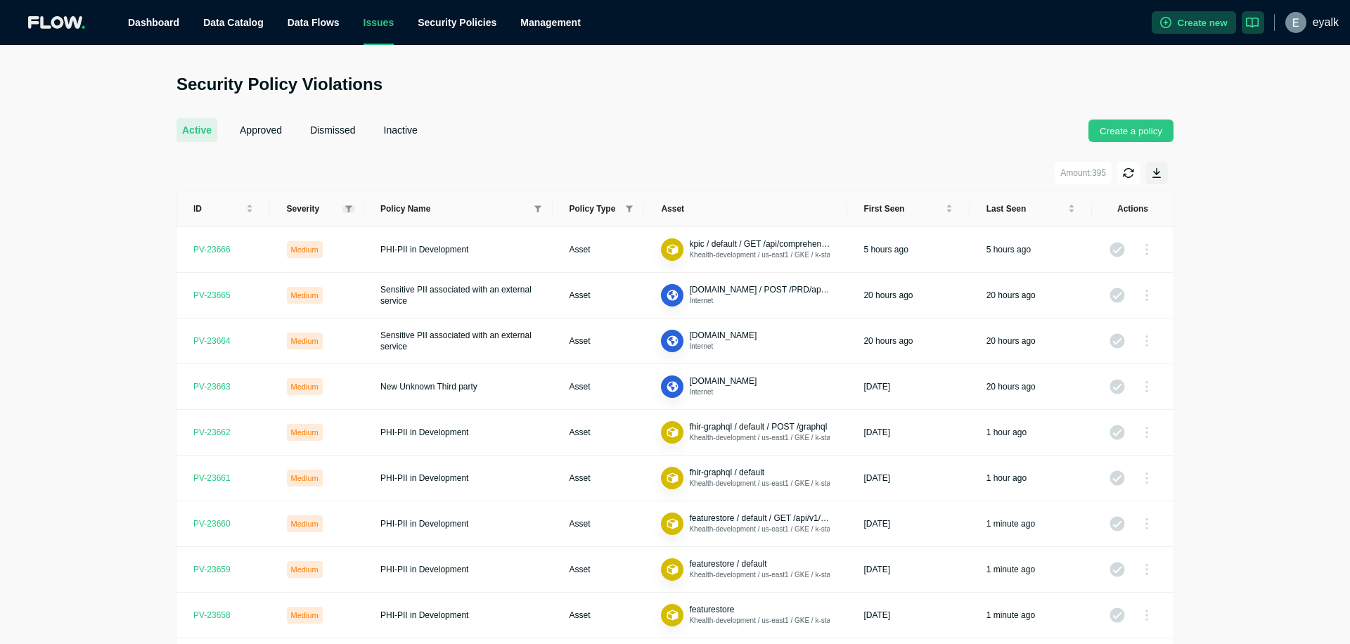
click at [345, 209] on icon at bounding box center [348, 209] width 7 height 8
click at [481, 143] on div "active approved dismissed inactive Create a policy Amount: 395 ID Severity Poli…" at bounding box center [674, 529] width 997 height 856
click at [93, 297] on div "Security Policy Violations active approved dismissed inactive Create a policy A…" at bounding box center [675, 515] width 1350 height 884
click at [580, 140] on div "active approved dismissed inactive Create a policy" at bounding box center [674, 121] width 997 height 41
click at [588, 126] on div "active approved dismissed inactive Create a policy" at bounding box center [674, 121] width 997 height 41
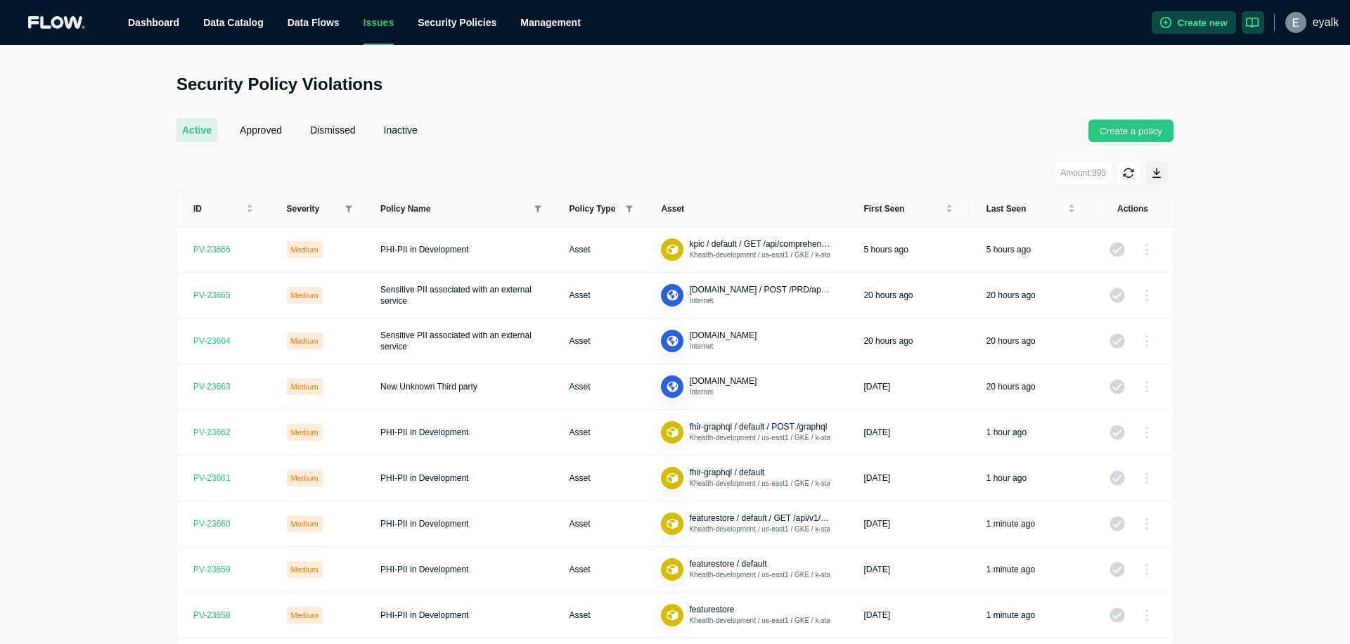
click at [673, 124] on div "active approved dismissed inactive Create a policy" at bounding box center [674, 121] width 997 height 41
click at [160, 311] on div "Security Policy Violations active approved dismissed inactive Create a policy A…" at bounding box center [675, 515] width 1031 height 884
drag, startPoint x: 939, startPoint y: 96, endPoint x: 921, endPoint y: 89, distance: 19.6
click at [939, 96] on div "Security Policy Violations active approved dismissed inactive Create a policy A…" at bounding box center [675, 515] width 1031 height 884
click at [806, 101] on div "active approved dismissed inactive Create a policy" at bounding box center [674, 121] width 997 height 41
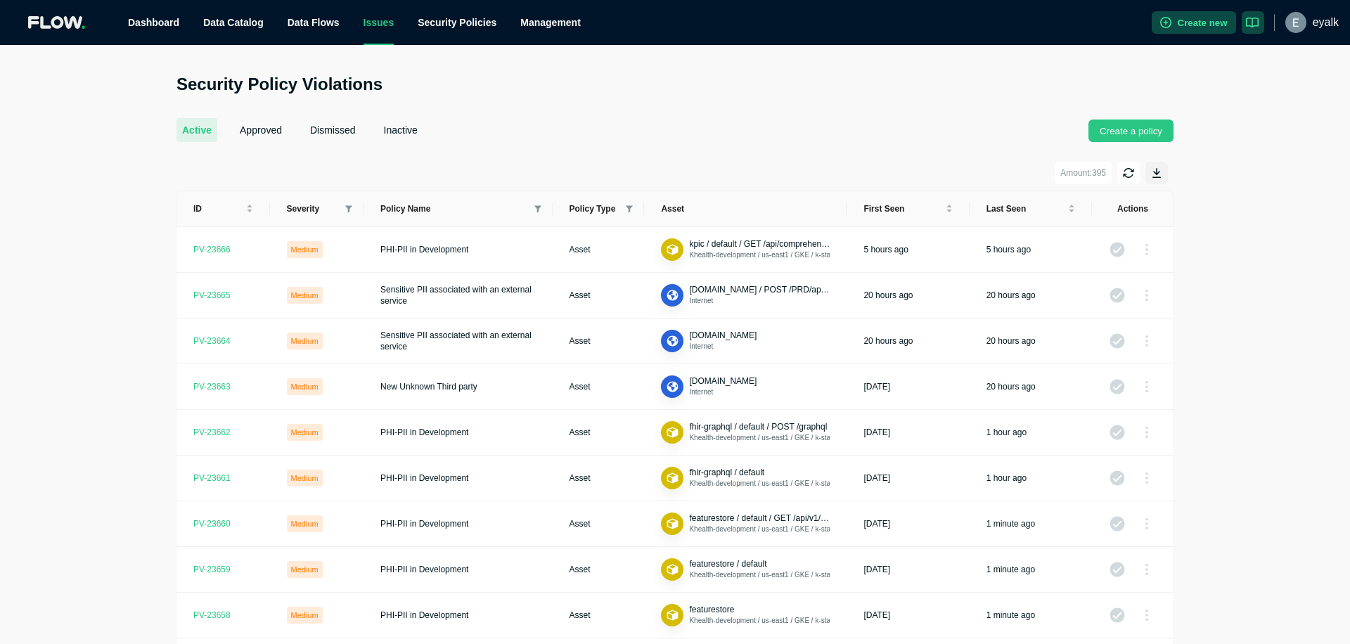
click at [807, 87] on h2 "Security Policy Violations" at bounding box center [674, 84] width 997 height 22
click at [785, 119] on div "active approved dismissed inactive Create a policy" at bounding box center [674, 121] width 997 height 41
click at [778, 116] on div "active approved dismissed inactive Create a policy" at bounding box center [674, 121] width 997 height 41
drag, startPoint x: 788, startPoint y: 38, endPoint x: 790, endPoint y: 51, distance: 13.5
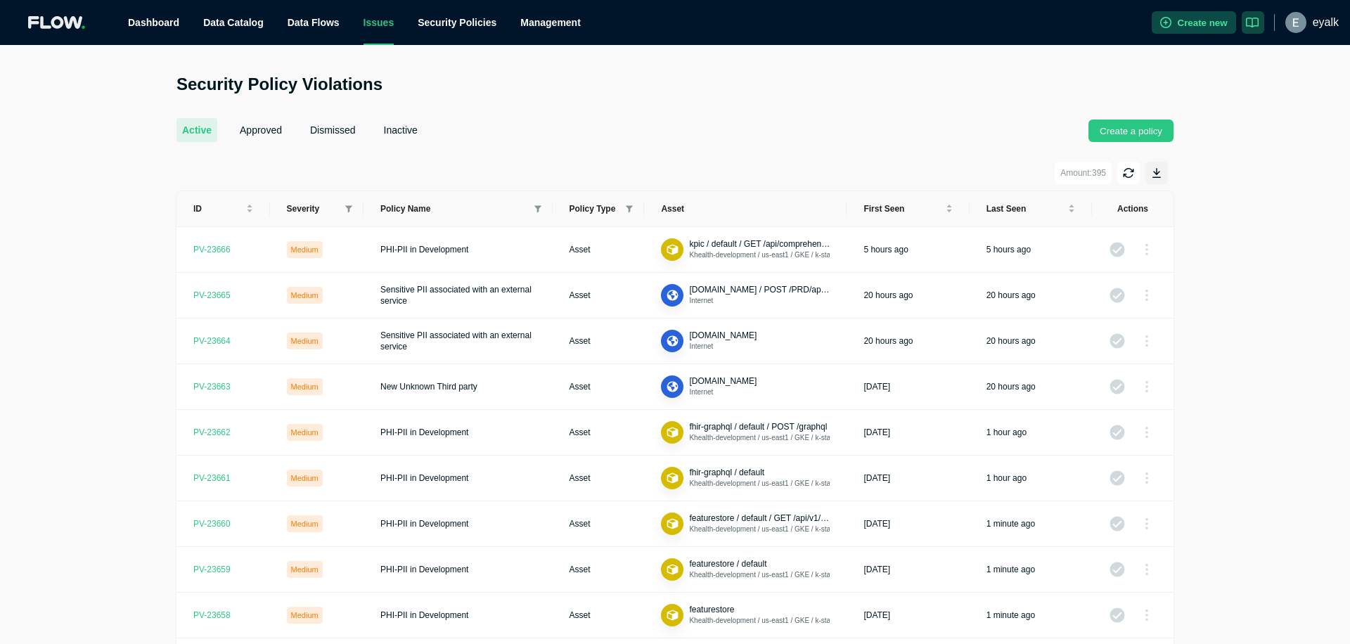
click at [788, 39] on ul "Dashboard Data Catalog Data Flows Issues Security Policies Management" at bounding box center [633, 22] width 1035 height 45
click at [789, 69] on main "Security Policy Violations active approved dismissed inactive Create a policy A…" at bounding box center [675, 501] width 1350 height 912
click at [782, 43] on ul "Dashboard Data Catalog Data Flows Issues Security Policies Management" at bounding box center [633, 22] width 1035 height 45
click at [235, 92] on h2 "Security Policy Violations" at bounding box center [674, 84] width 997 height 22
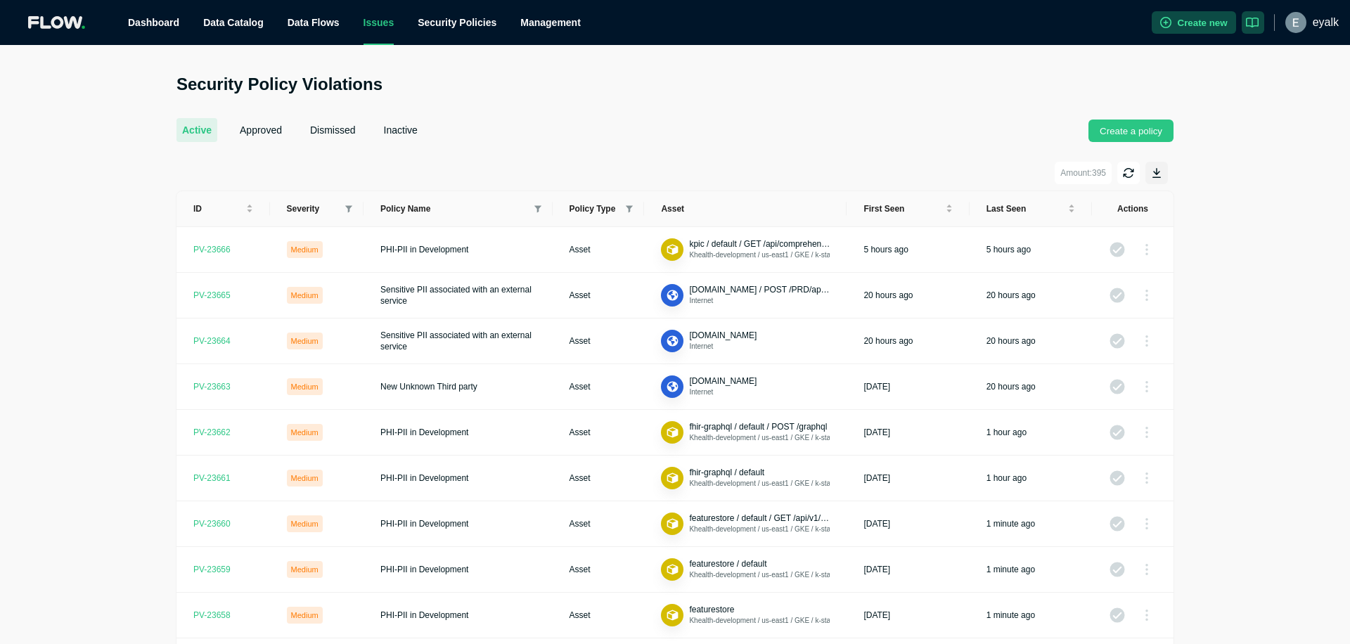
click at [264, 96] on div "Security Policy Violations active approved dismissed inactive Create a policy A…" at bounding box center [675, 515] width 1031 height 884
click at [266, 85] on h2 "Security Policy Violations" at bounding box center [674, 84] width 997 height 22
